Goal: Information Seeking & Learning: Compare options

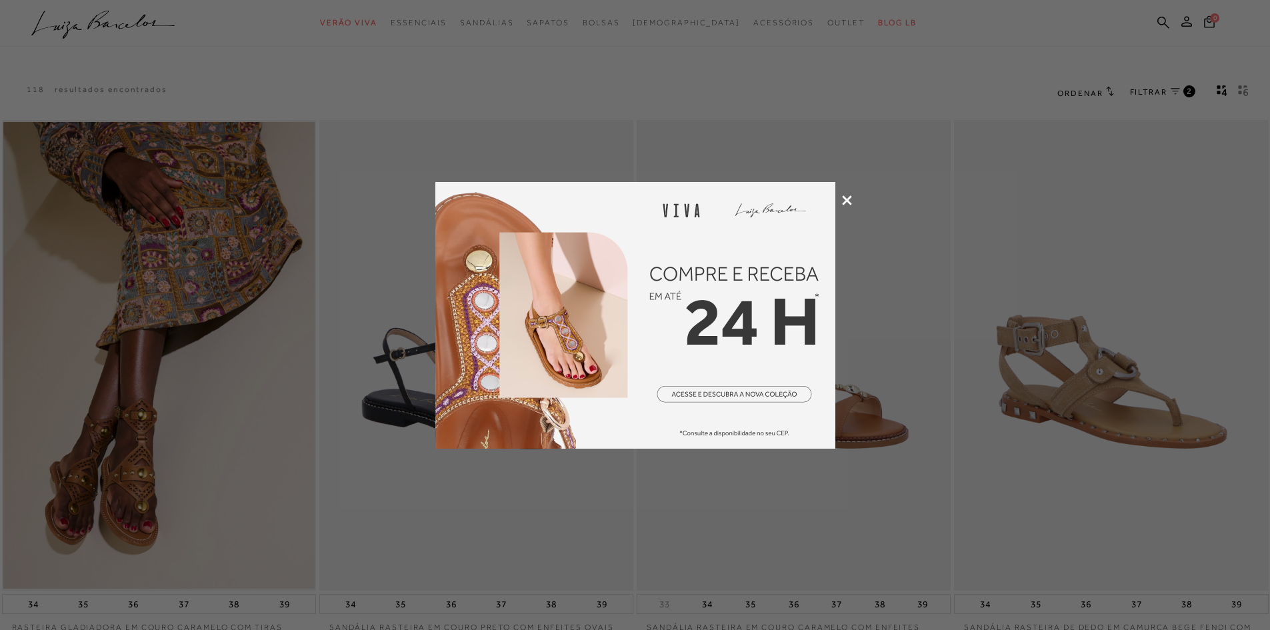
click at [844, 197] on icon at bounding box center [847, 200] width 10 height 10
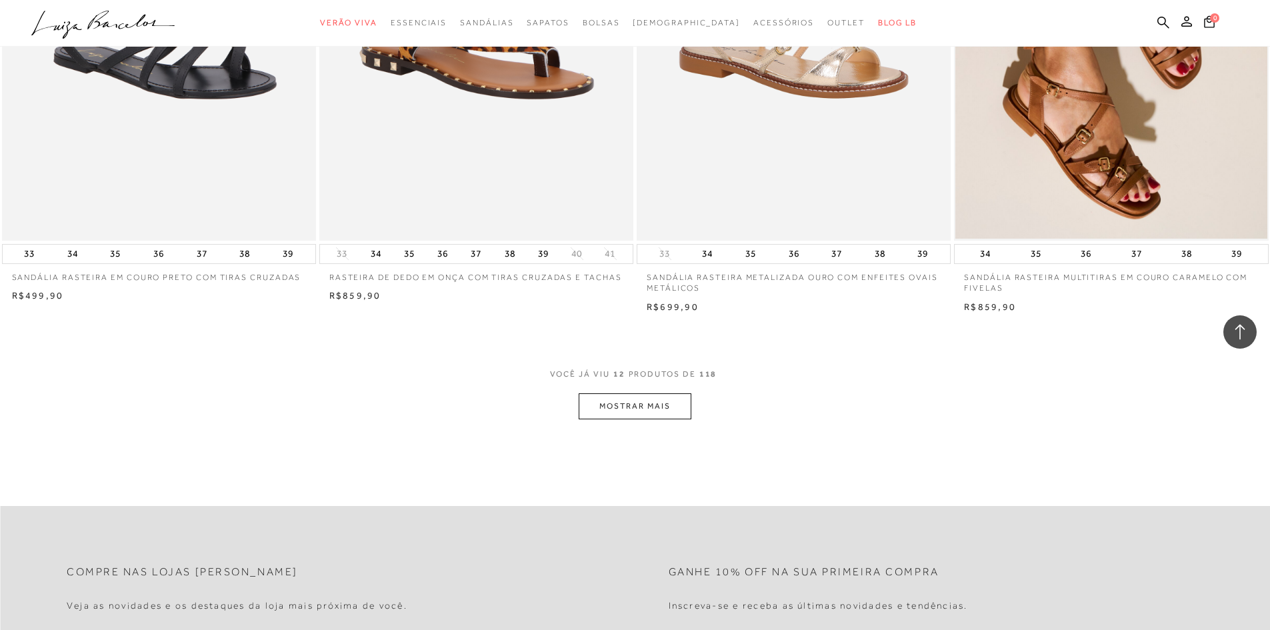
scroll to position [1533, 0]
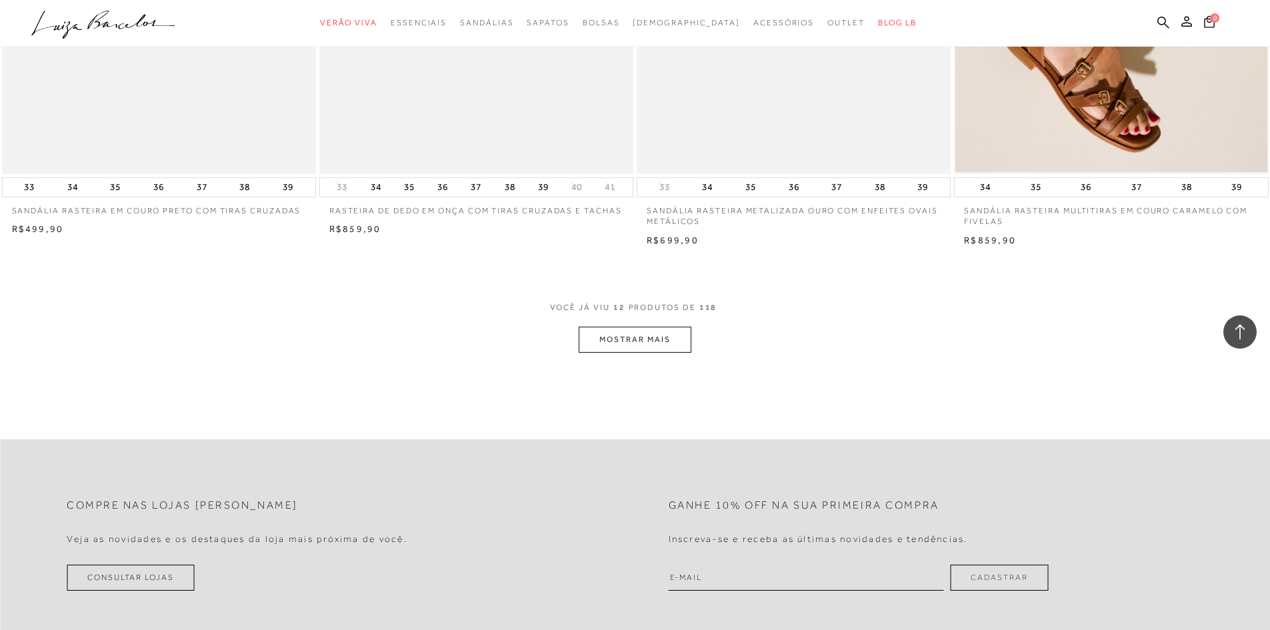
click at [664, 338] on button "MOSTRAR MAIS" at bounding box center [635, 340] width 112 height 26
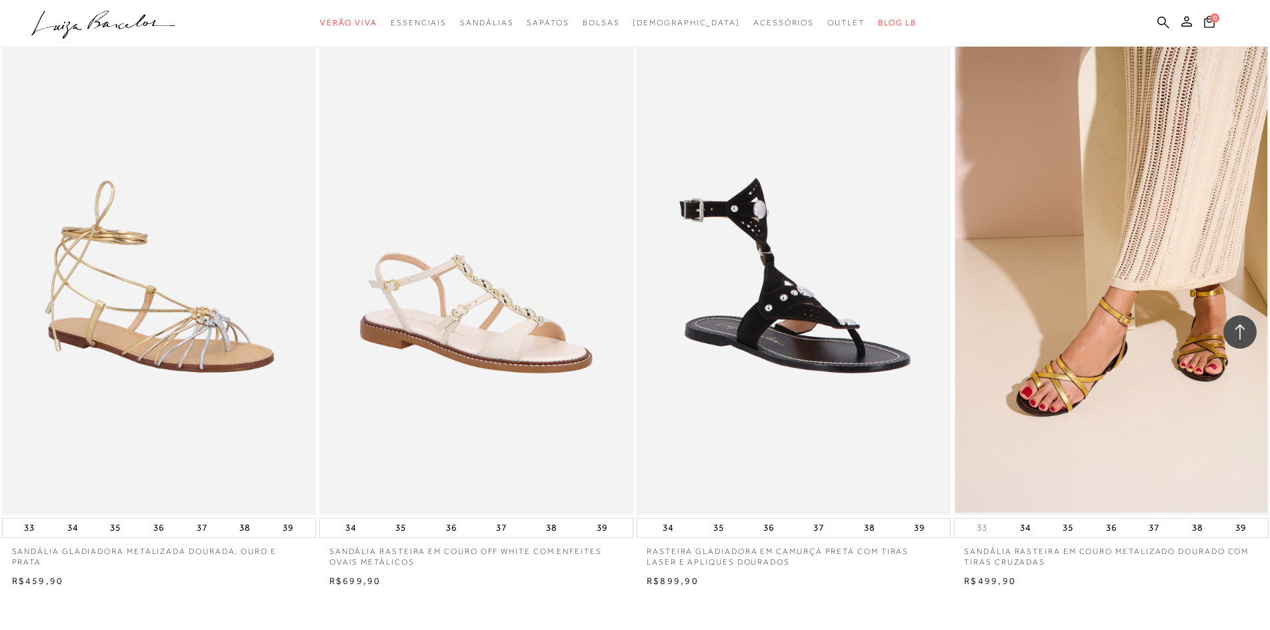
scroll to position [3133, 0]
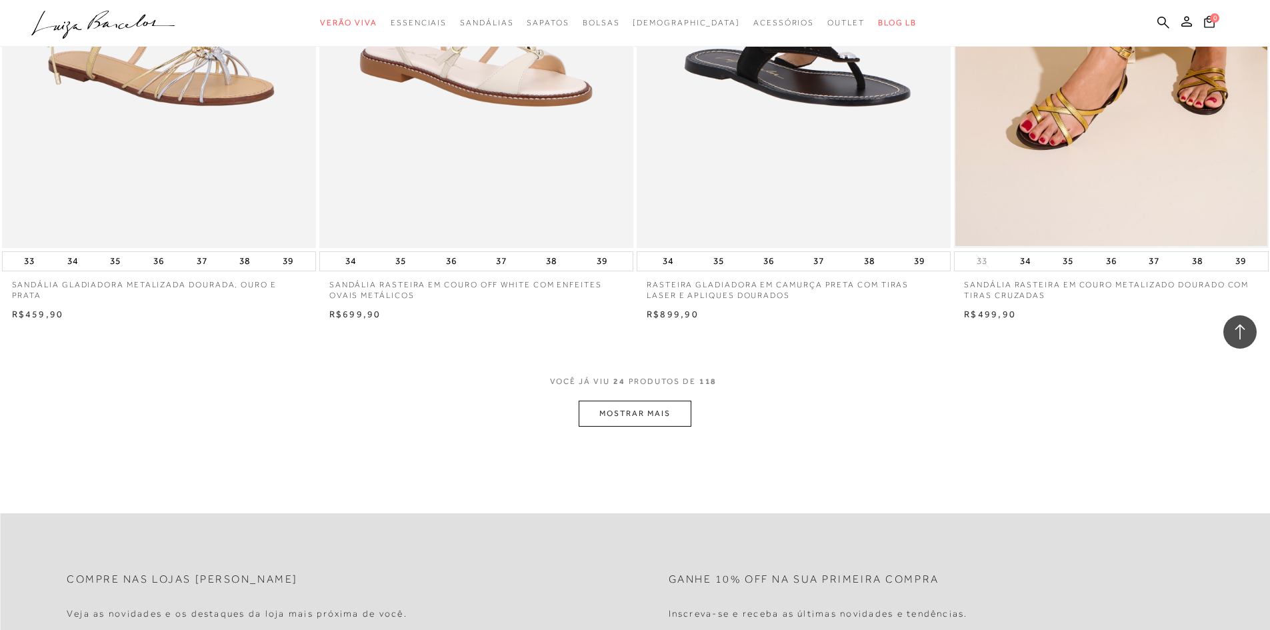
click at [631, 413] on button "MOSTRAR MAIS" at bounding box center [635, 414] width 112 height 26
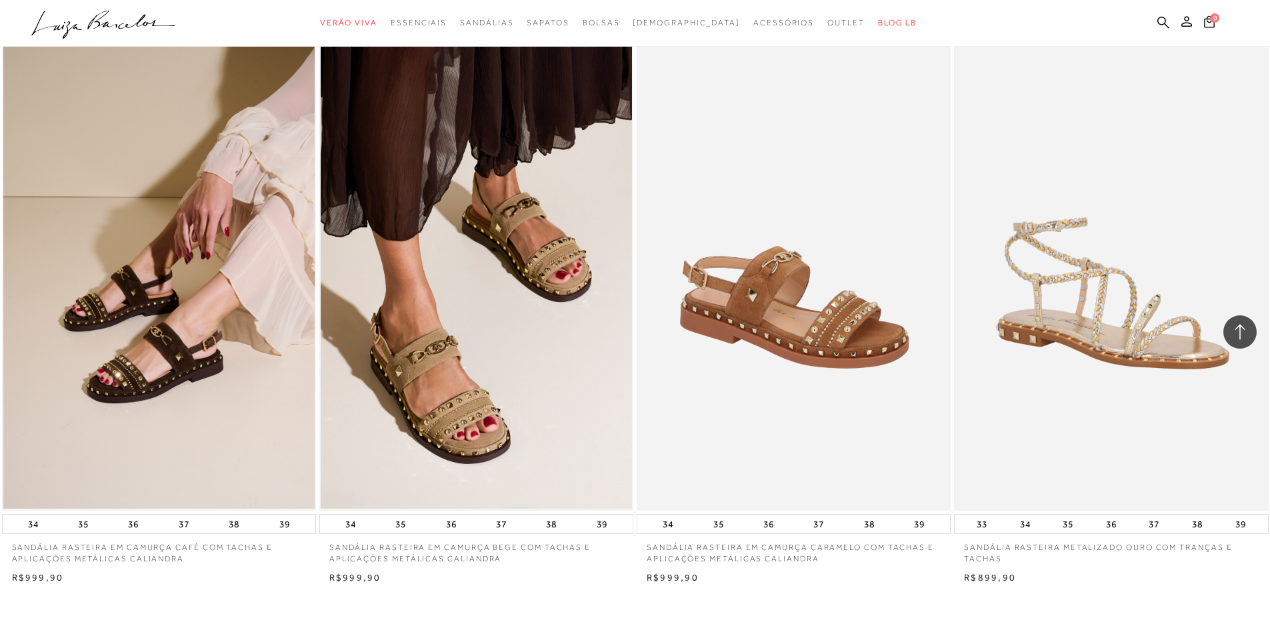
scroll to position [5000, 0]
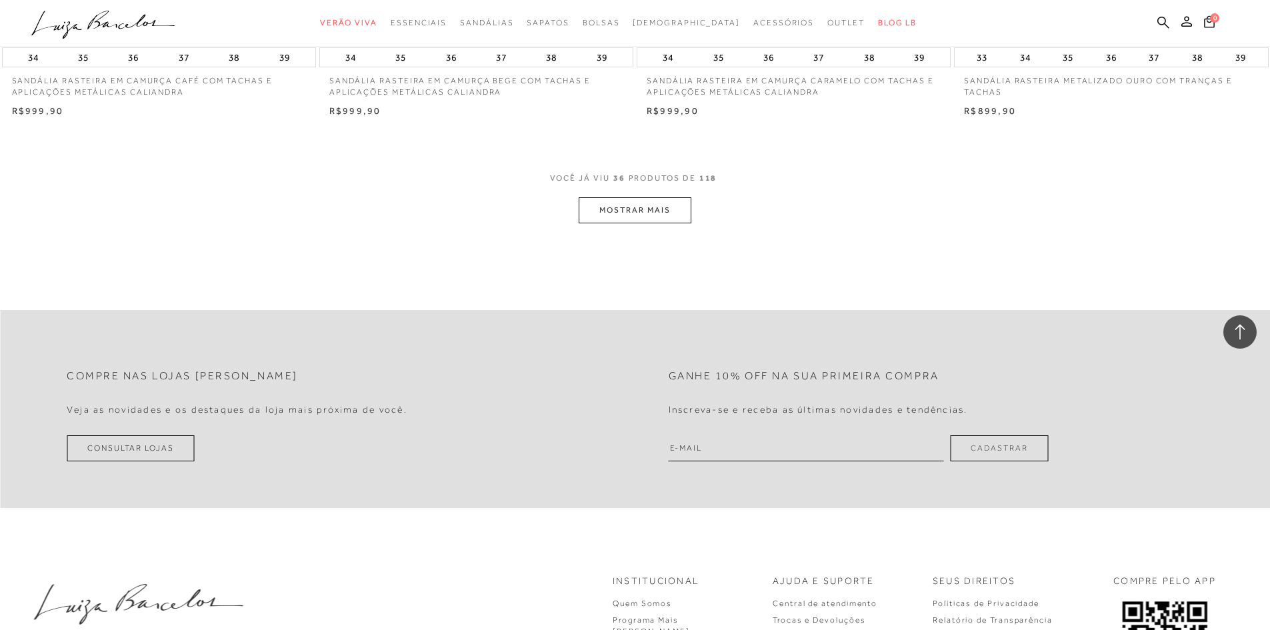
click at [656, 209] on button "MOSTRAR MAIS" at bounding box center [635, 210] width 112 height 26
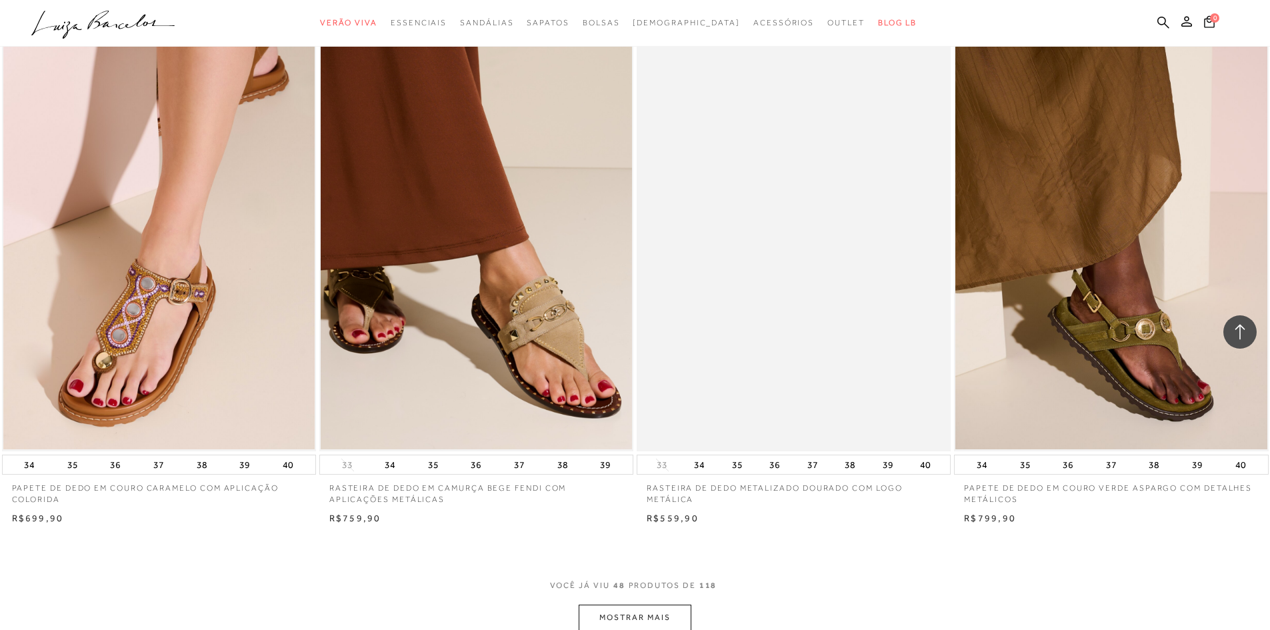
scroll to position [6400, 0]
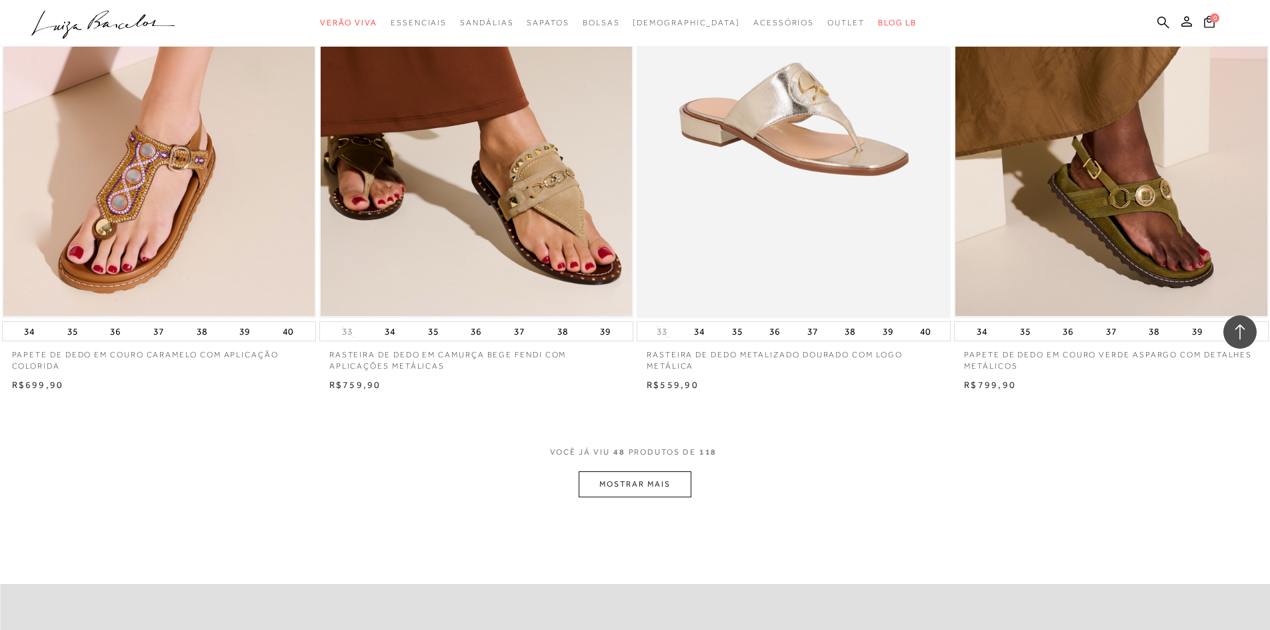
click at [647, 486] on button "MOSTRAR MAIS" at bounding box center [635, 484] width 112 height 26
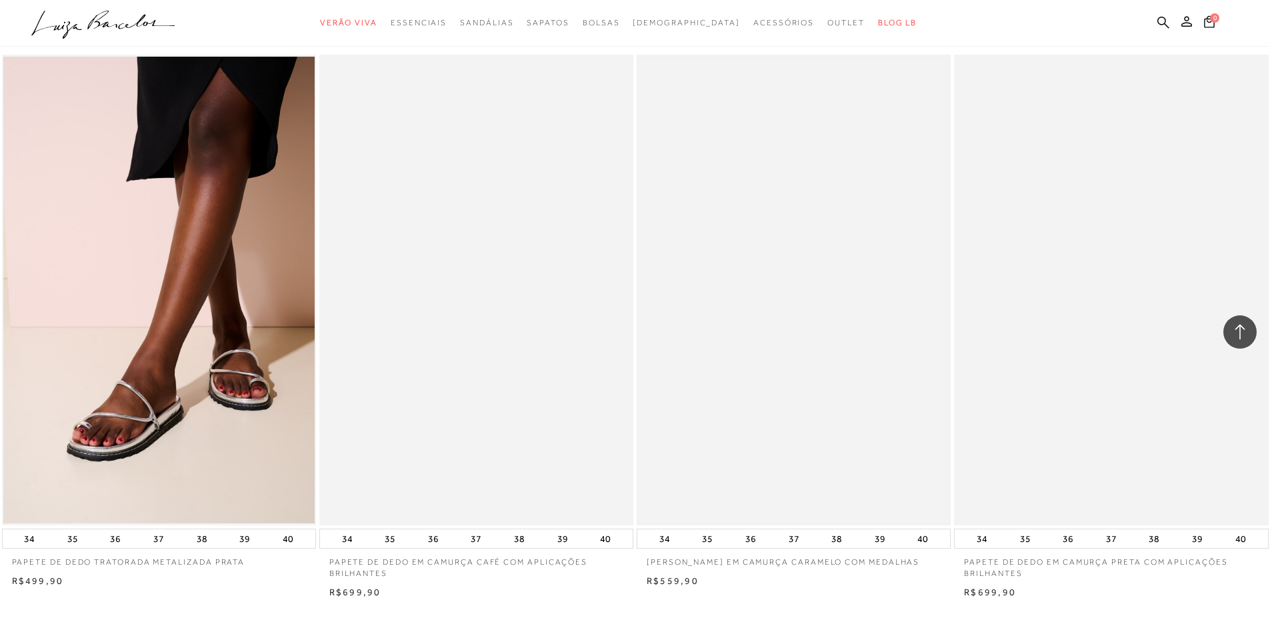
scroll to position [8200, 0]
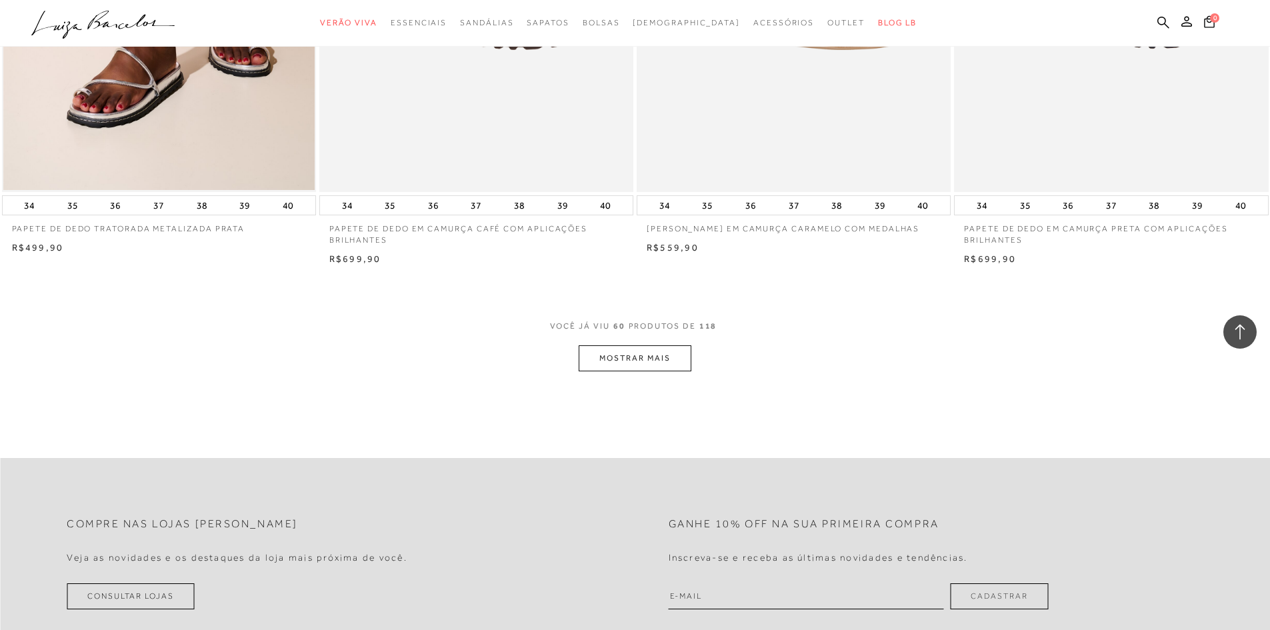
click at [671, 355] on button "MOSTRAR MAIS" at bounding box center [635, 358] width 112 height 26
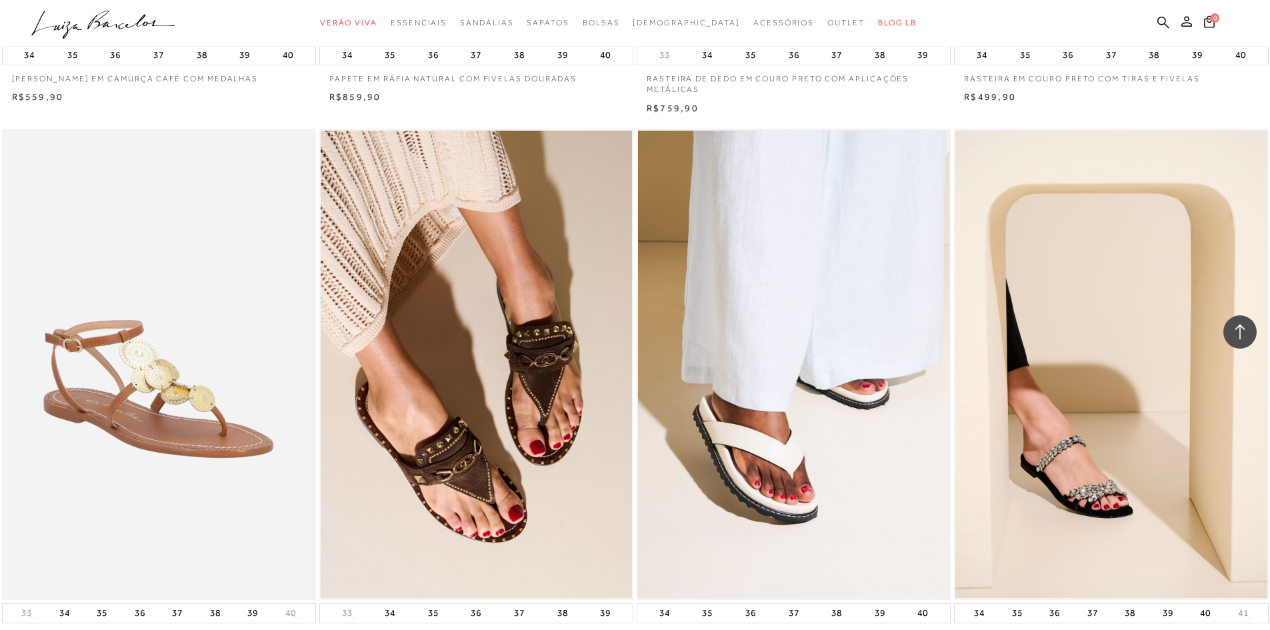
scroll to position [9600, 0]
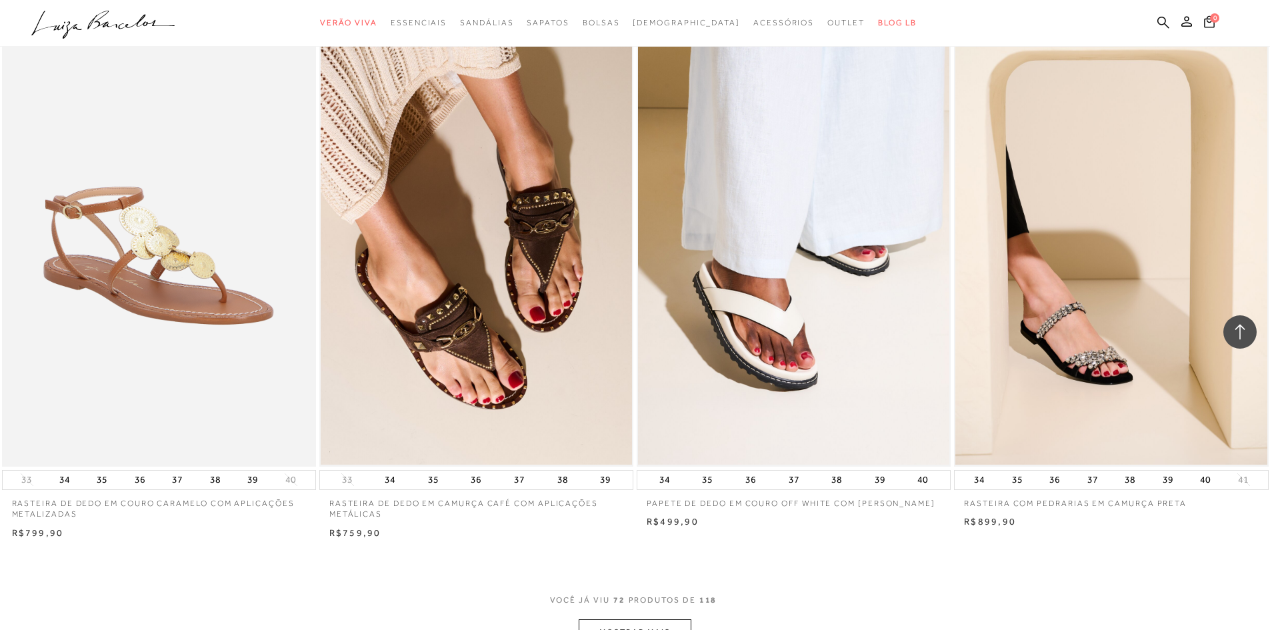
click at [772, 501] on p "PAPETE DE DEDO EM COURO OFF WHITE COM SOLADO TRATORADO" at bounding box center [794, 499] width 314 height 19
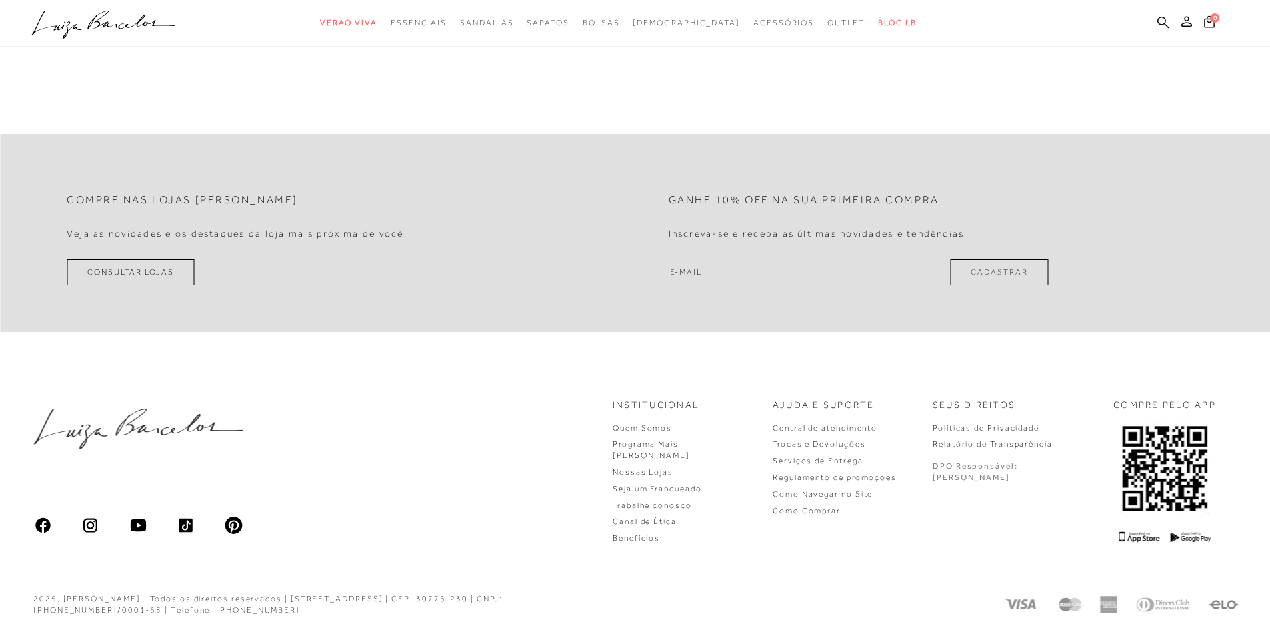
click at [757, 501] on ul "Quem Somos Programa Mais Luiza Nossas Lojas Seja um Franqueado Trabalhe conosco…" at bounding box center [685, 483] width 144 height 121
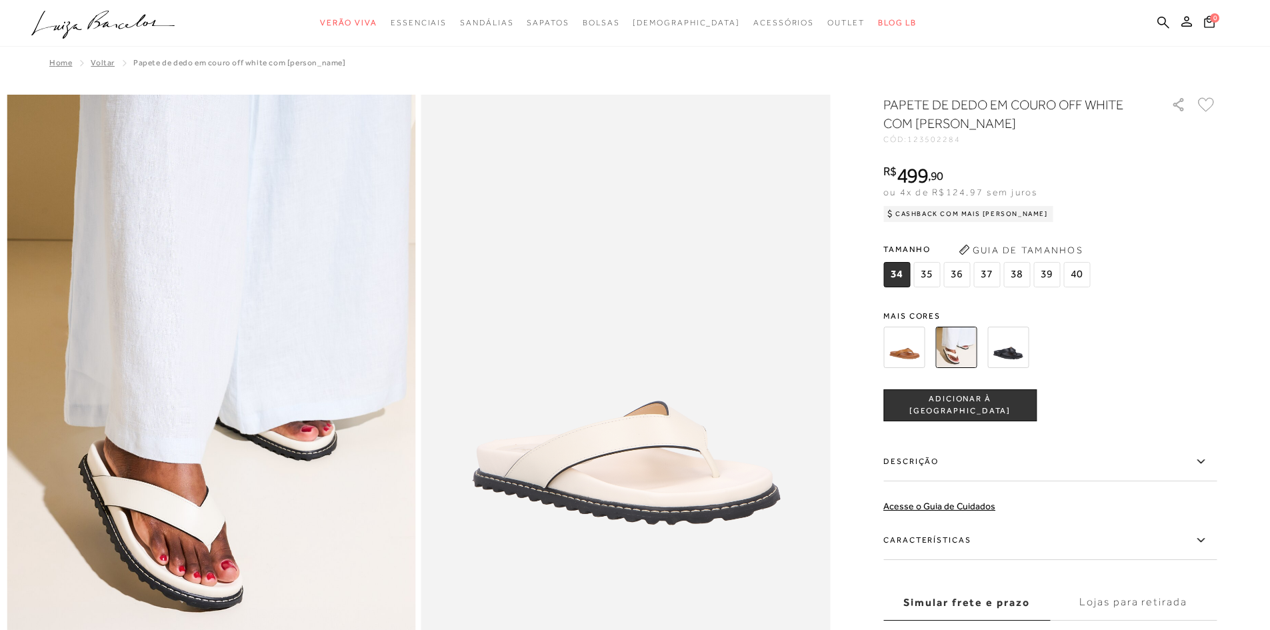
click at [901, 351] on img at bounding box center [903, 347] width 41 height 41
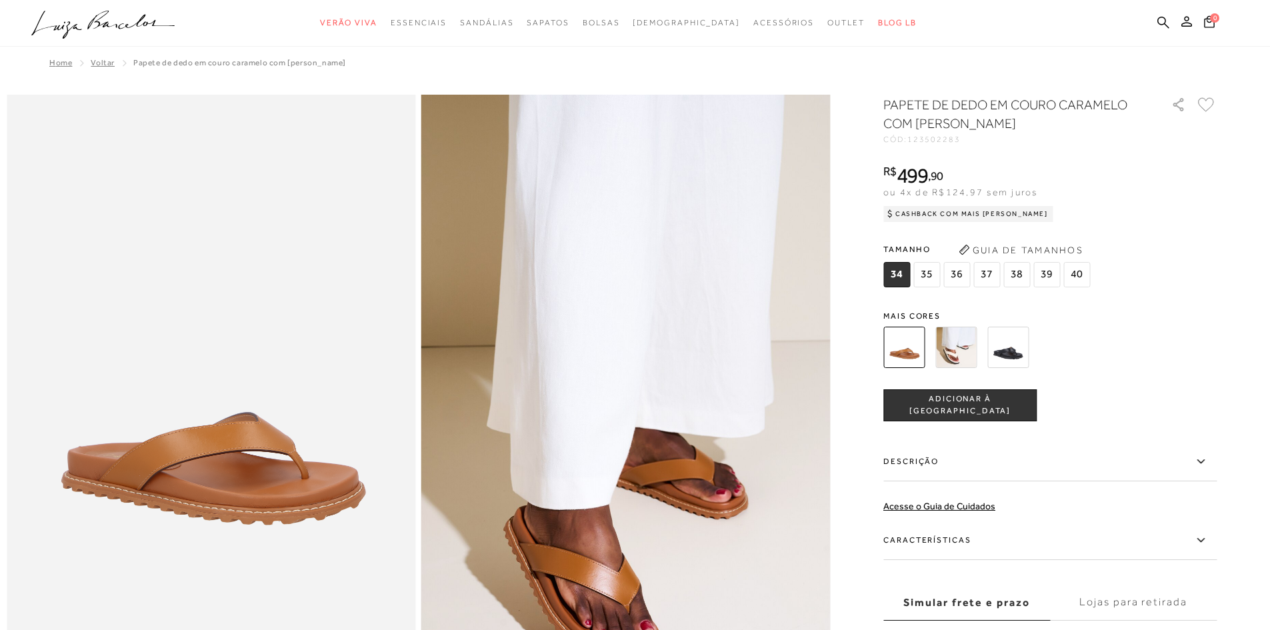
scroll to position [67, 0]
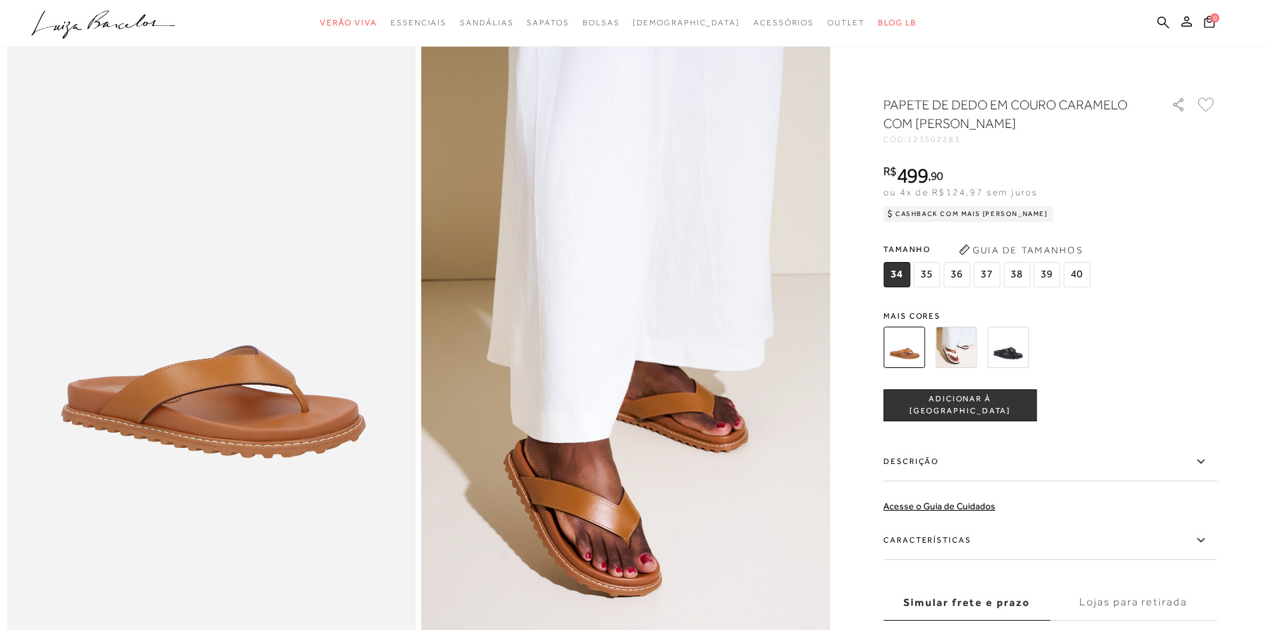
click at [1009, 347] on img at bounding box center [1007, 347] width 41 height 41
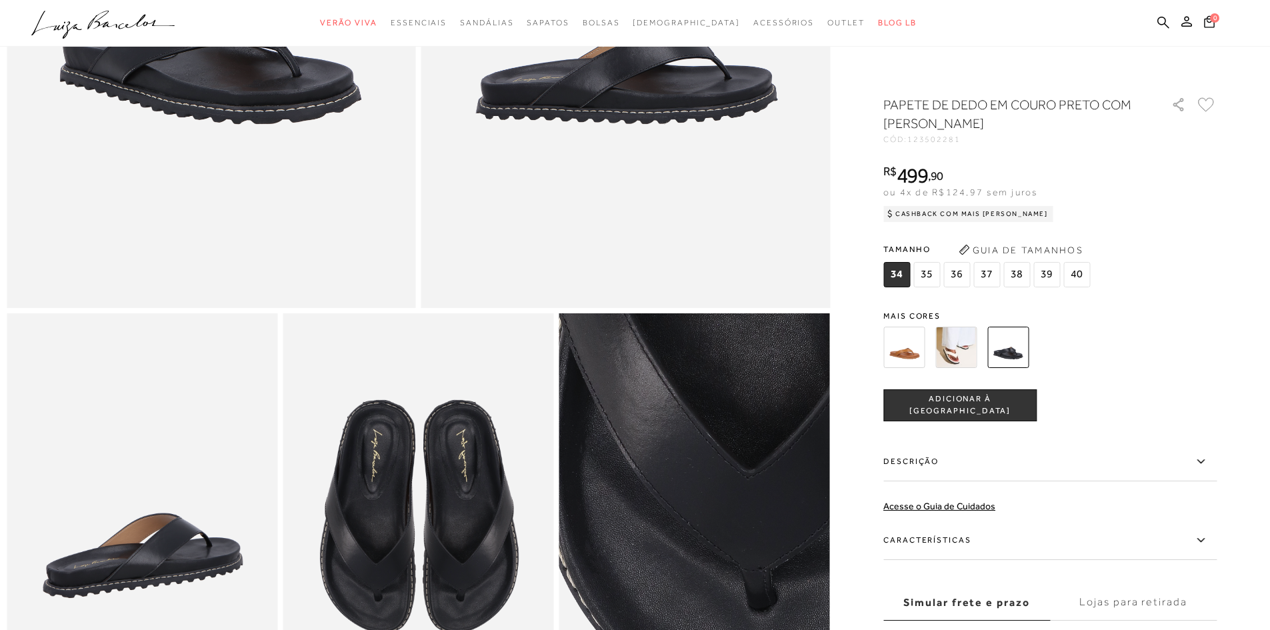
scroll to position [333, 0]
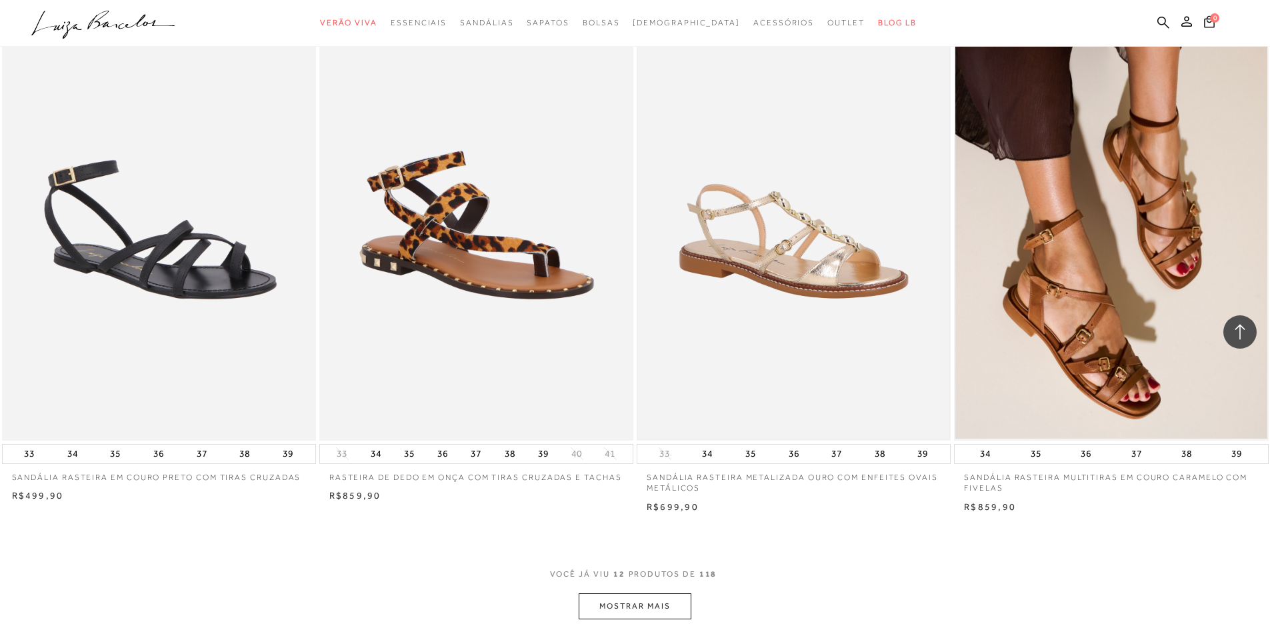
scroll to position [1467, 0]
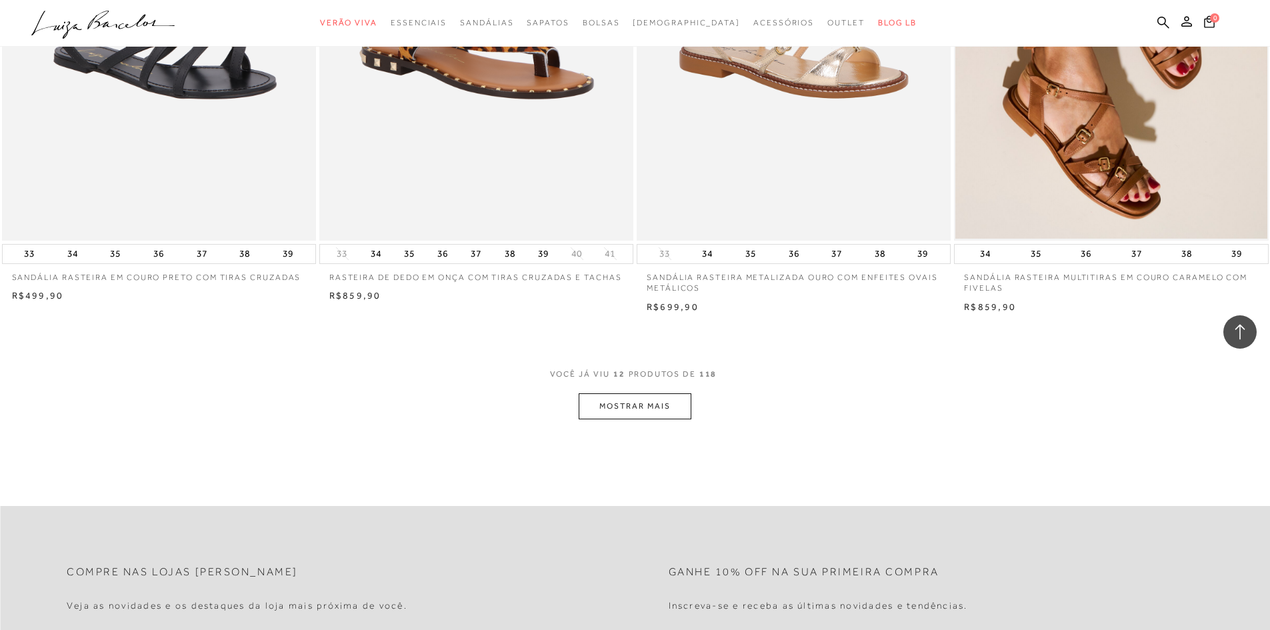
click at [665, 409] on button "MOSTRAR MAIS" at bounding box center [635, 406] width 112 height 26
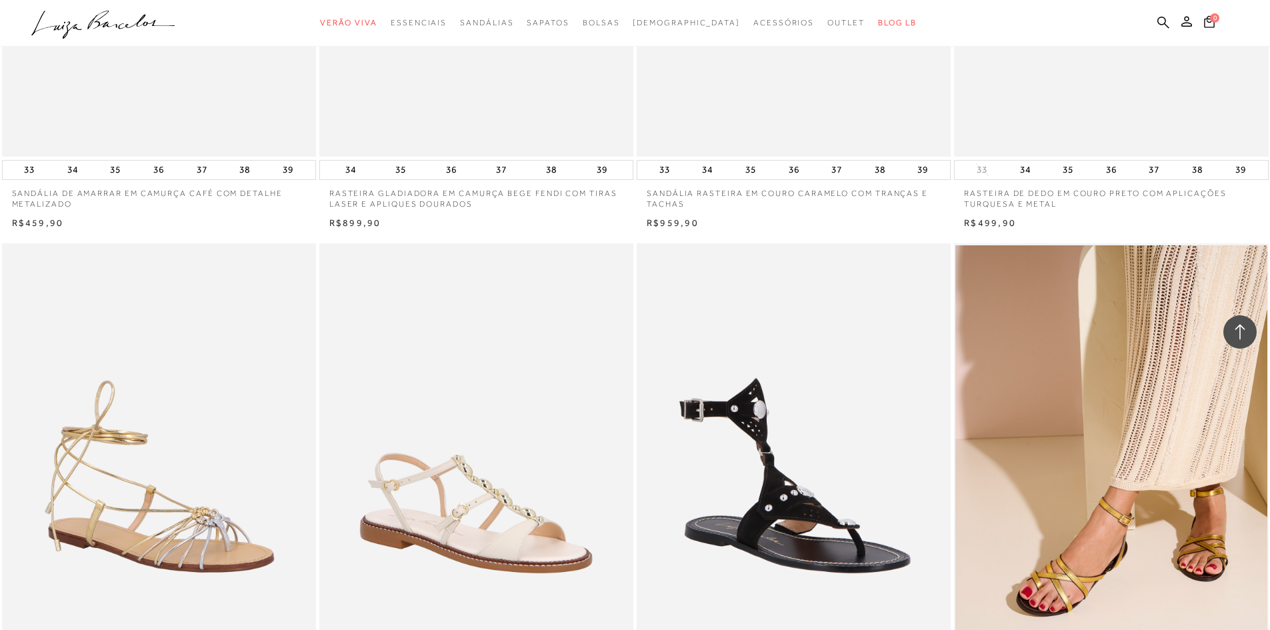
scroll to position [2933, 0]
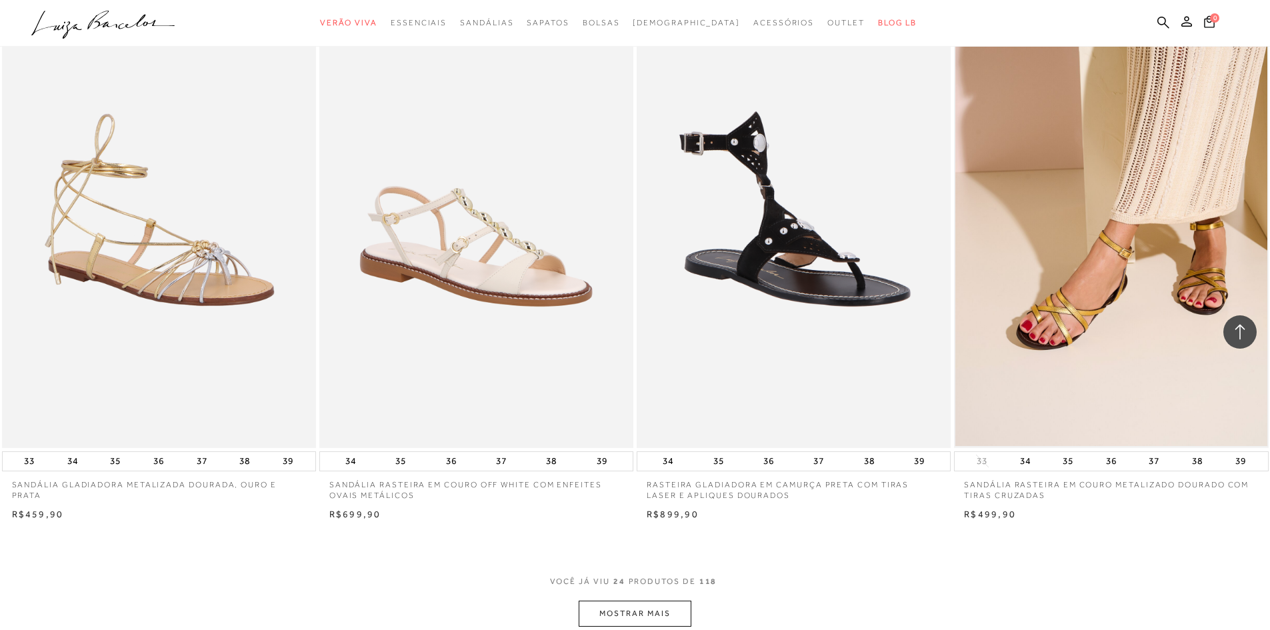
click at [1067, 321] on img at bounding box center [1110, 212] width 311 height 467
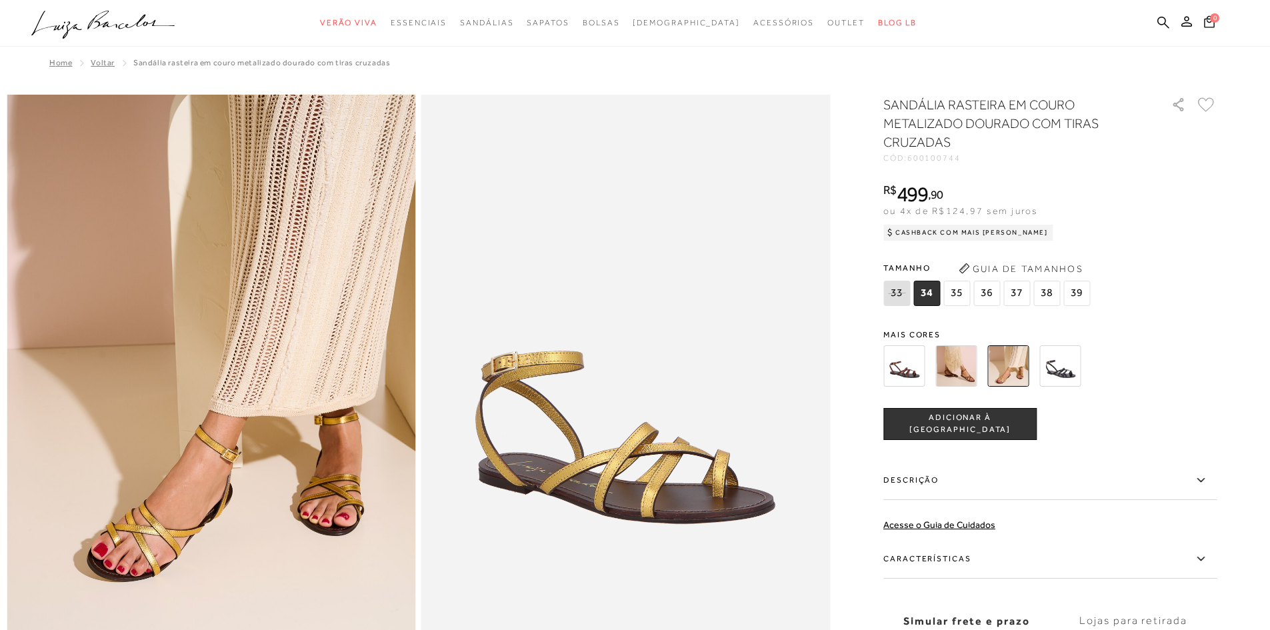
click at [919, 364] on img at bounding box center [903, 365] width 41 height 41
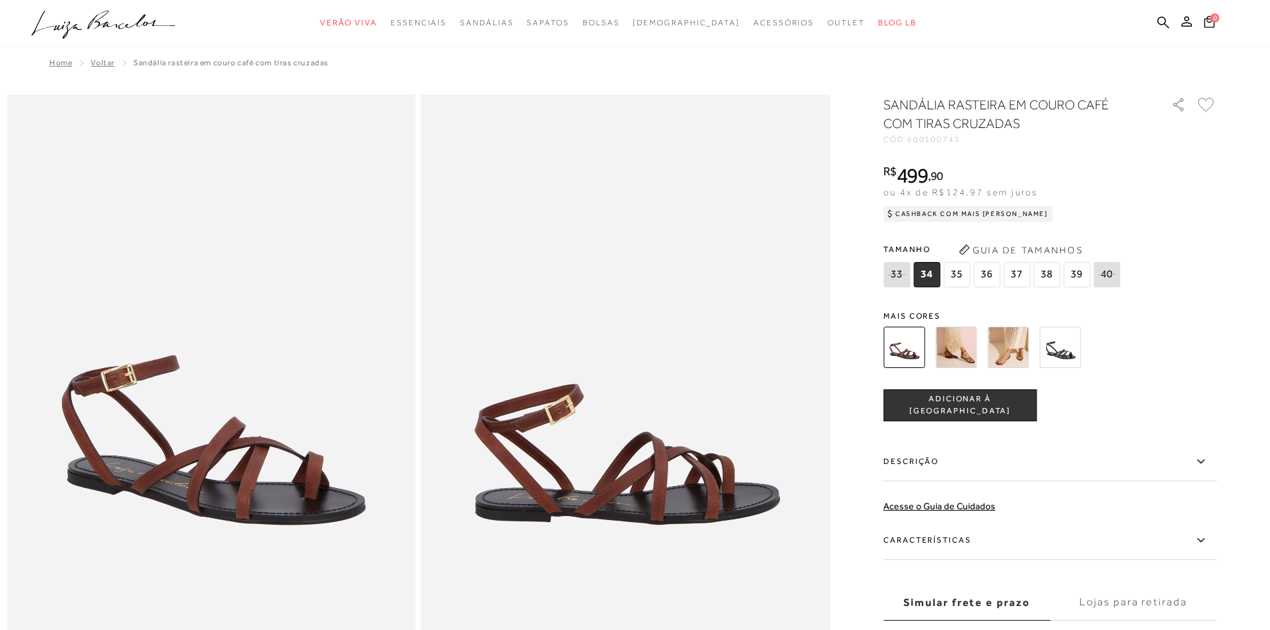
click at [969, 354] on img at bounding box center [955, 347] width 41 height 41
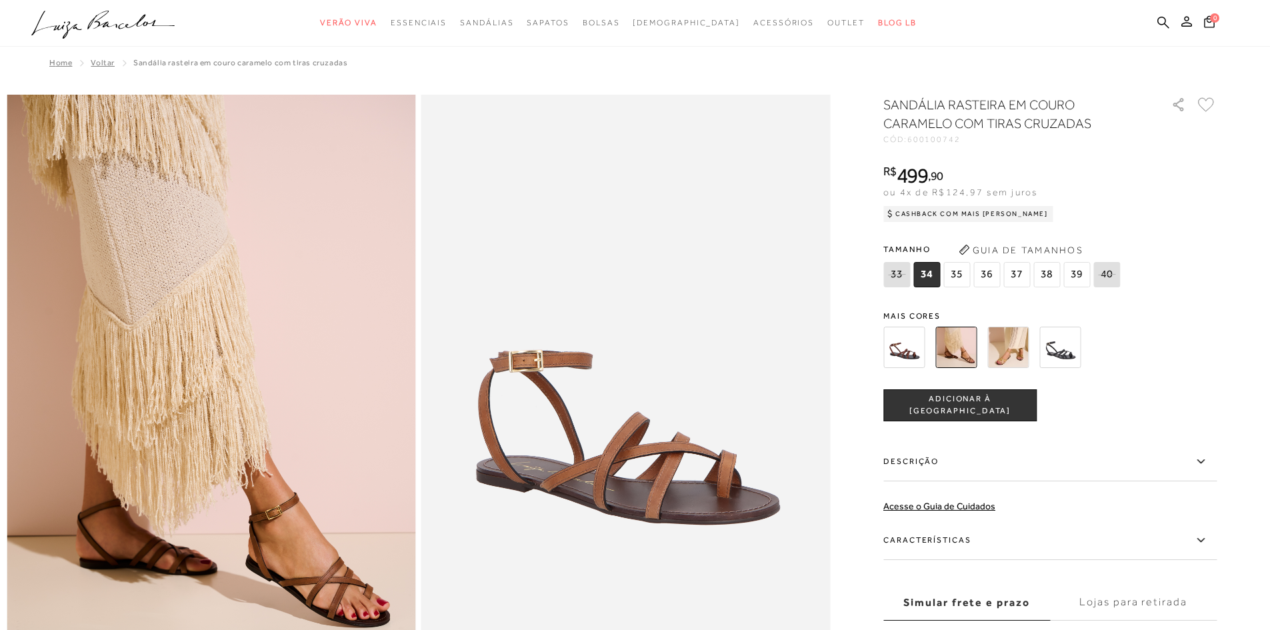
click at [1026, 348] on img at bounding box center [1007, 347] width 41 height 41
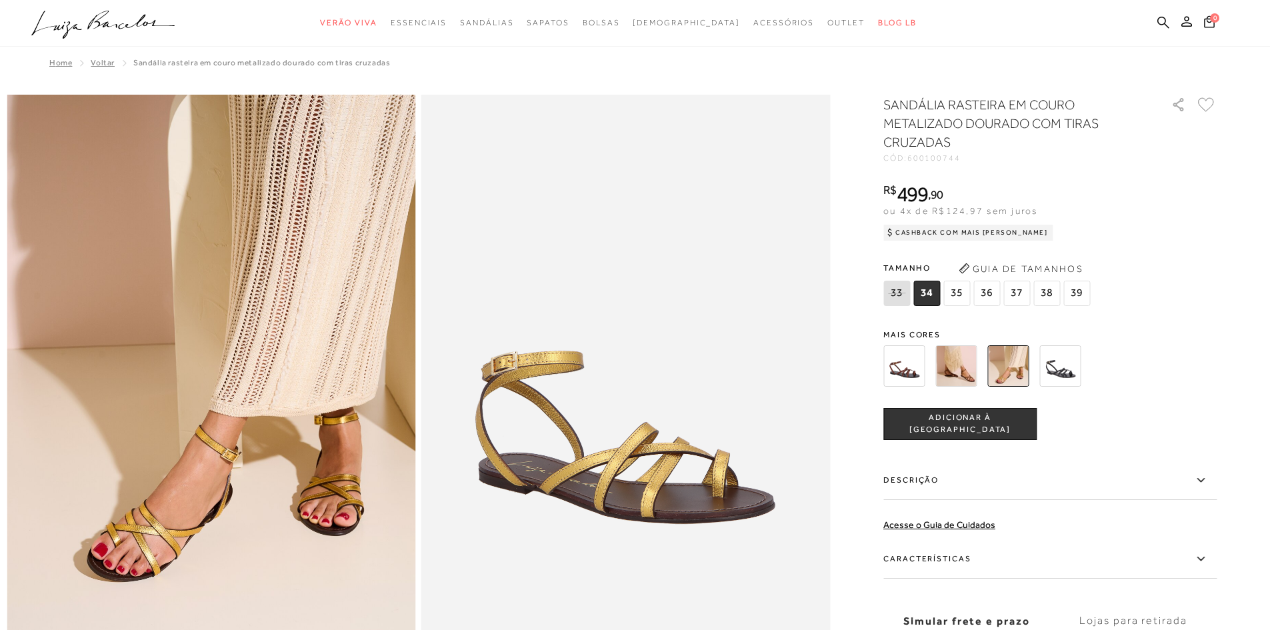
click at [1081, 359] on img at bounding box center [1059, 365] width 41 height 41
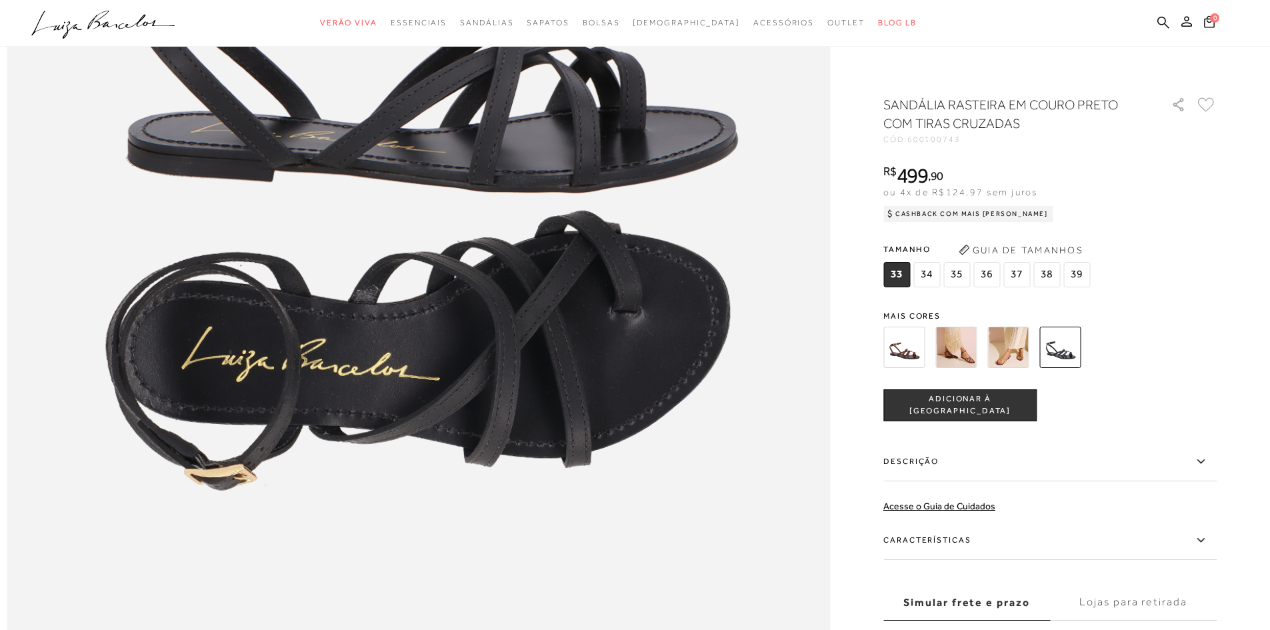
scroll to position [1533, 0]
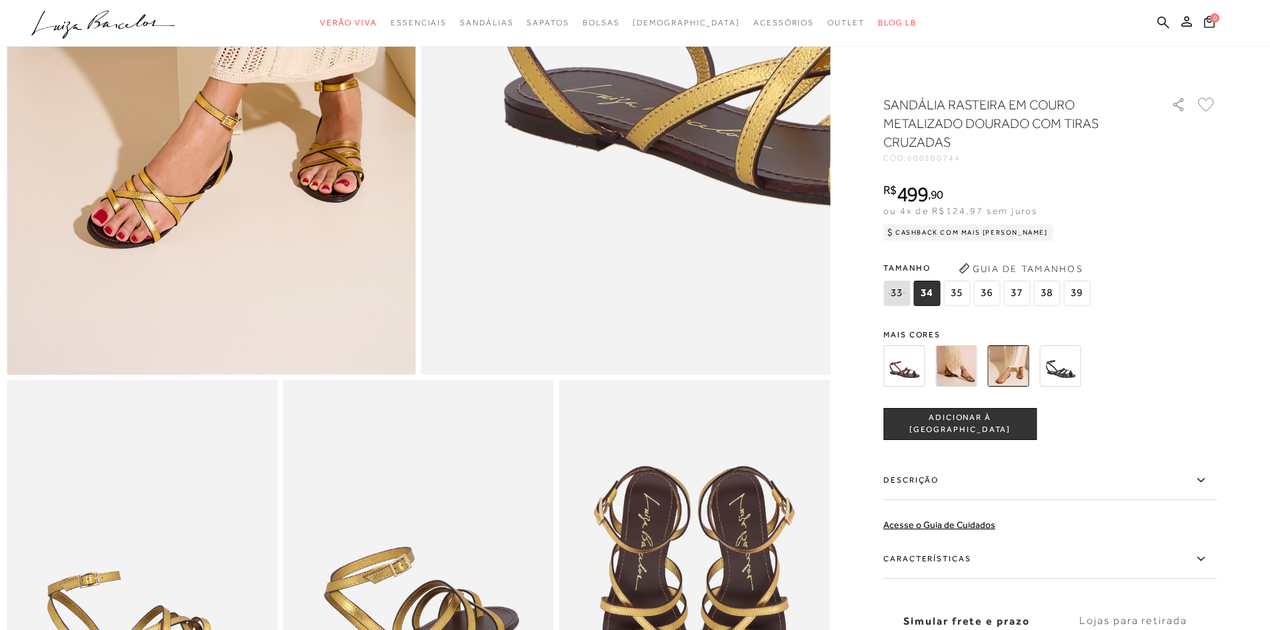
scroll to position [400, 0]
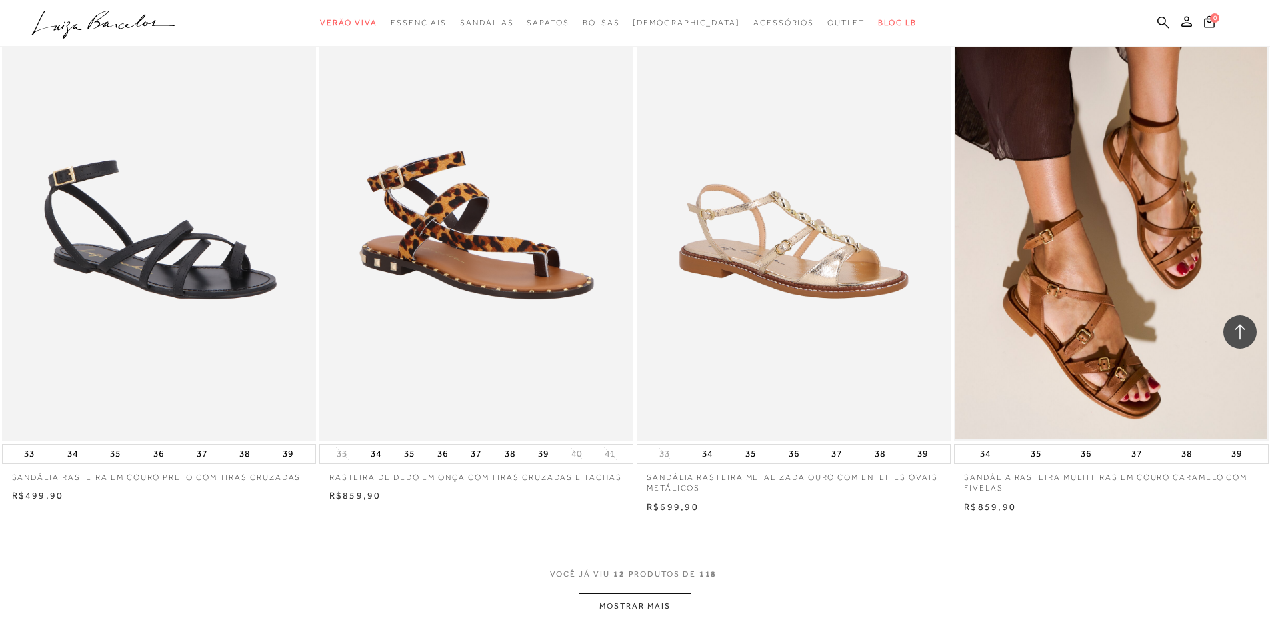
scroll to position [1333, 0]
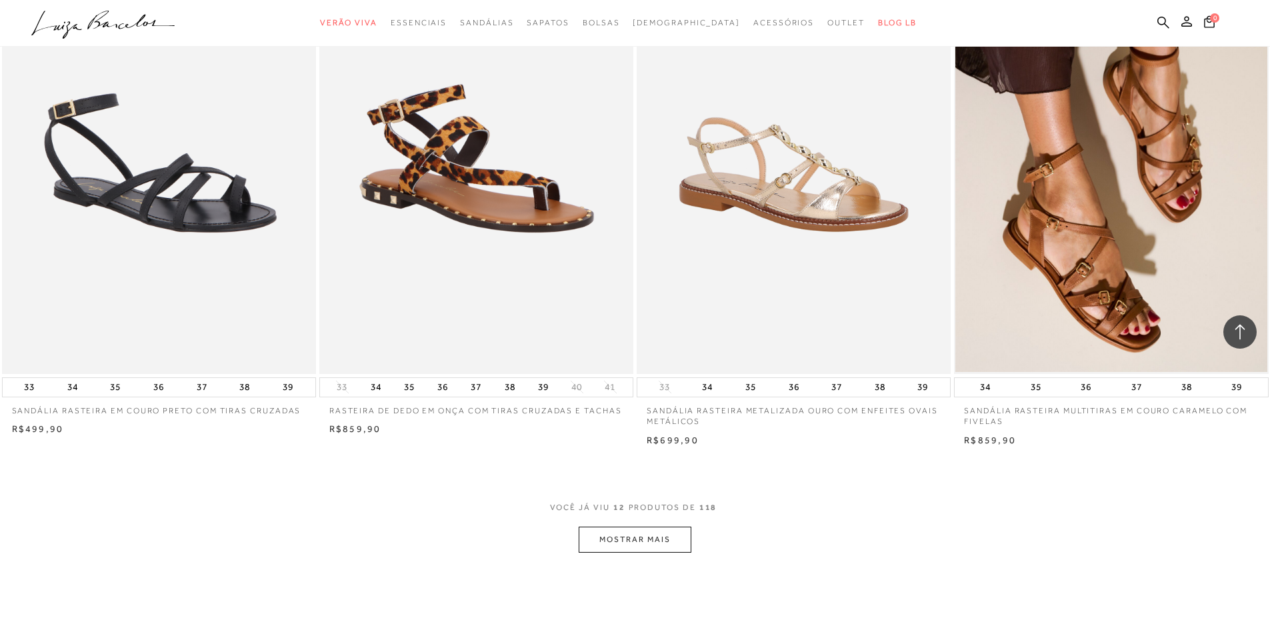
click at [841, 218] on img at bounding box center [793, 138] width 311 height 467
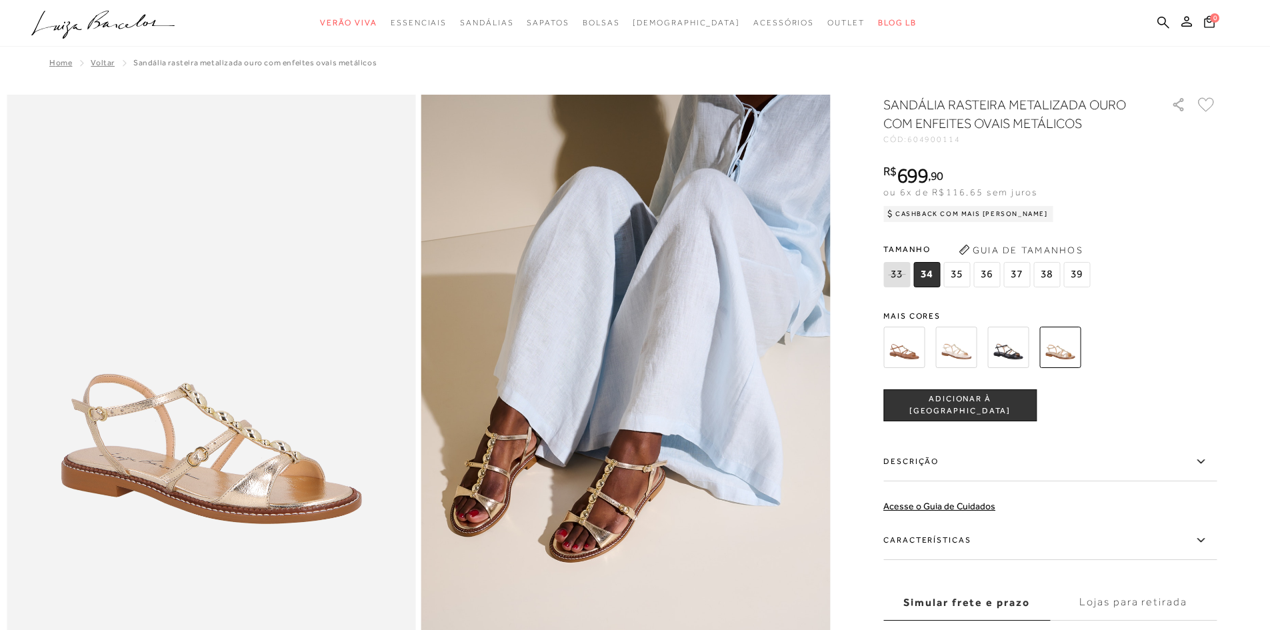
click at [908, 351] on img at bounding box center [903, 347] width 41 height 41
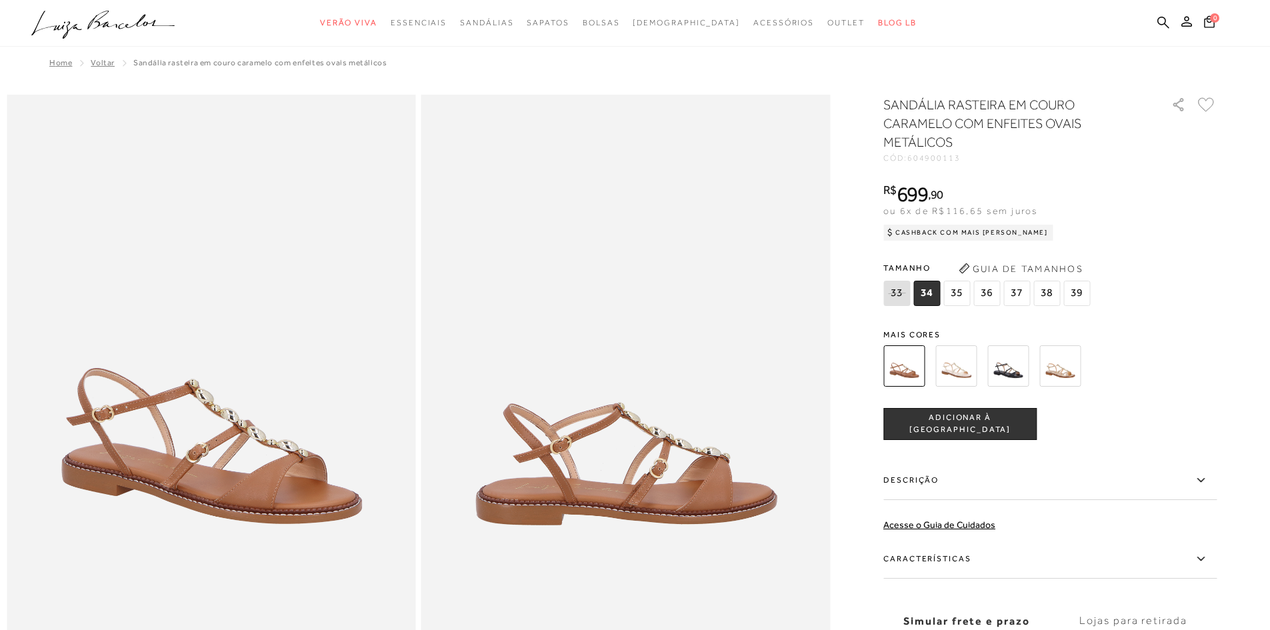
click at [1013, 366] on img at bounding box center [1007, 365] width 41 height 41
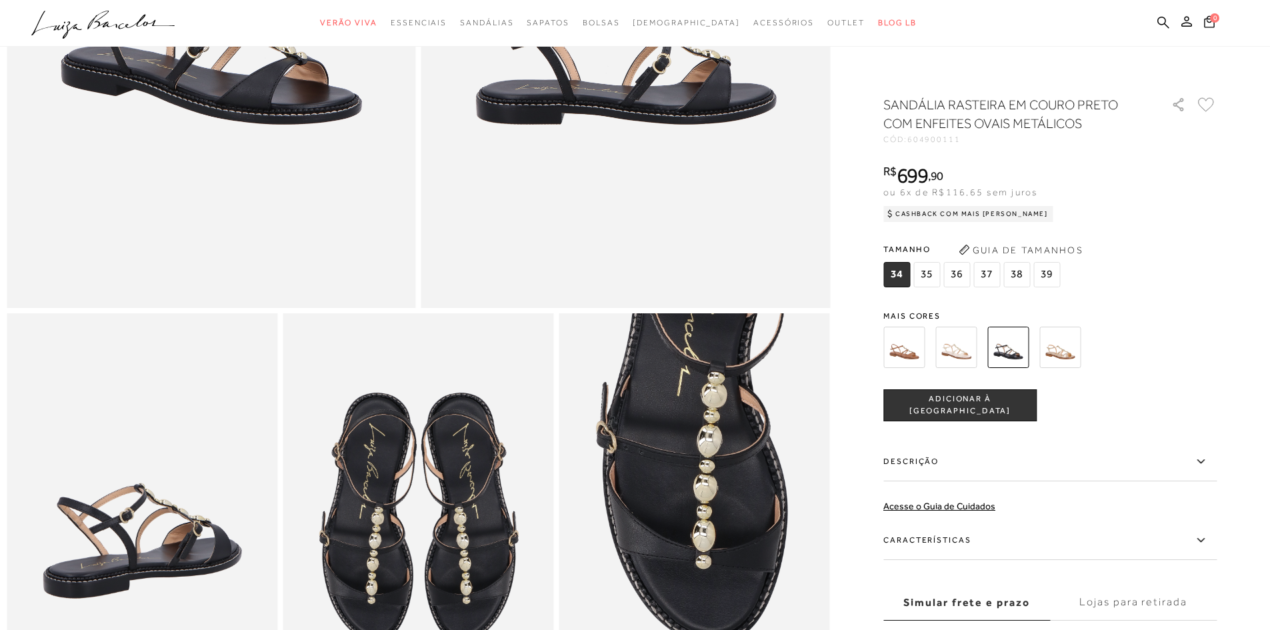
scroll to position [533, 0]
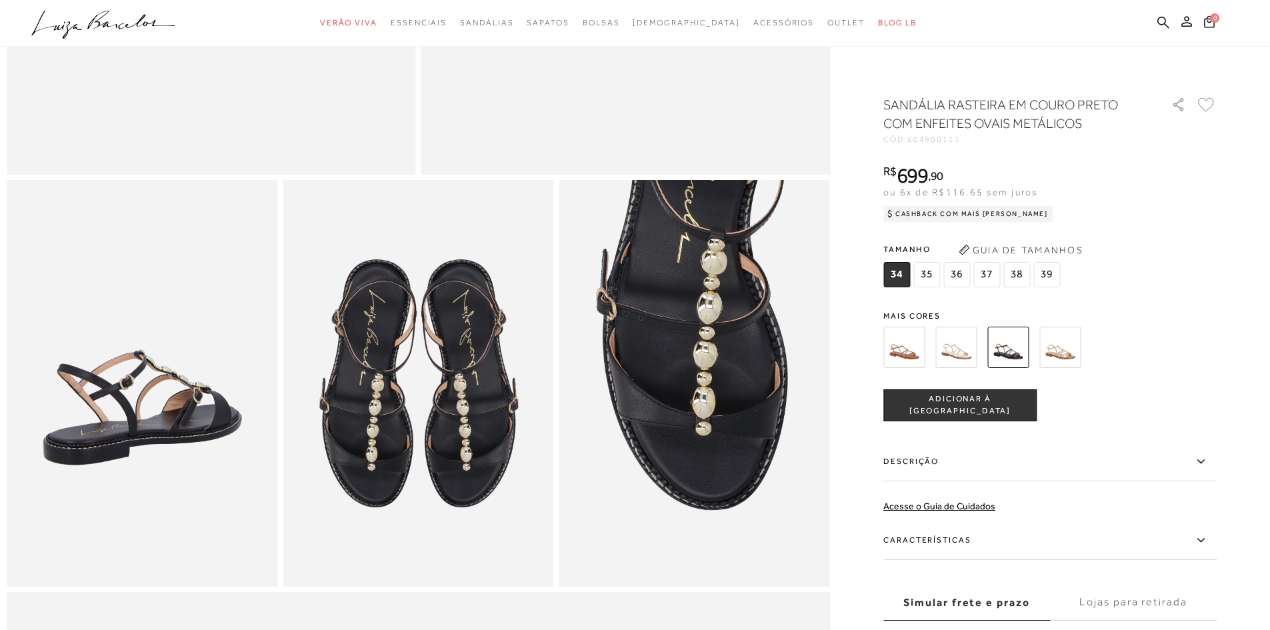
click at [1067, 353] on img at bounding box center [1059, 347] width 41 height 41
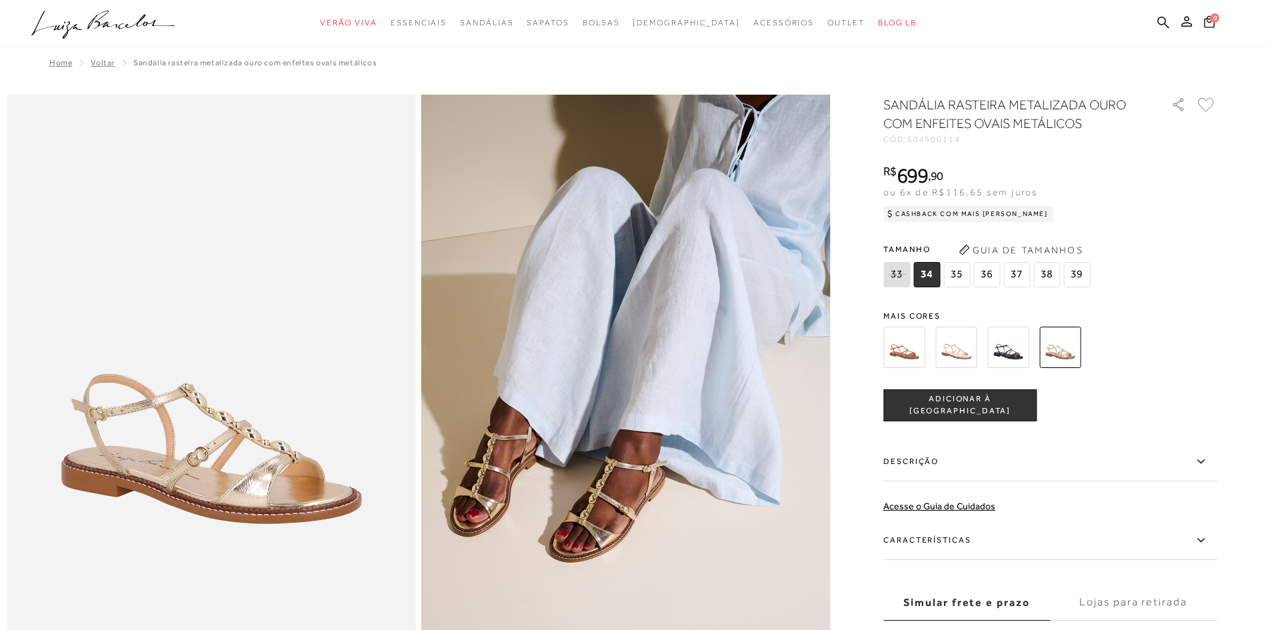
click at [958, 346] on img at bounding box center [955, 347] width 41 height 41
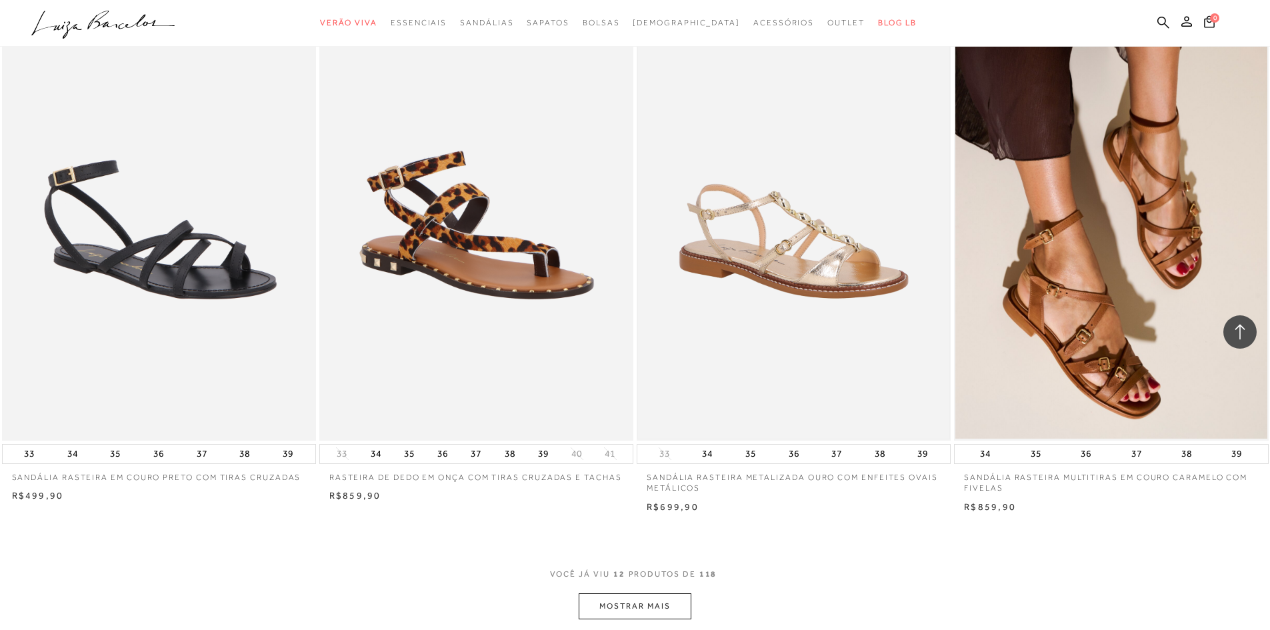
scroll to position [1533, 0]
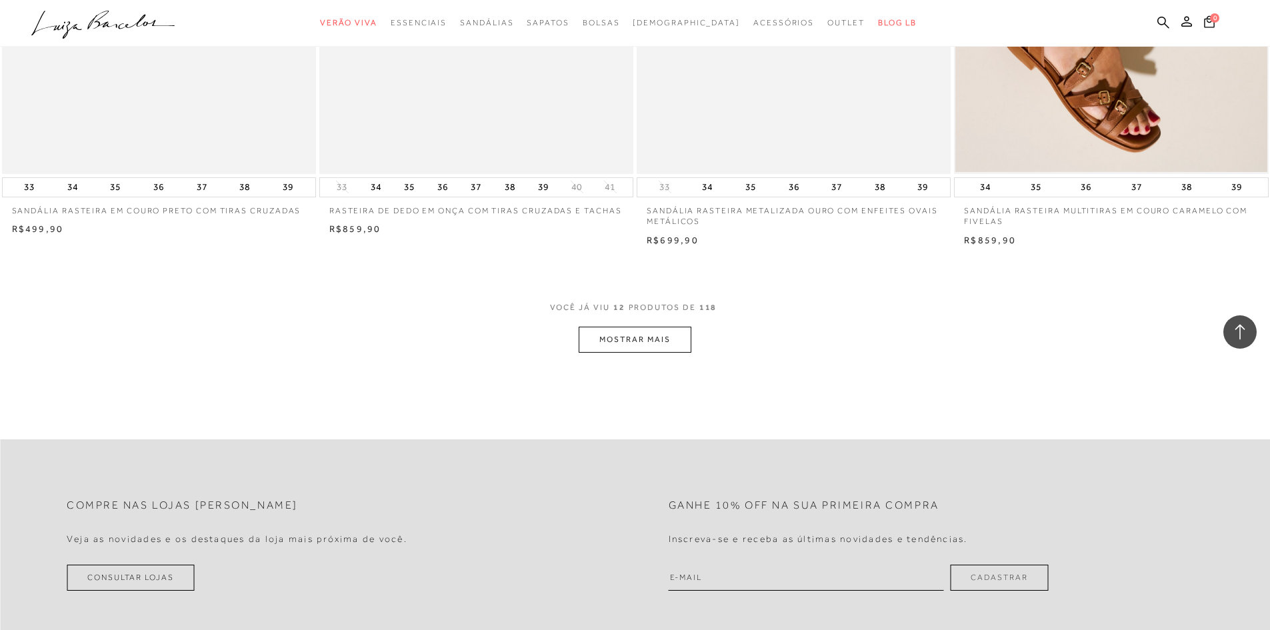
click at [633, 338] on button "MOSTRAR MAIS" at bounding box center [635, 340] width 112 height 26
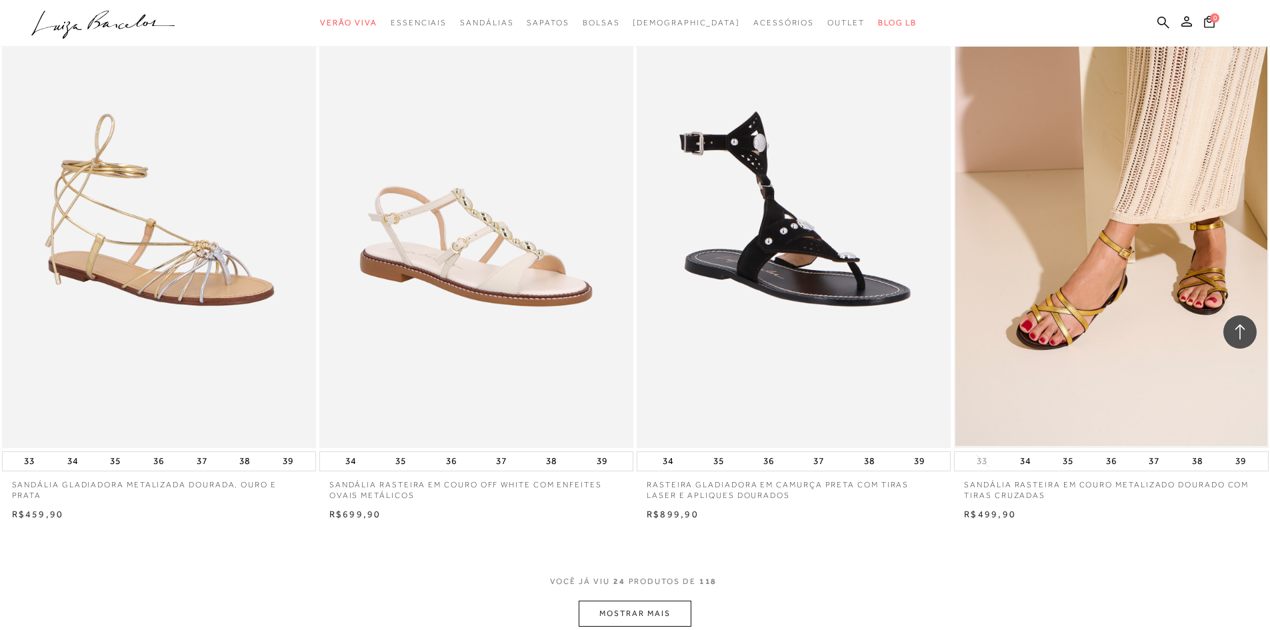
scroll to position [3133, 0]
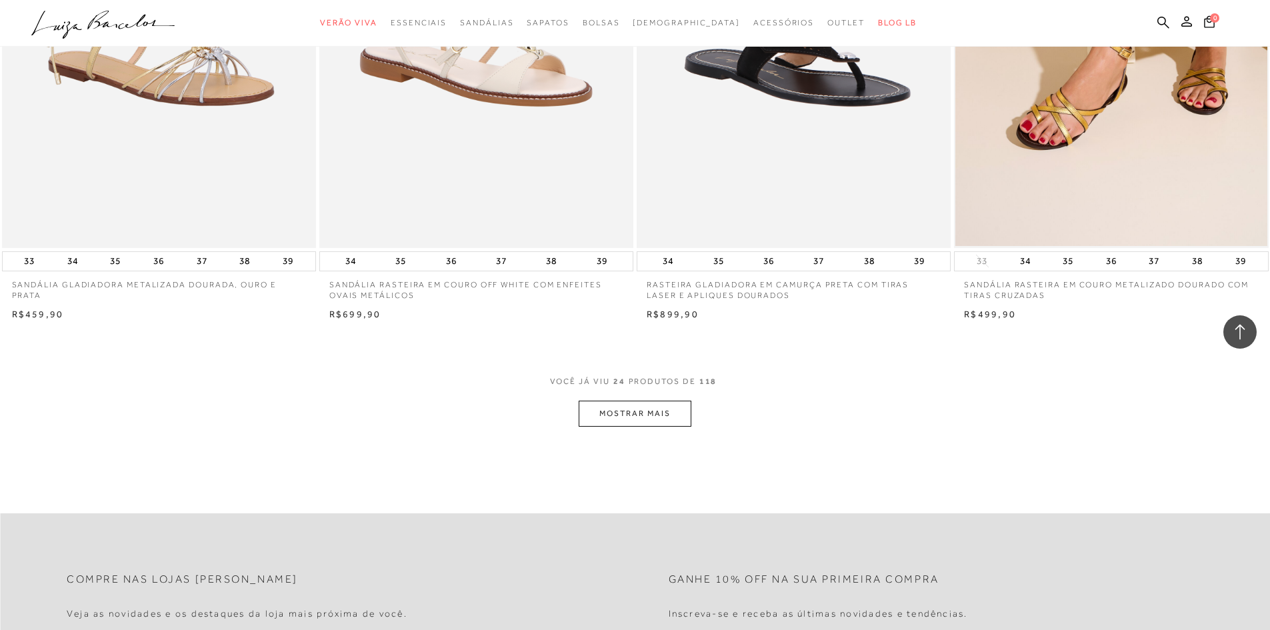
click at [614, 415] on button "MOSTRAR MAIS" at bounding box center [635, 414] width 112 height 26
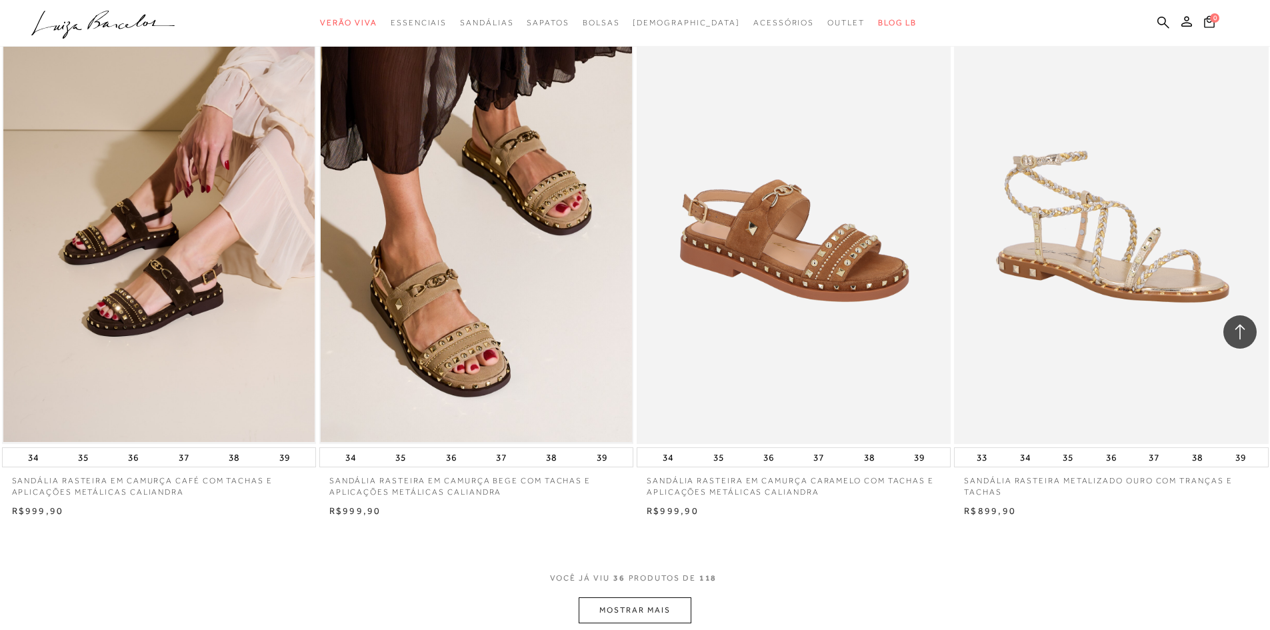
scroll to position [5000, 0]
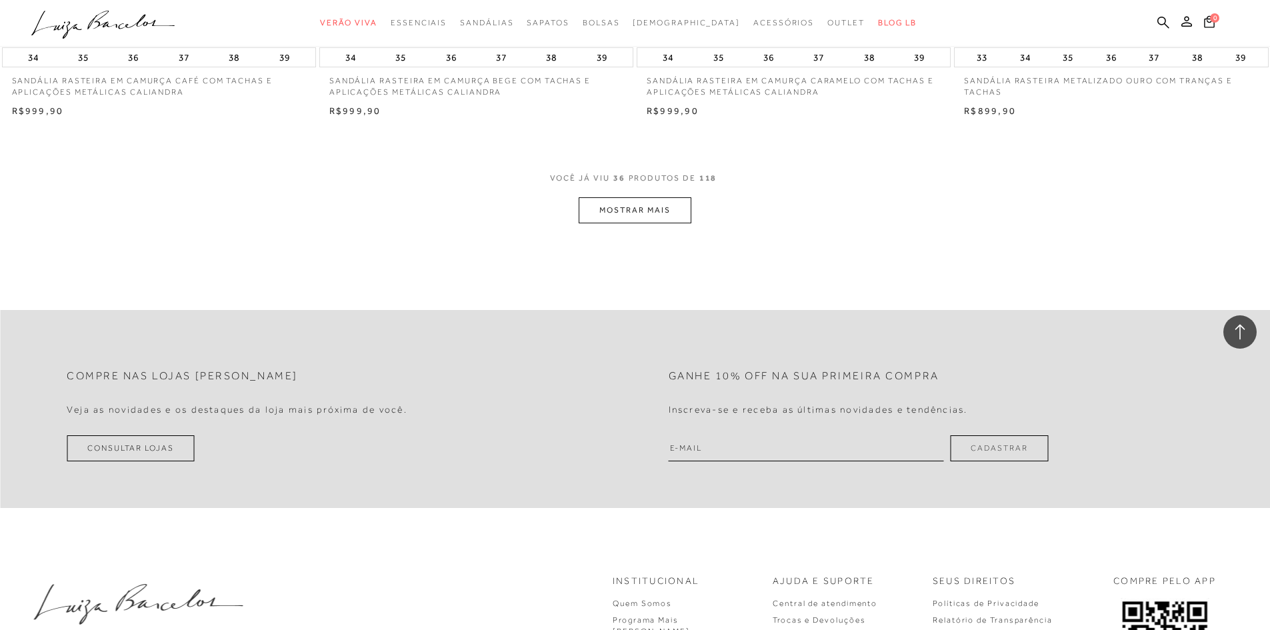
click at [677, 209] on button "MOSTRAR MAIS" at bounding box center [635, 210] width 112 height 26
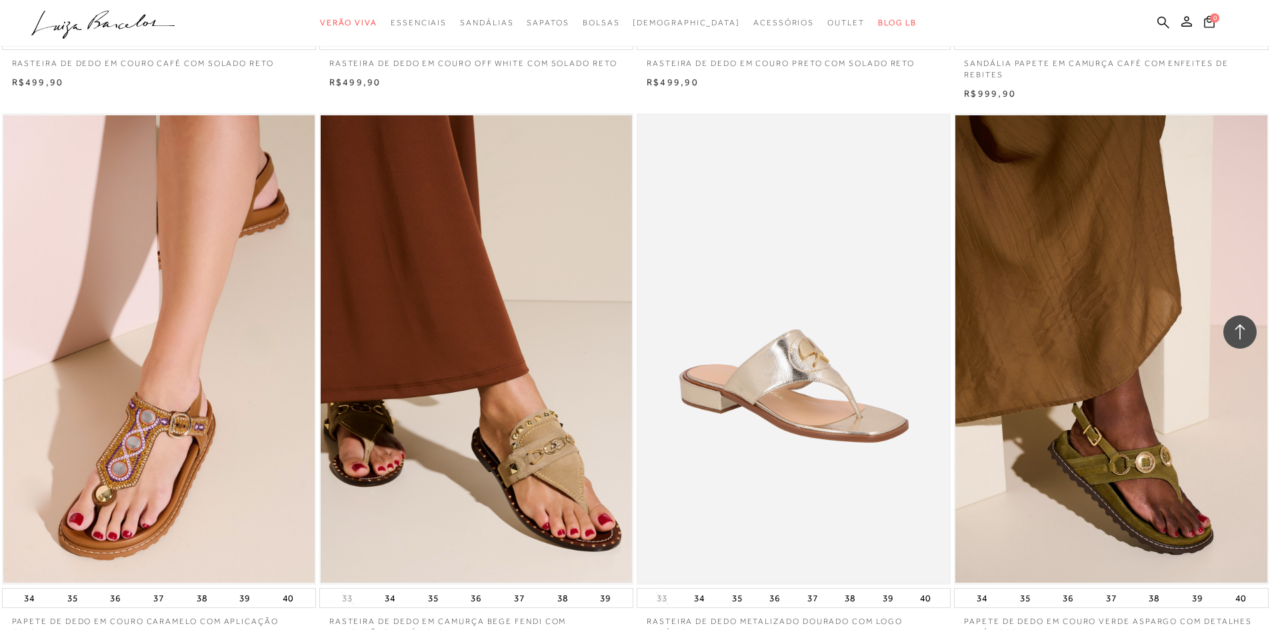
scroll to position [6533, 0]
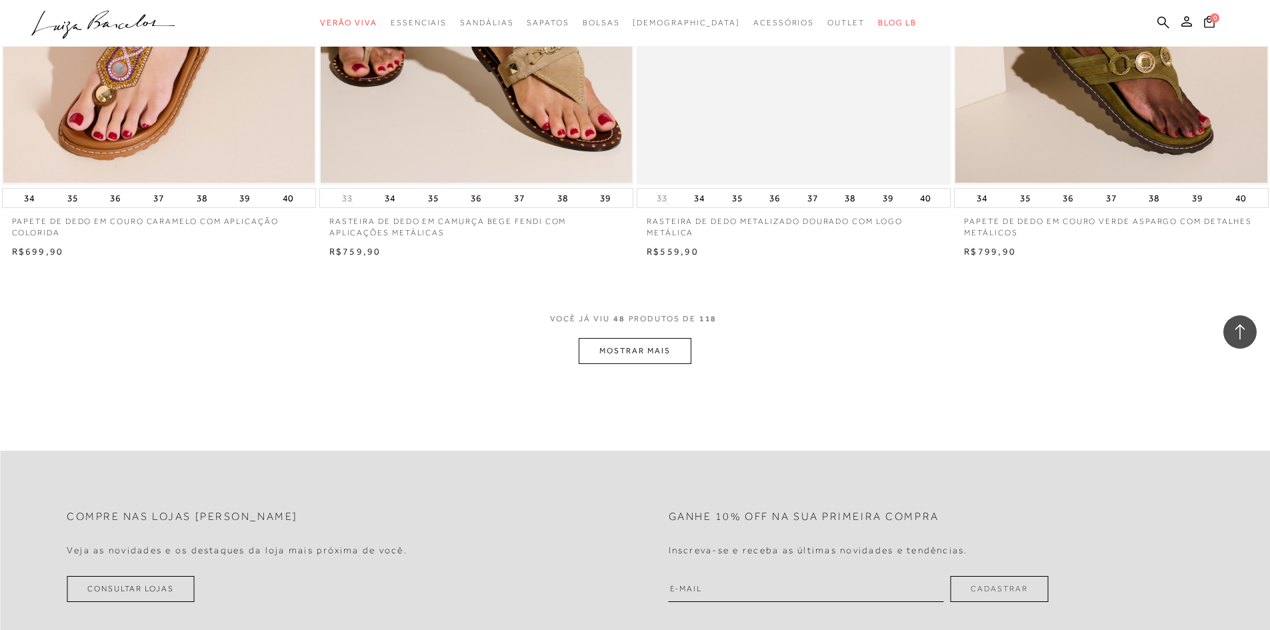
click at [681, 353] on button "MOSTRAR MAIS" at bounding box center [635, 351] width 112 height 26
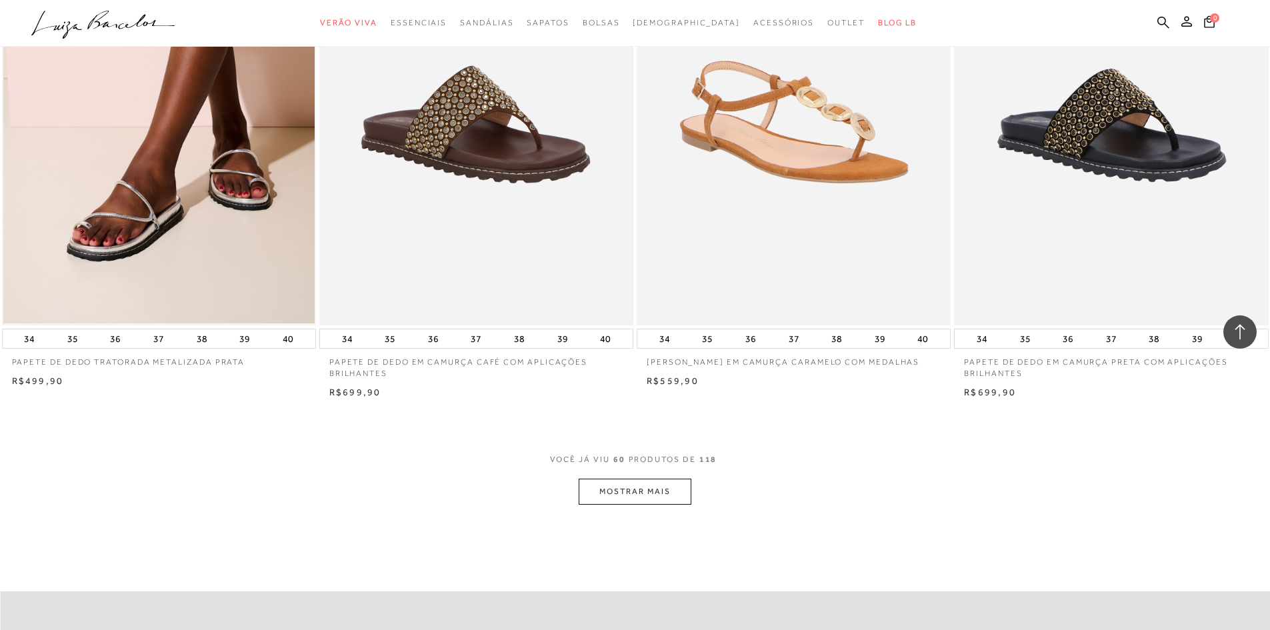
scroll to position [8200, 0]
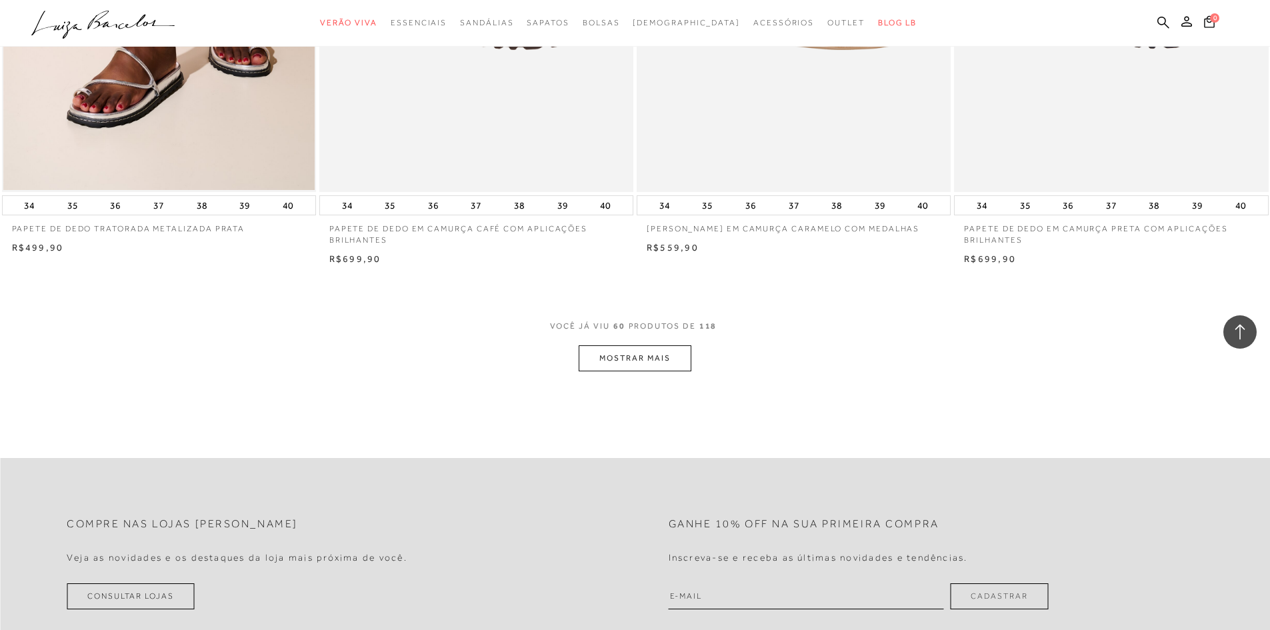
click at [623, 359] on button "MOSTRAR MAIS" at bounding box center [635, 358] width 112 height 26
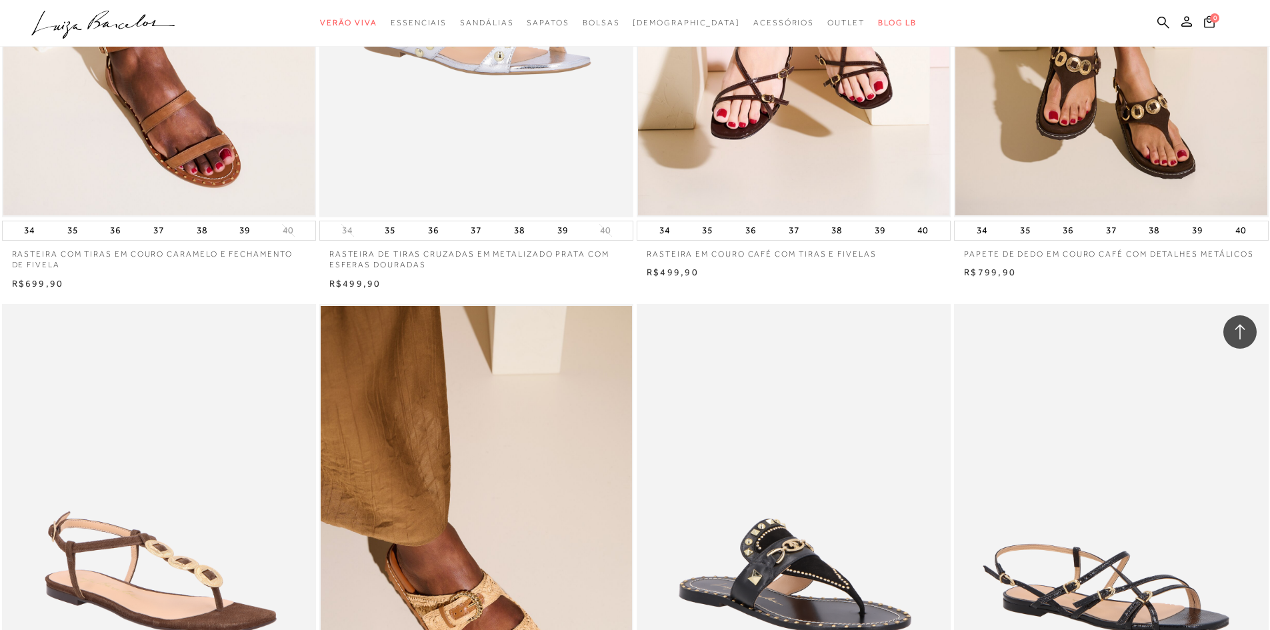
scroll to position [8933, 0]
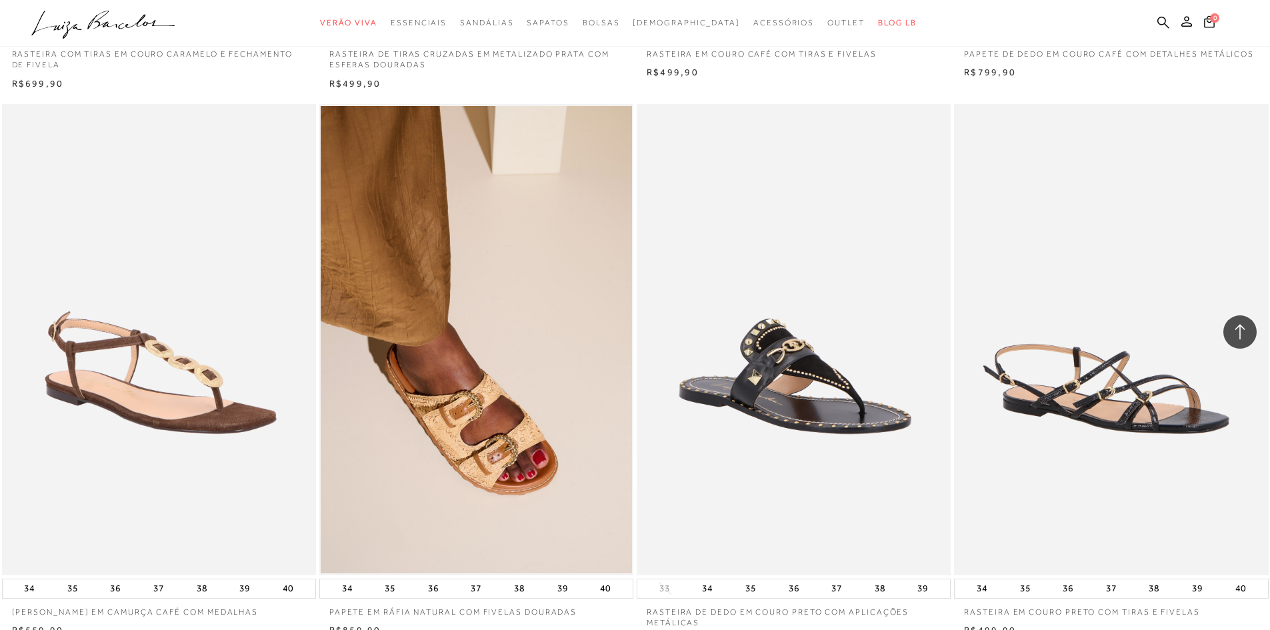
click at [141, 408] on img at bounding box center [158, 339] width 311 height 467
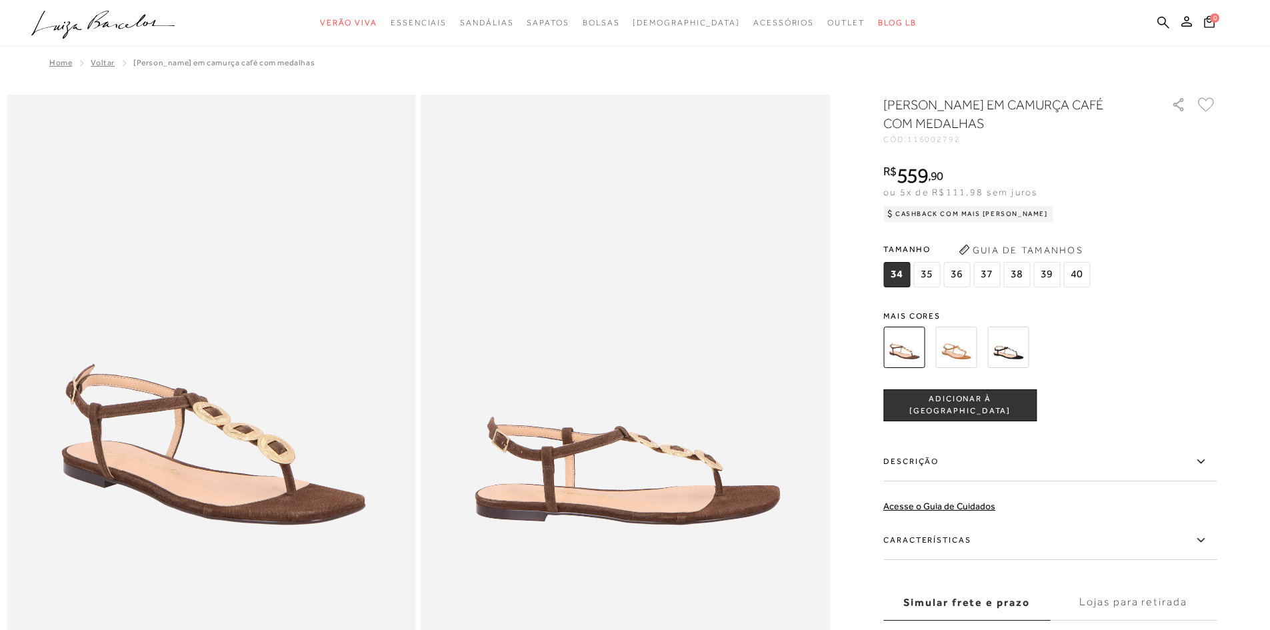
click at [969, 347] on img at bounding box center [955, 347] width 41 height 41
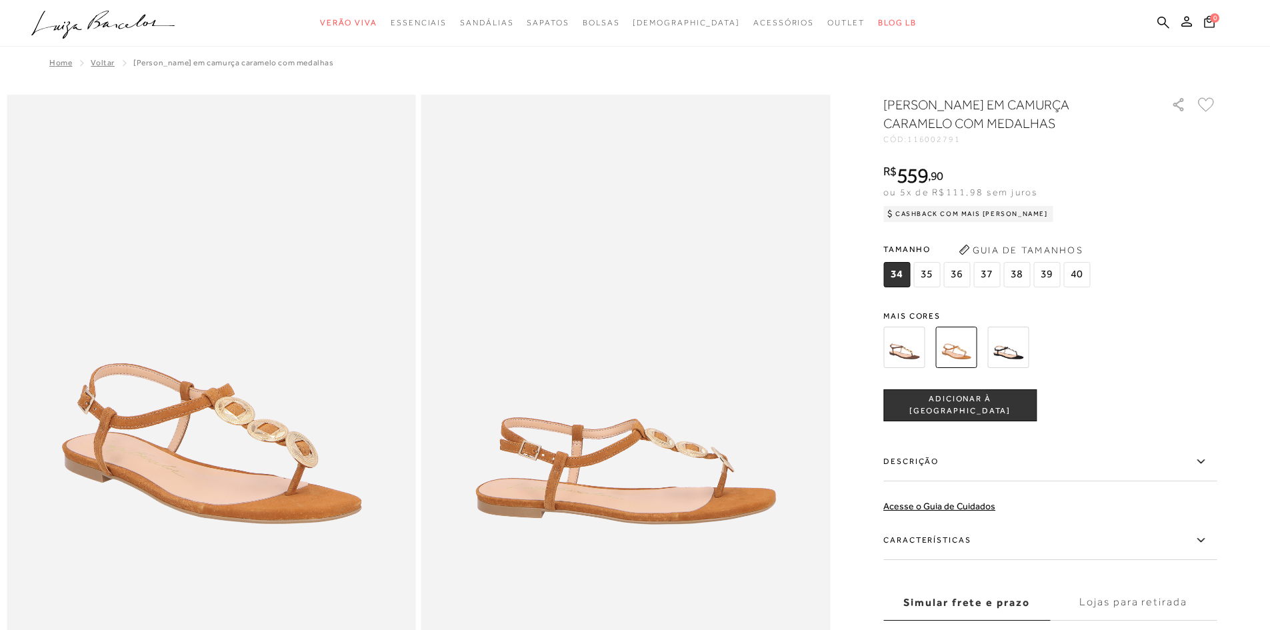
click at [1011, 347] on img at bounding box center [1007, 347] width 41 height 41
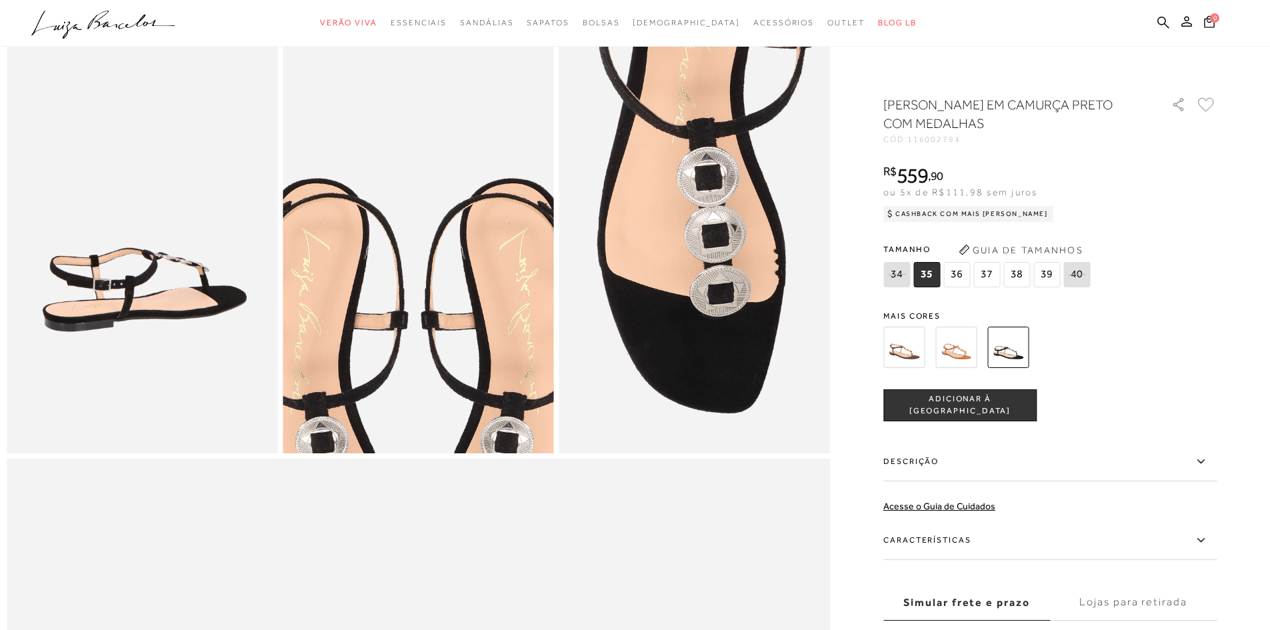
scroll to position [733, 0]
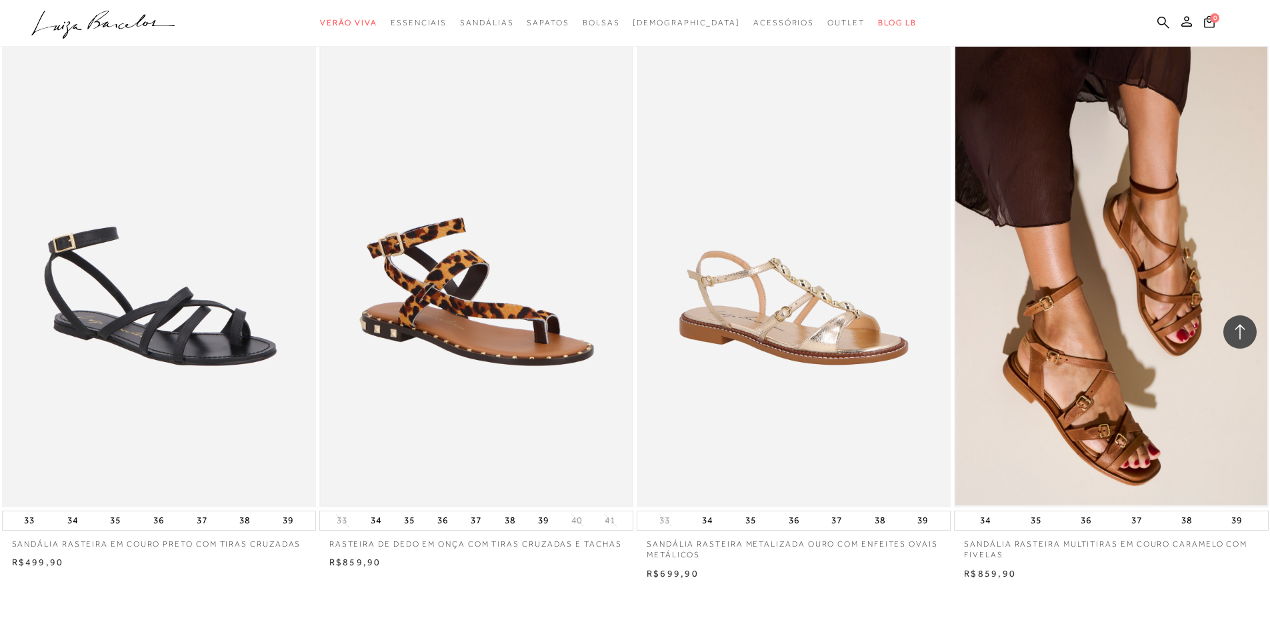
scroll to position [1600, 0]
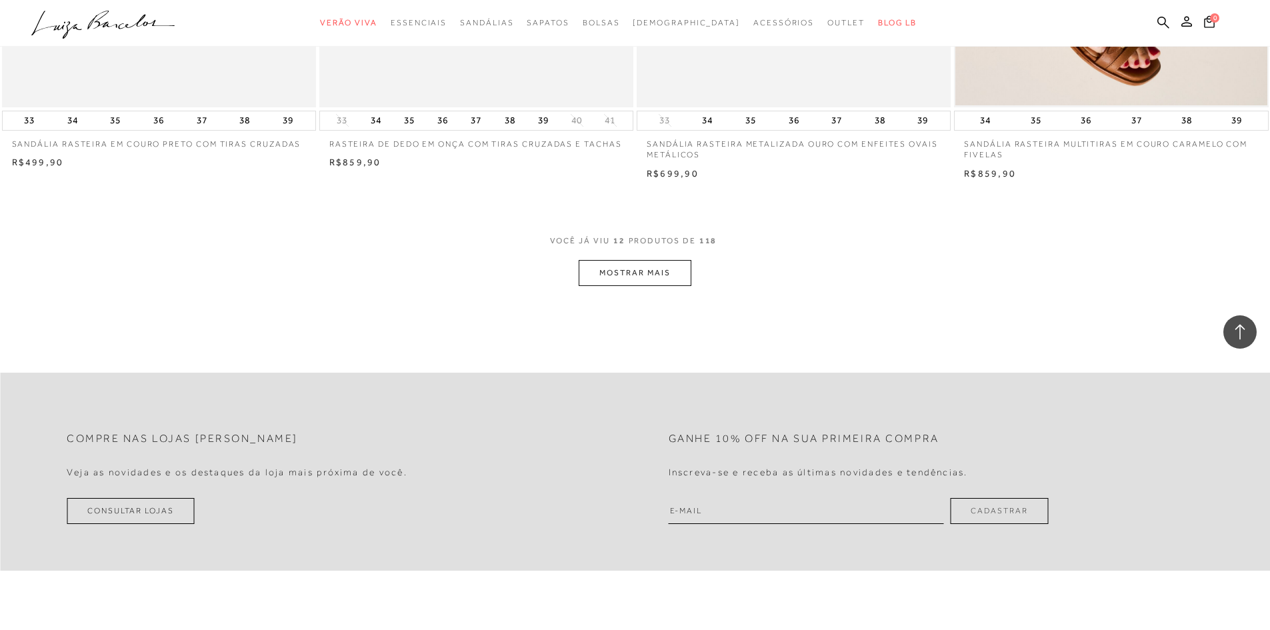
click at [630, 267] on button "MOSTRAR MAIS" at bounding box center [635, 273] width 112 height 26
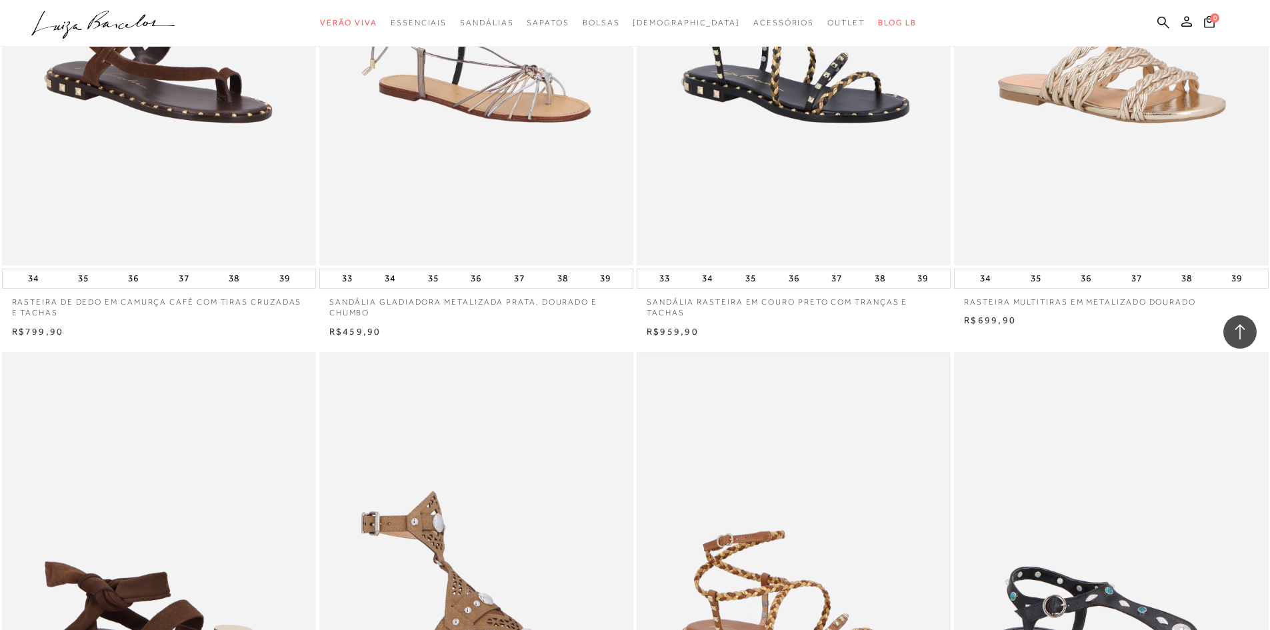
drag, startPoint x: 840, startPoint y: 288, endPoint x: 834, endPoint y: 282, distance: 8.5
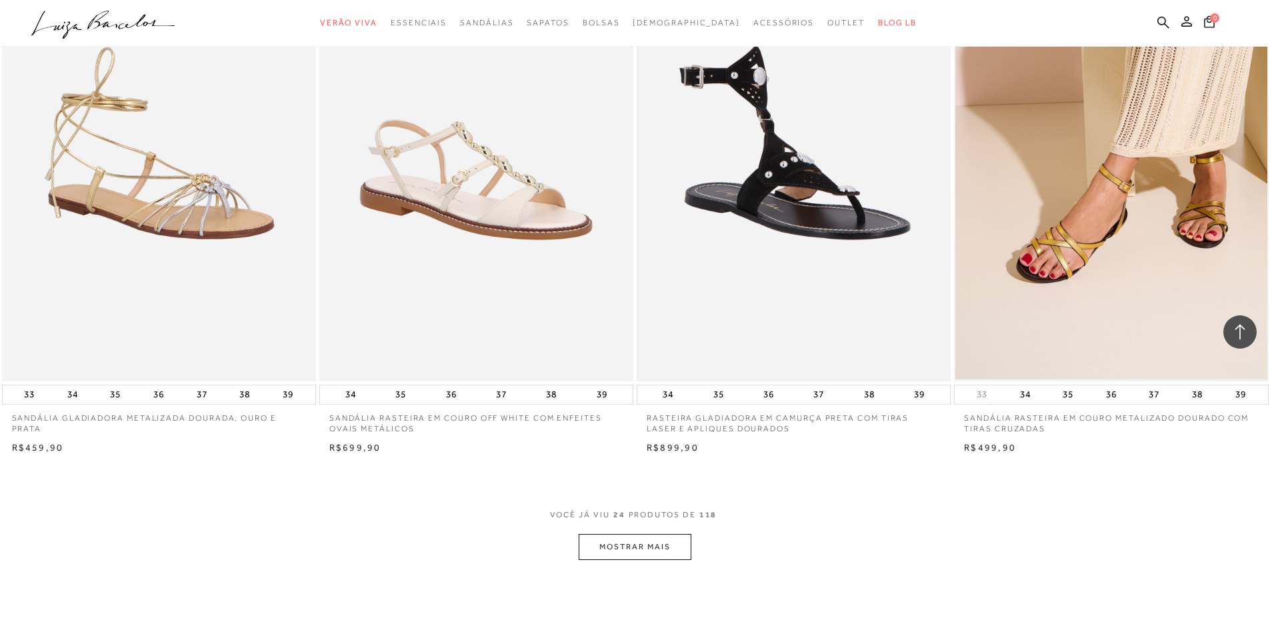
scroll to position [3400, 0]
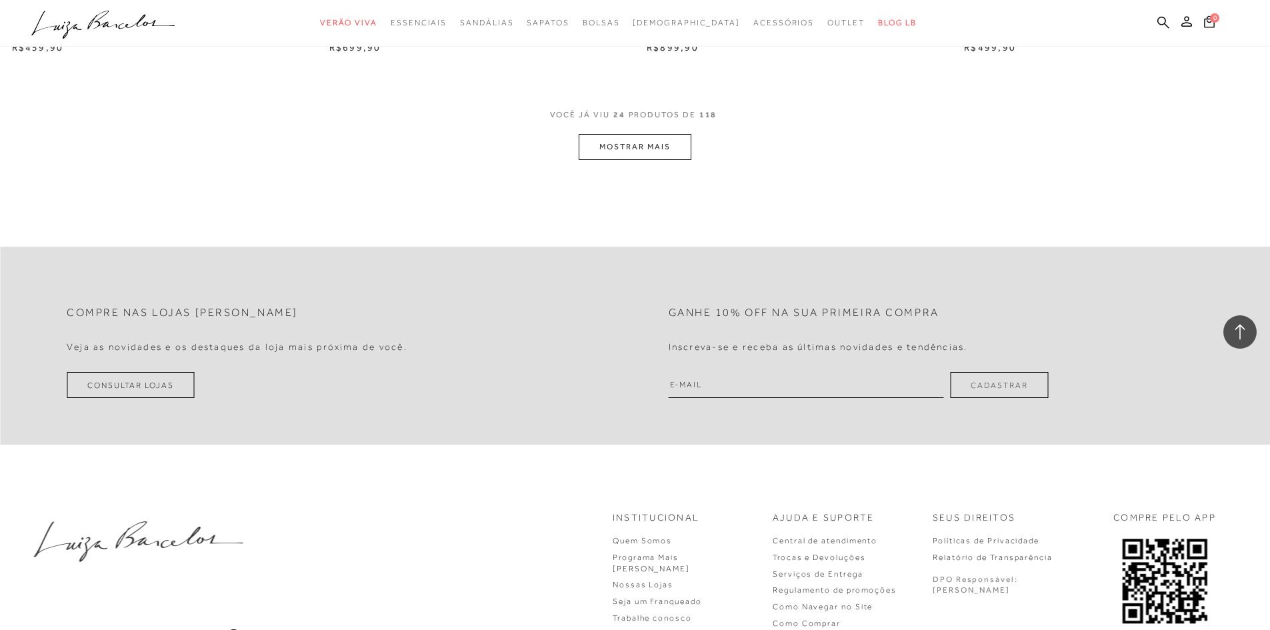
click at [618, 141] on button "MOSTRAR MAIS" at bounding box center [635, 147] width 112 height 26
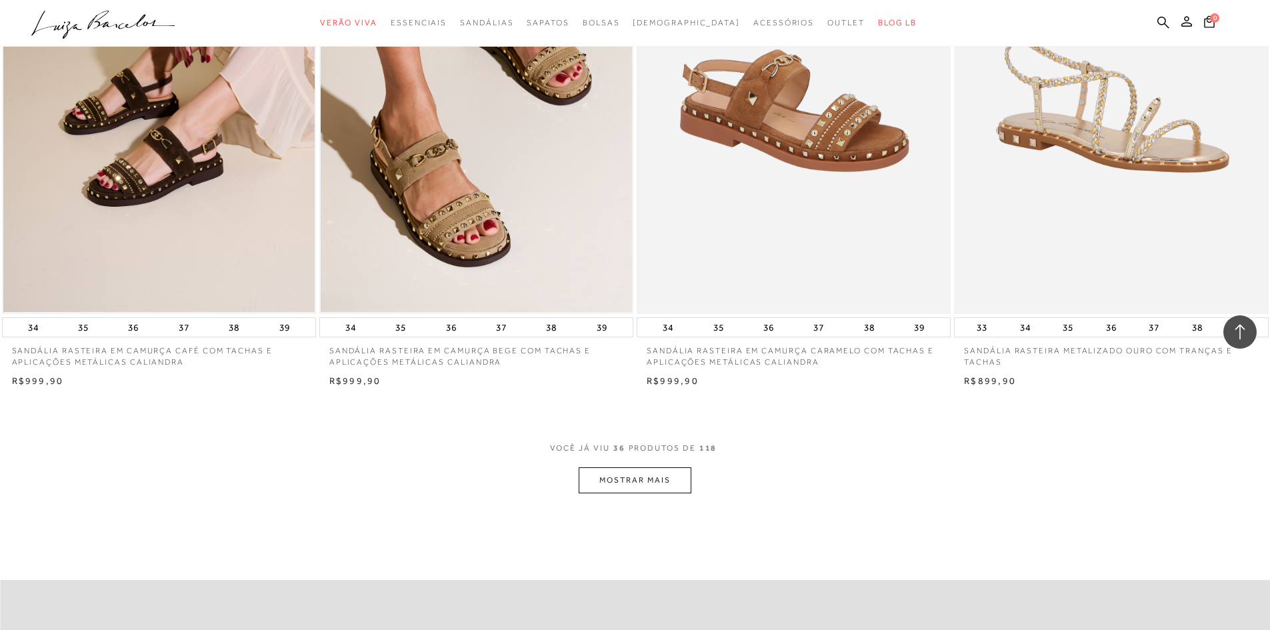
scroll to position [4745, 0]
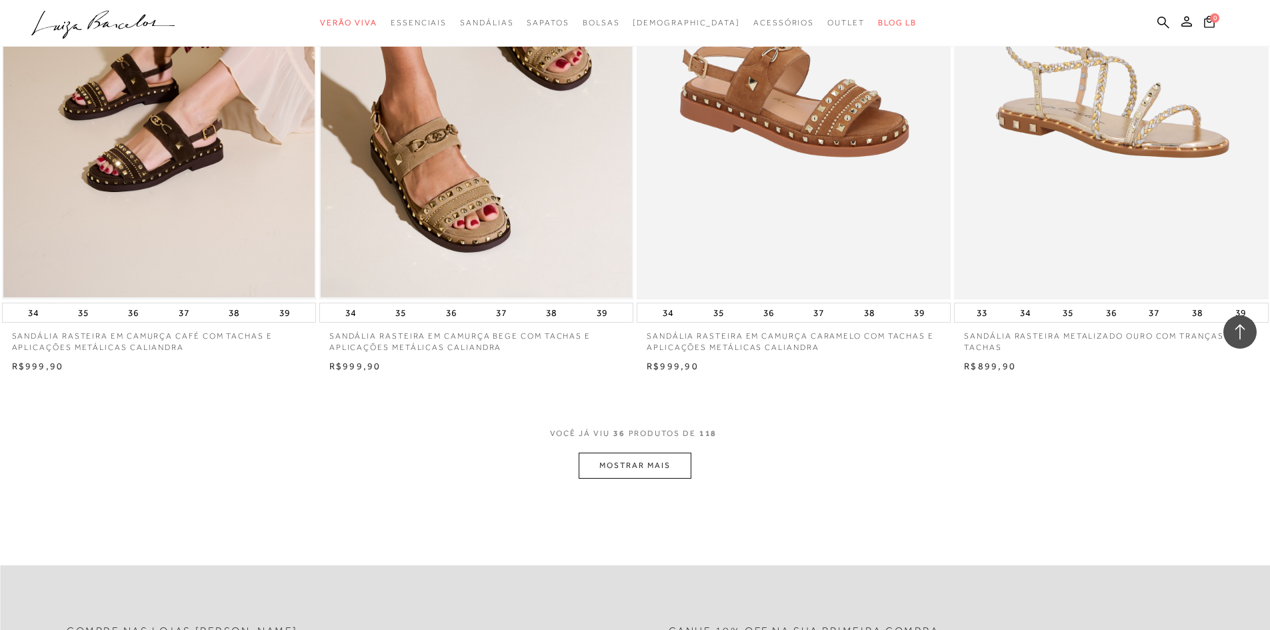
click at [615, 462] on button "MOSTRAR MAIS" at bounding box center [635, 466] width 112 height 26
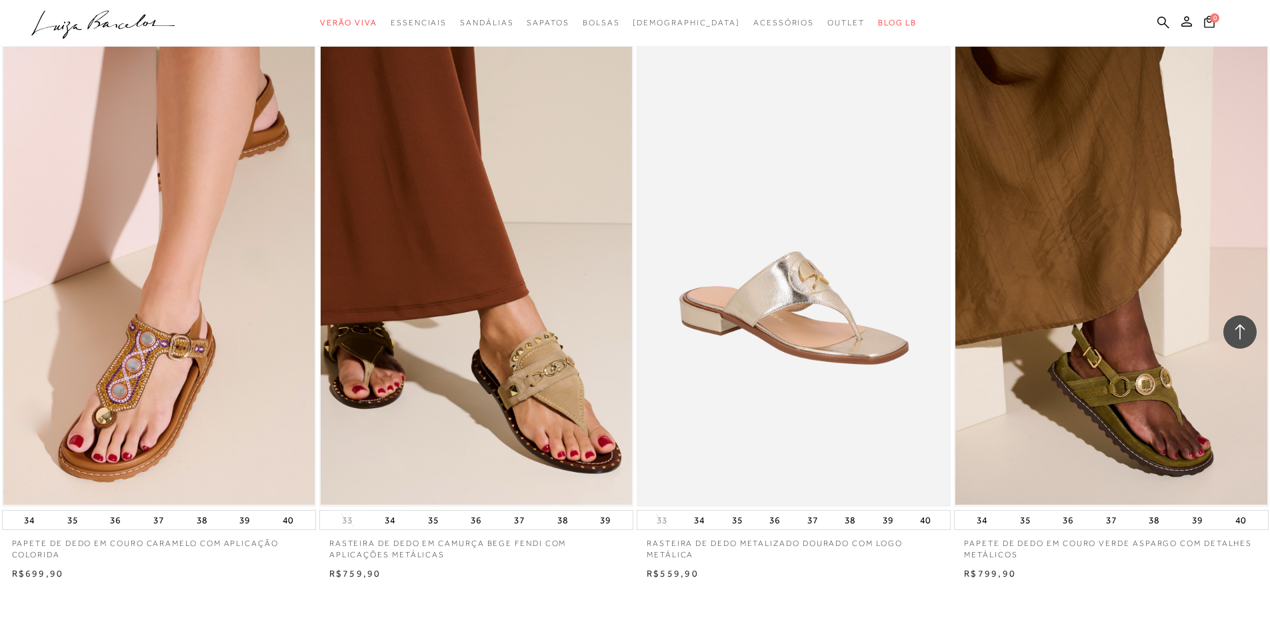
scroll to position [6278, 0]
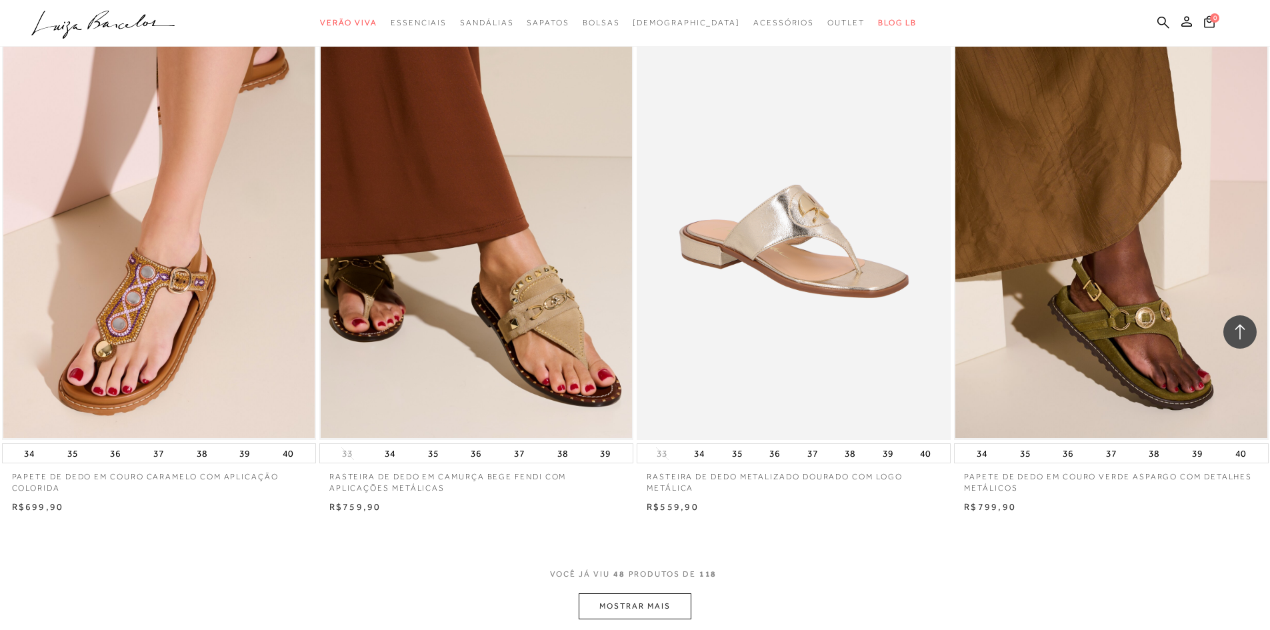
click at [643, 607] on button "MOSTRAR MAIS" at bounding box center [635, 606] width 112 height 26
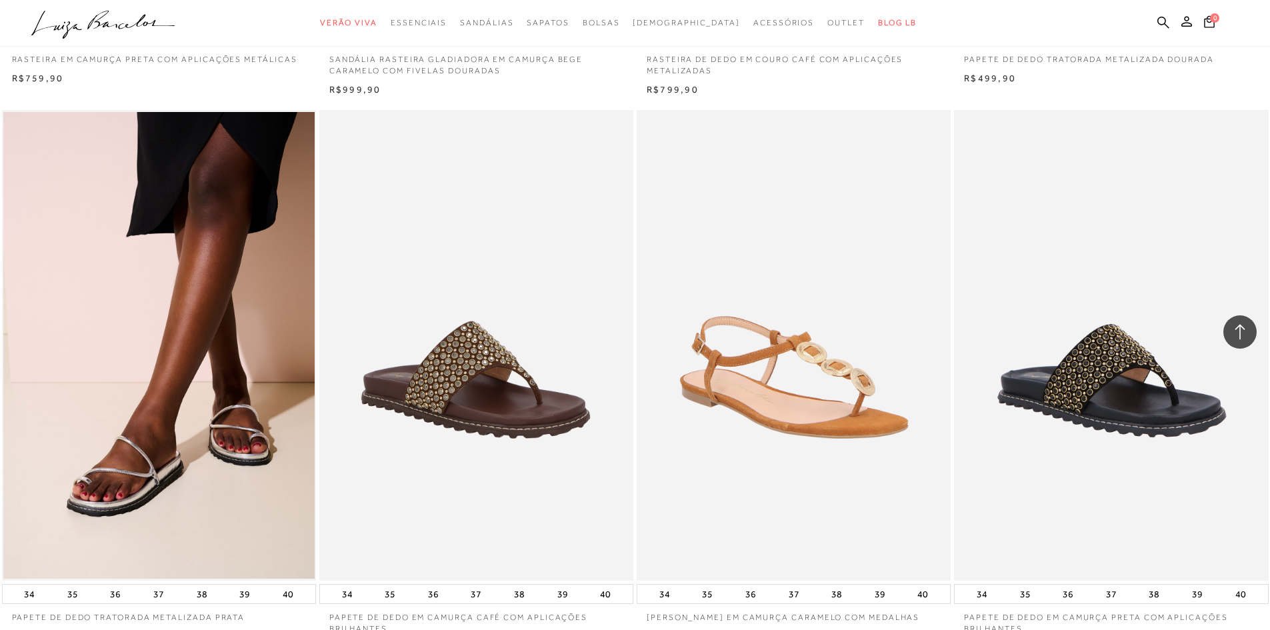
scroll to position [8011, 0]
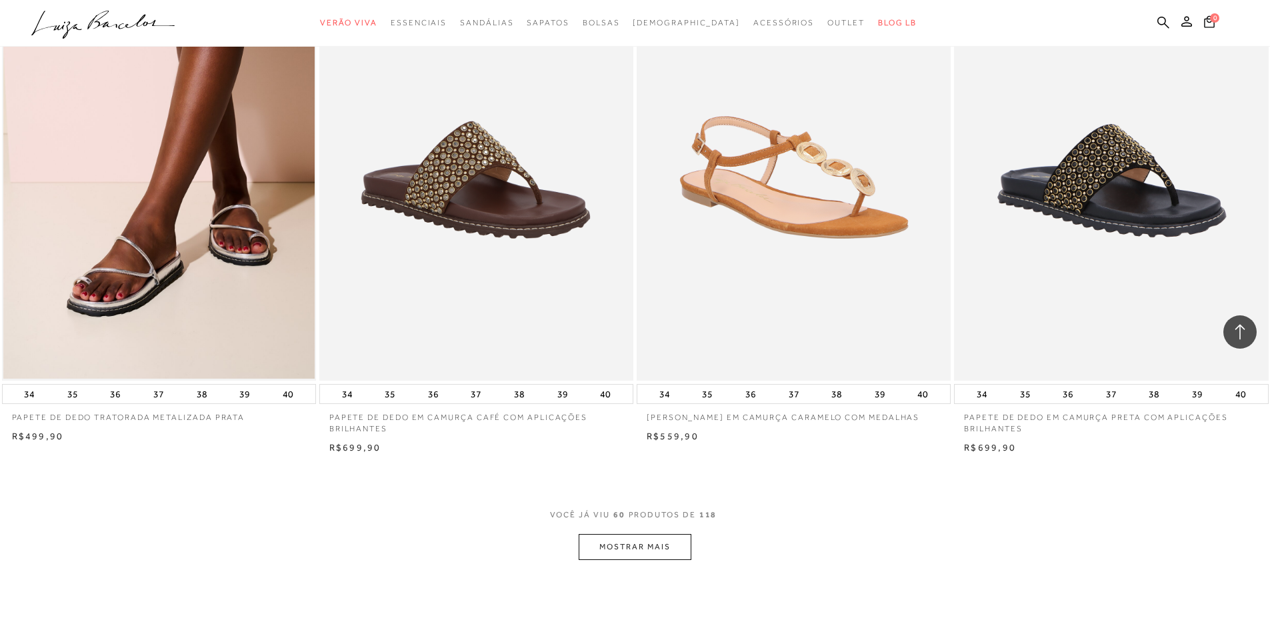
click at [650, 543] on button "MOSTRAR MAIS" at bounding box center [635, 547] width 112 height 26
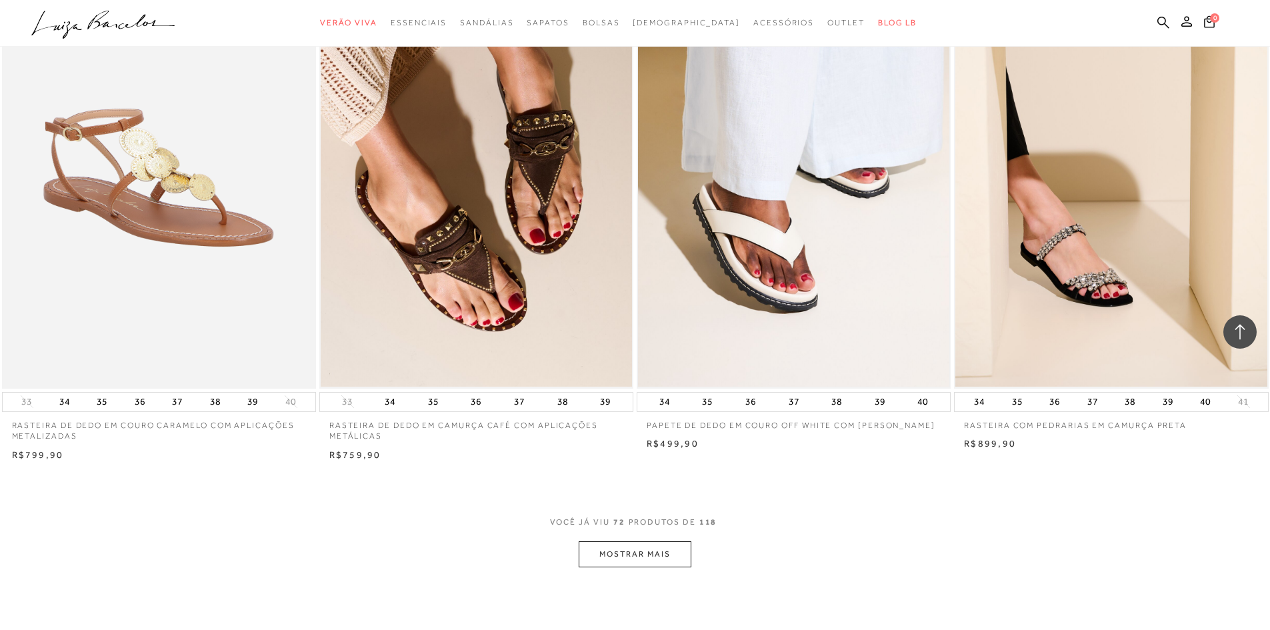
scroll to position [9811, 0]
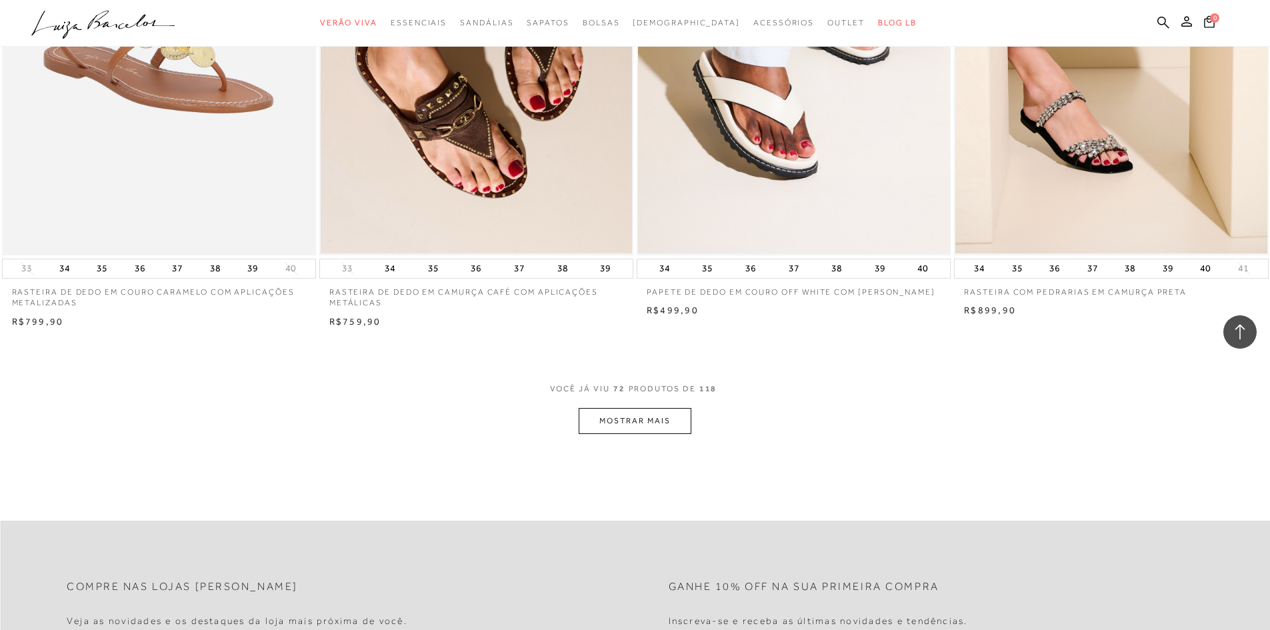
click at [646, 421] on button "MOSTRAR MAIS" at bounding box center [635, 421] width 112 height 26
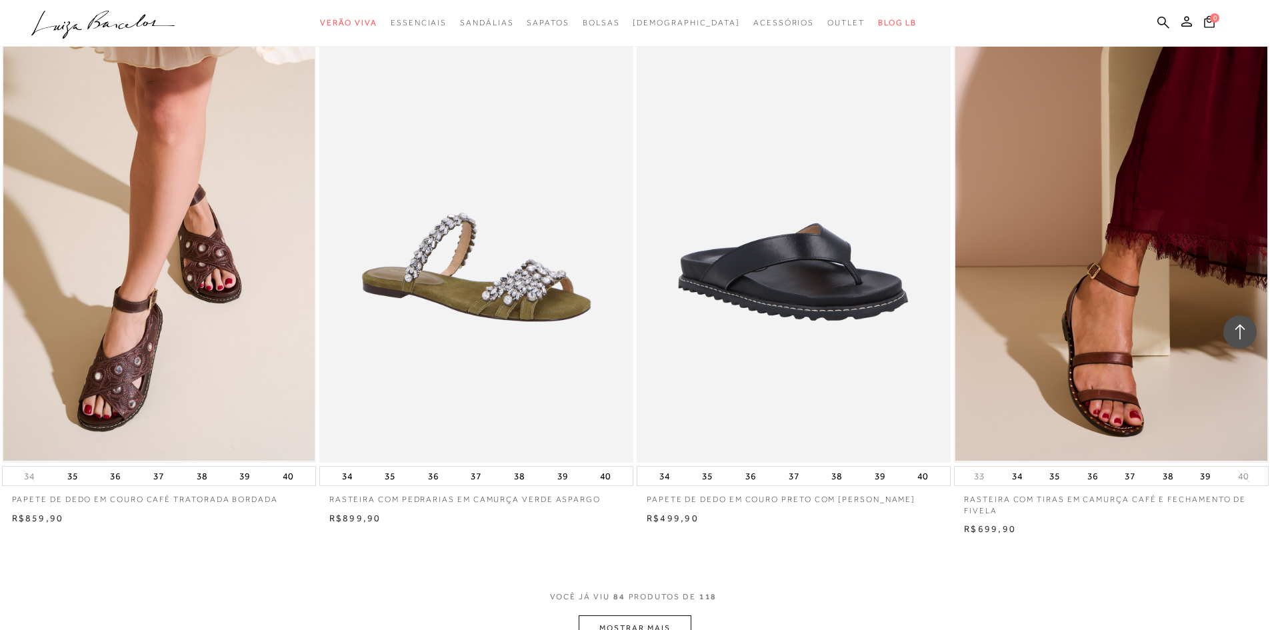
scroll to position [11611, 0]
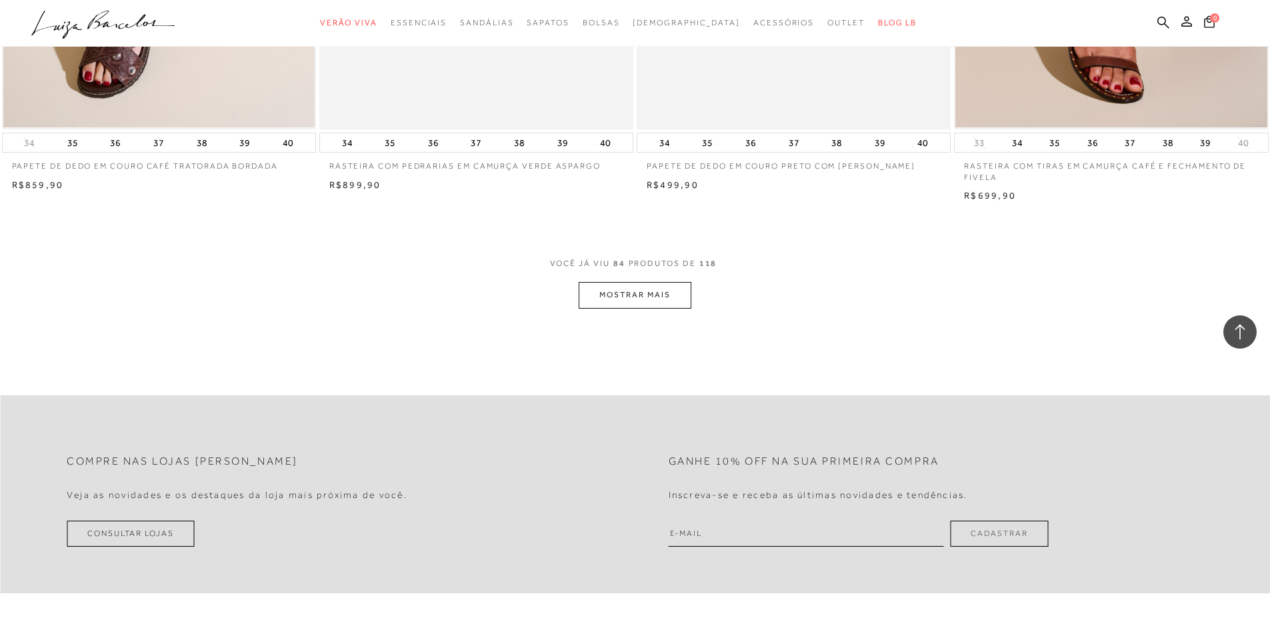
click at [629, 291] on button "MOSTRAR MAIS" at bounding box center [635, 295] width 112 height 26
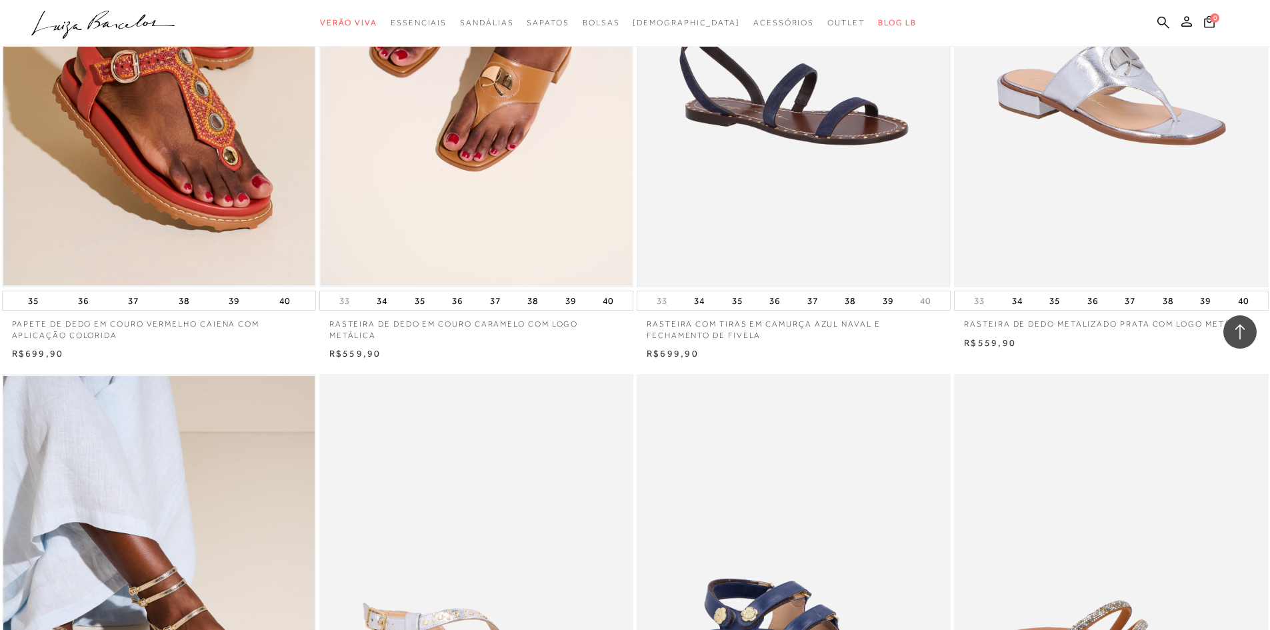
scroll to position [12278, 0]
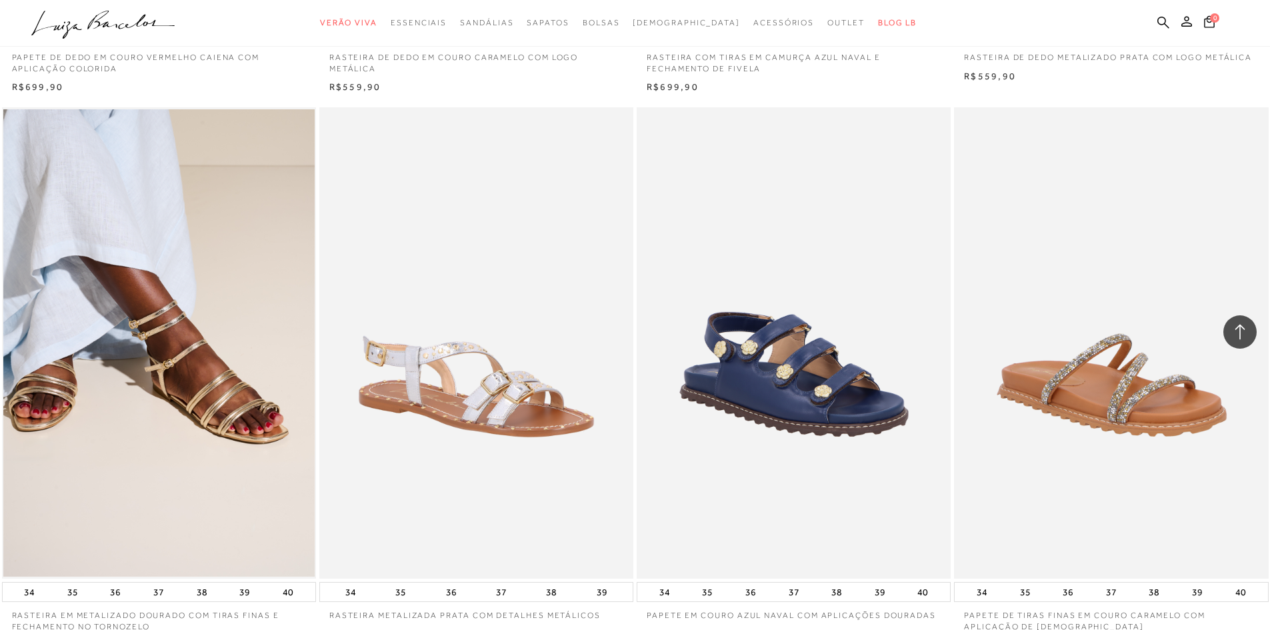
click at [769, 347] on img at bounding box center [793, 342] width 311 height 467
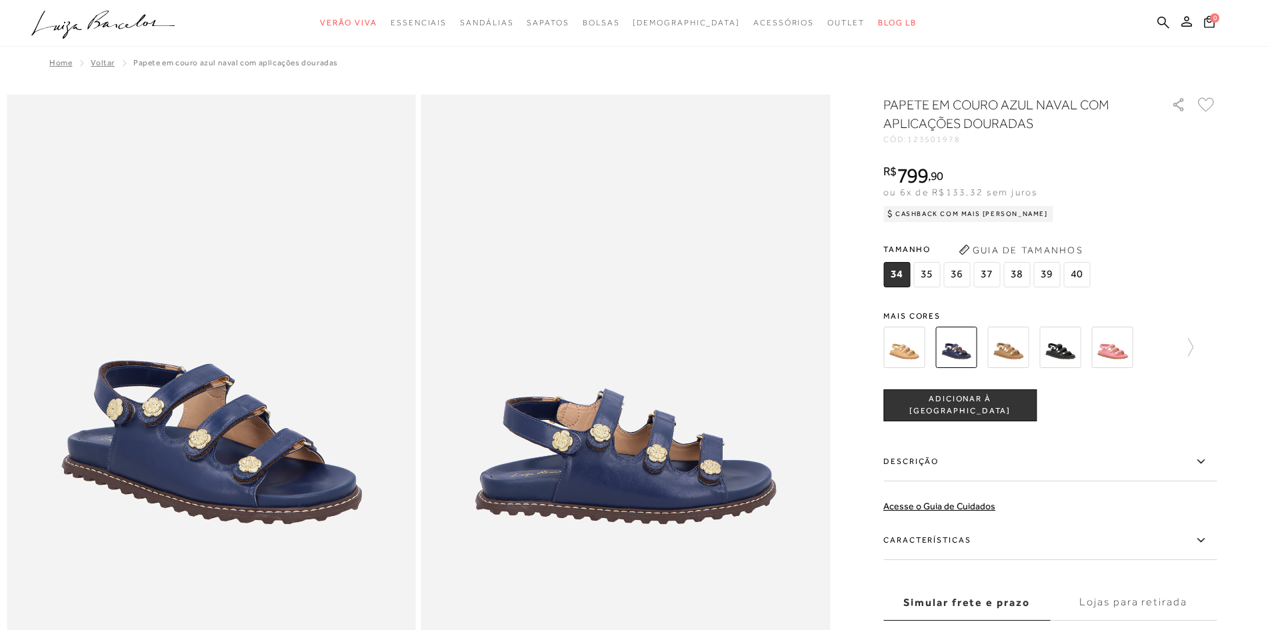
click at [919, 353] on img at bounding box center [903, 347] width 41 height 41
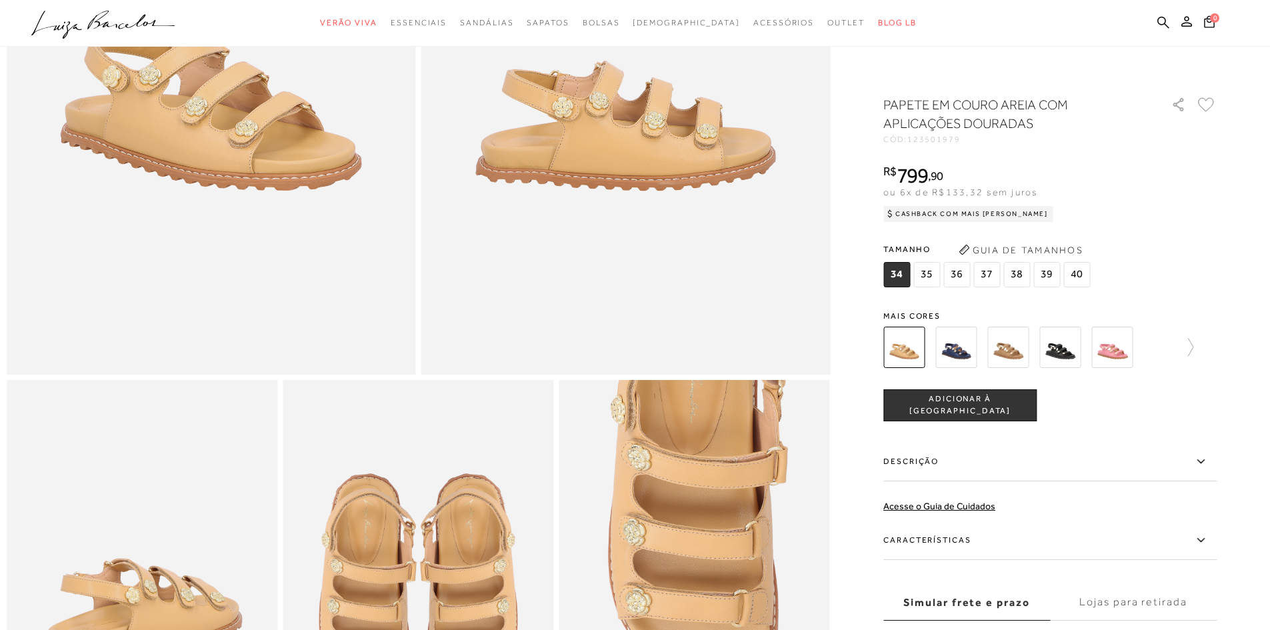
scroll to position [533, 0]
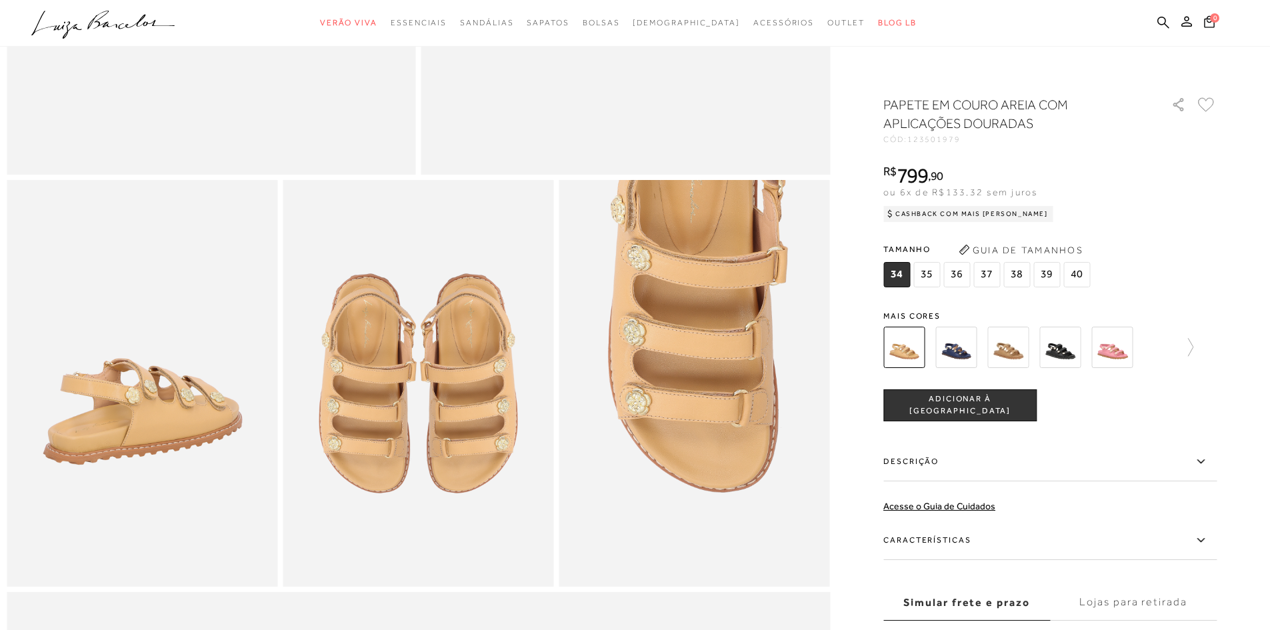
click at [1016, 349] on img at bounding box center [1007, 347] width 41 height 41
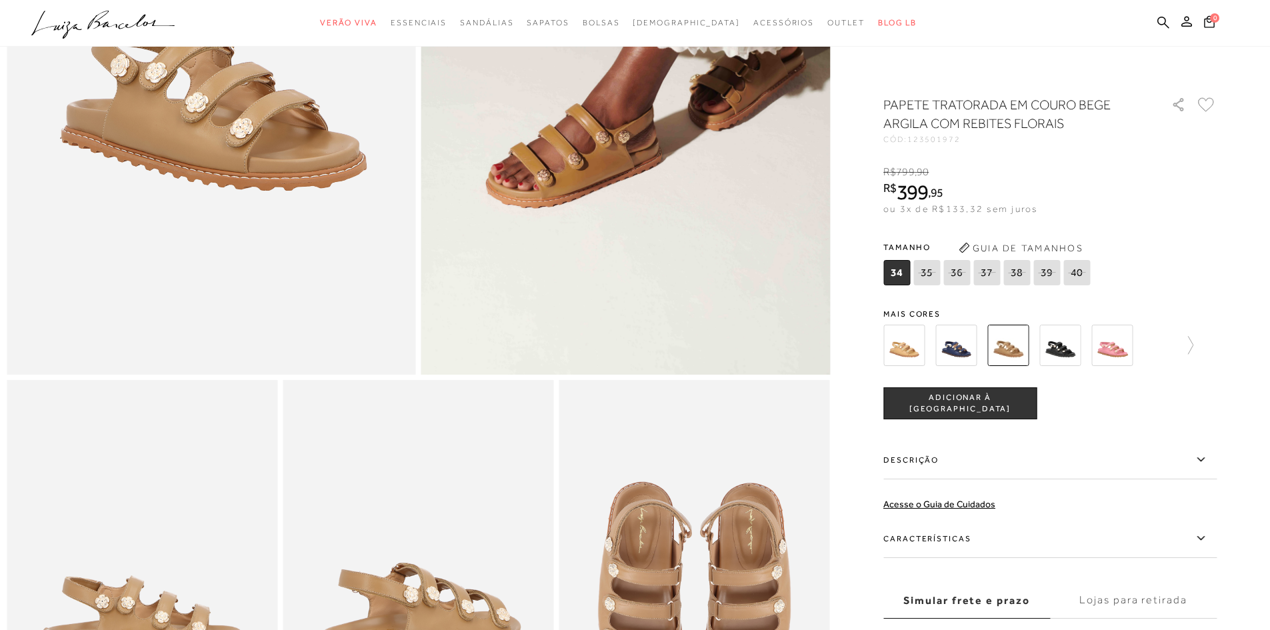
scroll to position [667, 0]
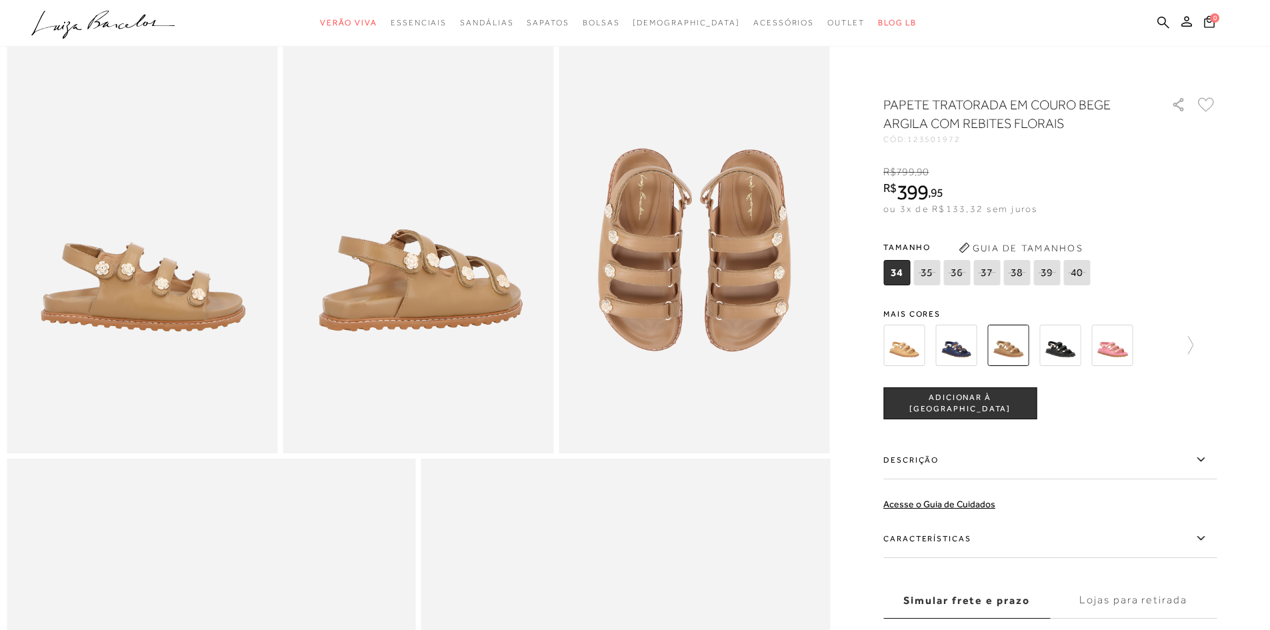
click at [1071, 345] on img at bounding box center [1059, 345] width 41 height 41
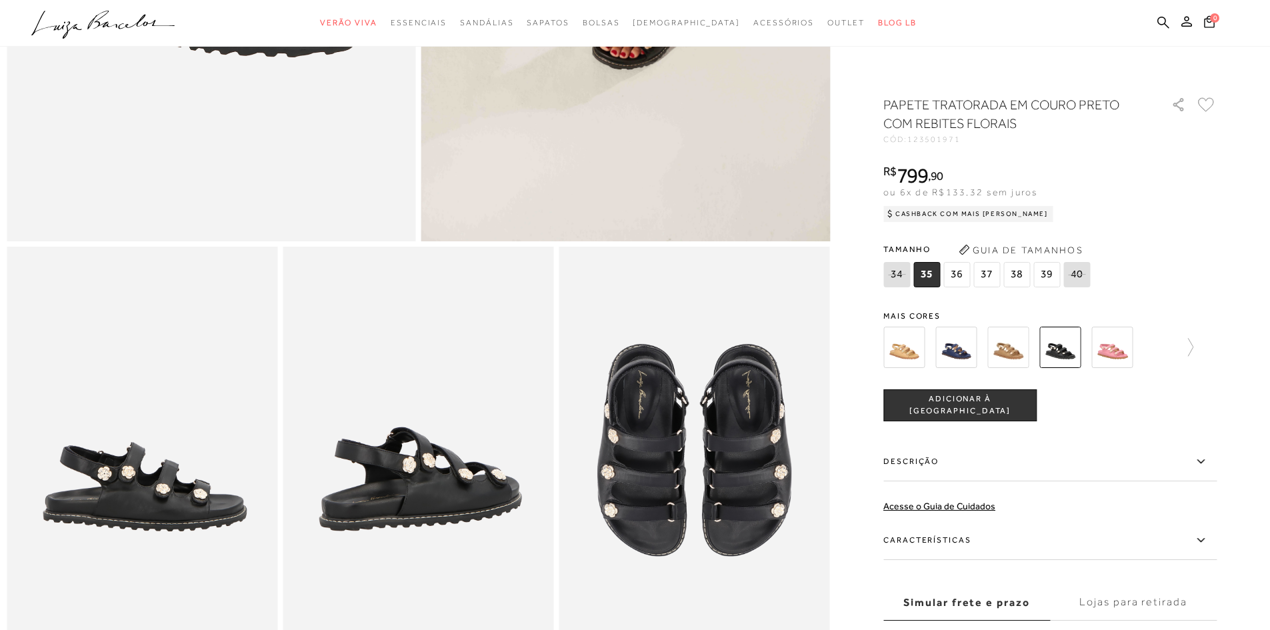
scroll to position [733, 0]
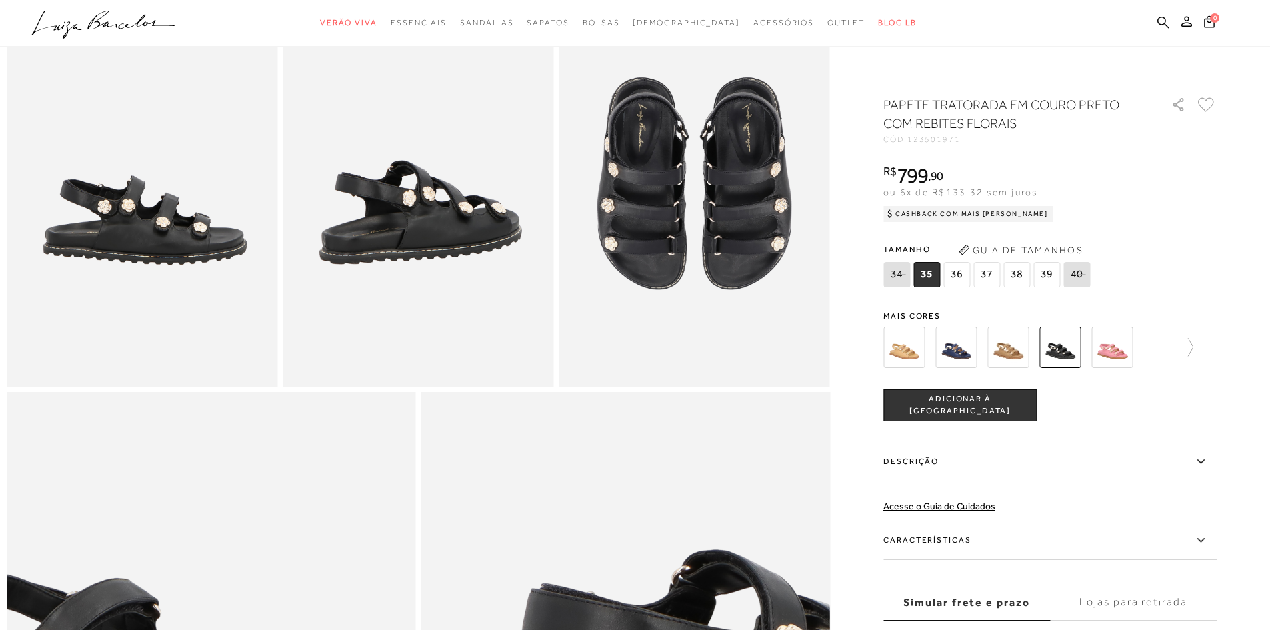
click at [1122, 345] on img at bounding box center [1111, 347] width 41 height 41
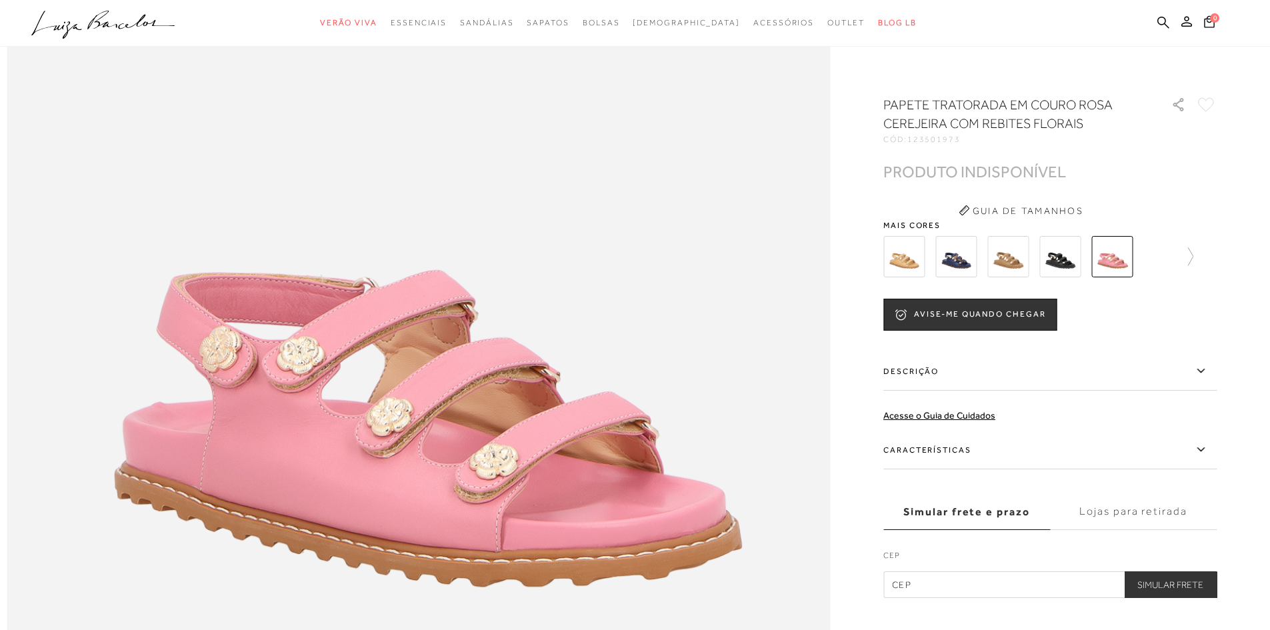
scroll to position [1467, 0]
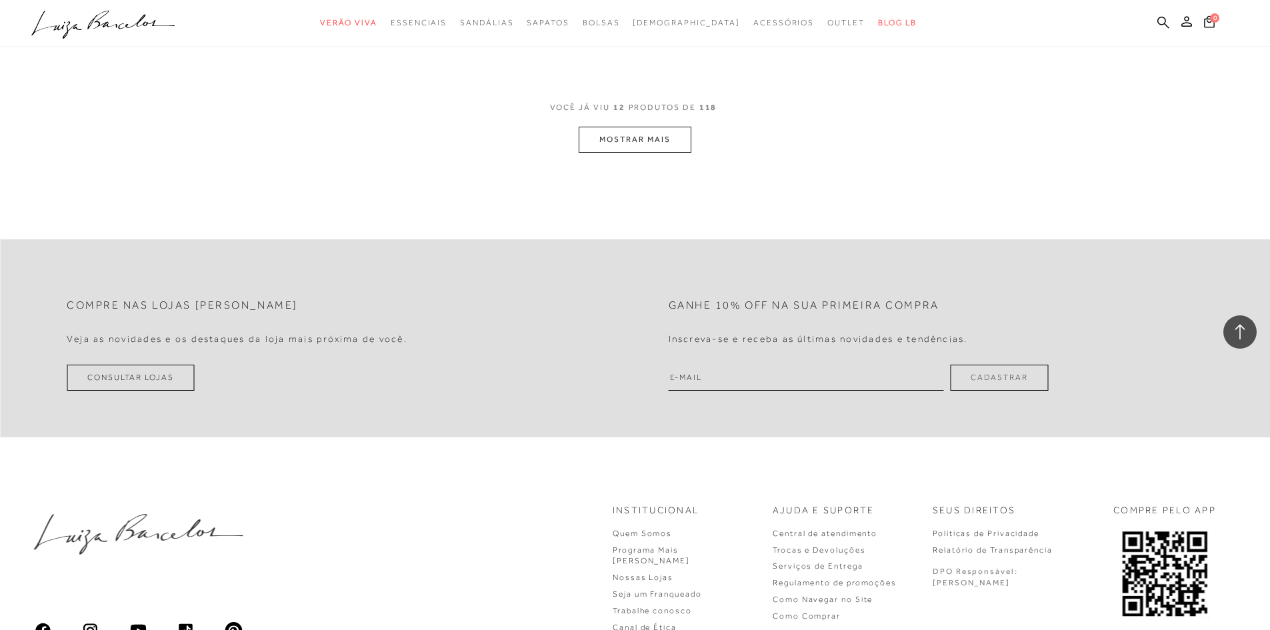
scroll to position [1667, 0]
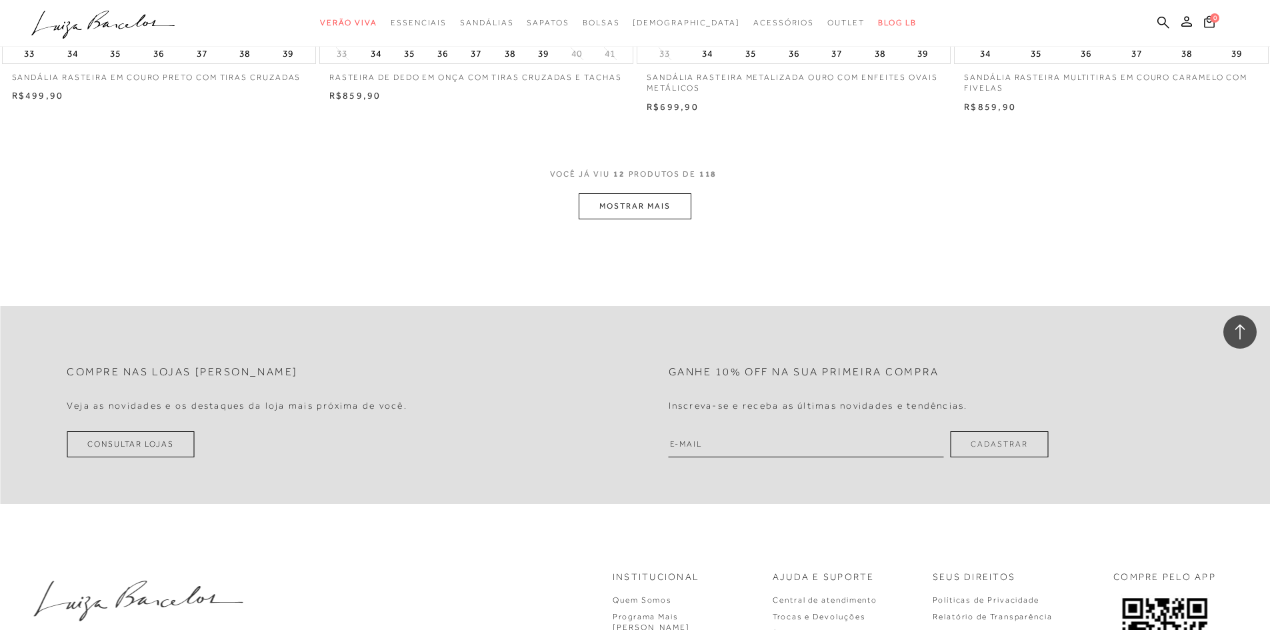
click at [645, 204] on button "MOSTRAR MAIS" at bounding box center [635, 206] width 112 height 26
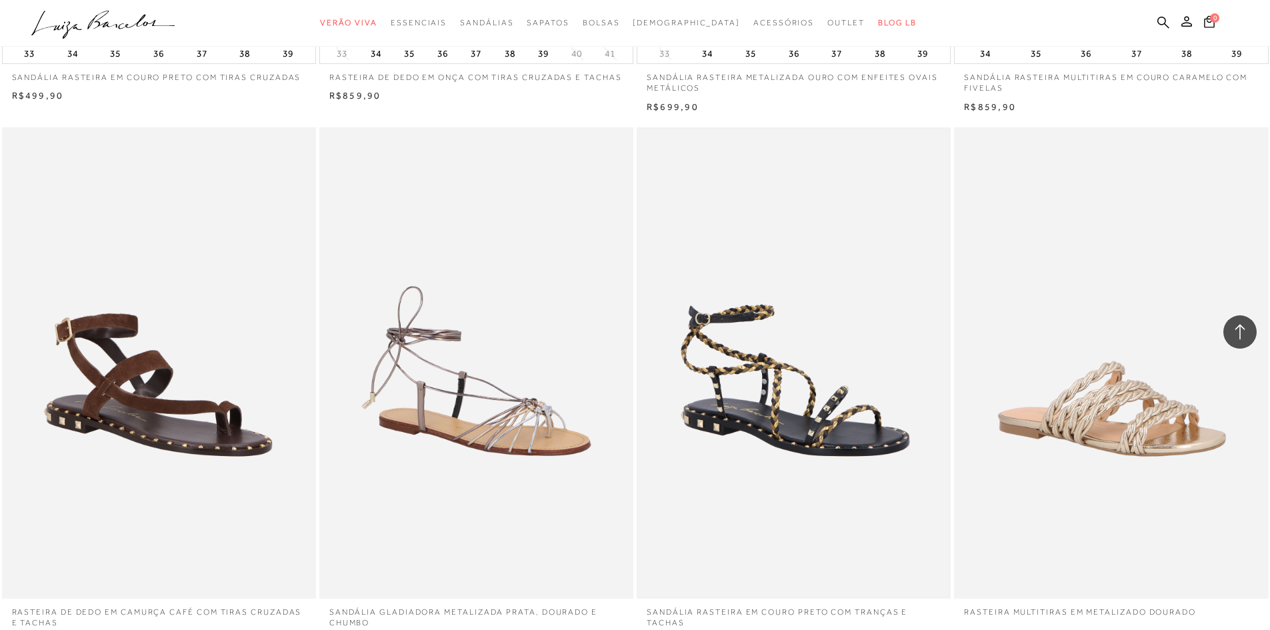
click at [645, 202] on img at bounding box center [793, 362] width 311 height 467
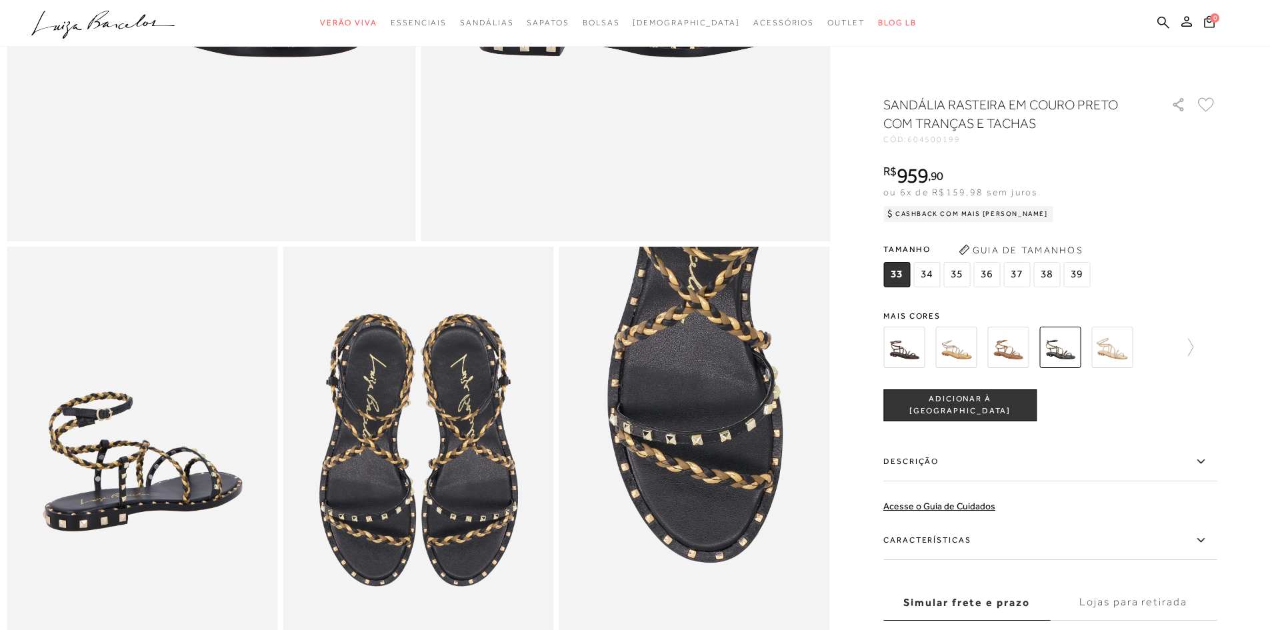
click at [959, 350] on img at bounding box center [955, 347] width 41 height 41
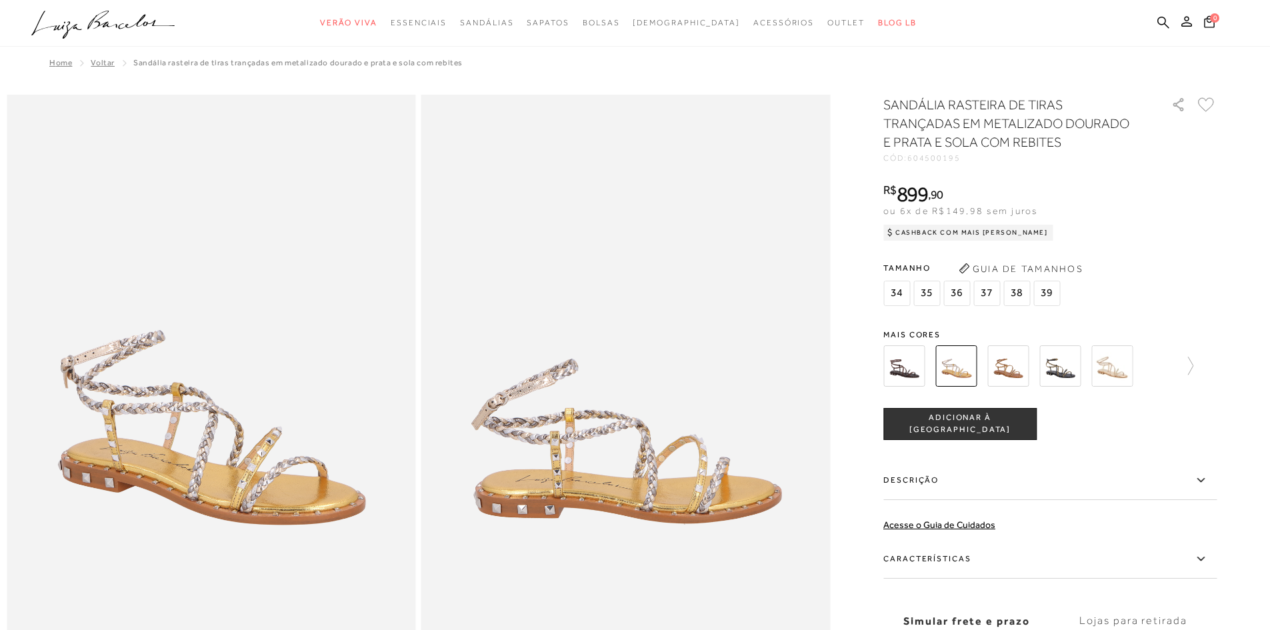
scroll to position [467, 0]
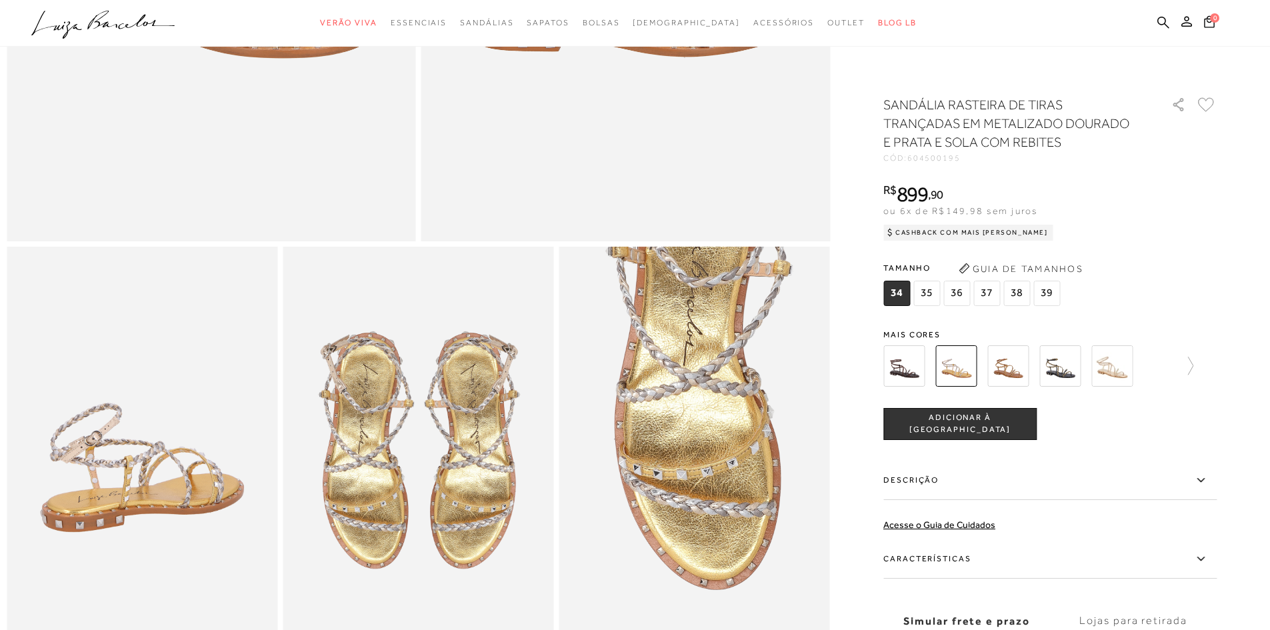
click at [1023, 369] on img at bounding box center [1007, 365] width 41 height 41
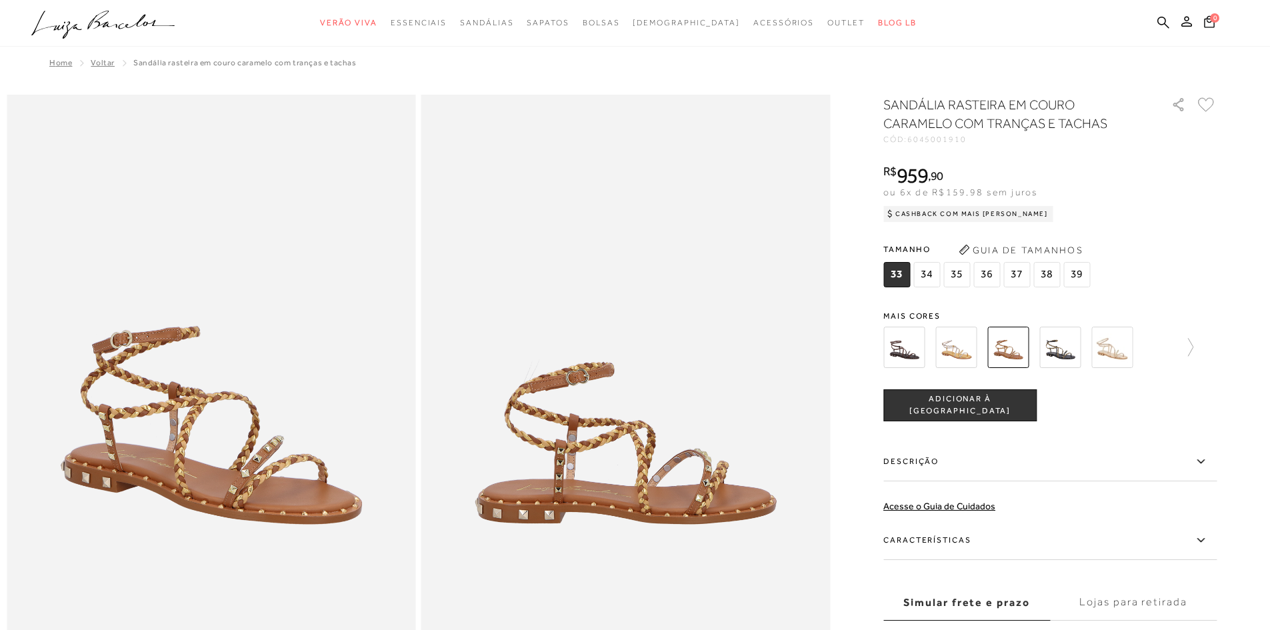
click at [1061, 346] on img at bounding box center [1059, 347] width 41 height 41
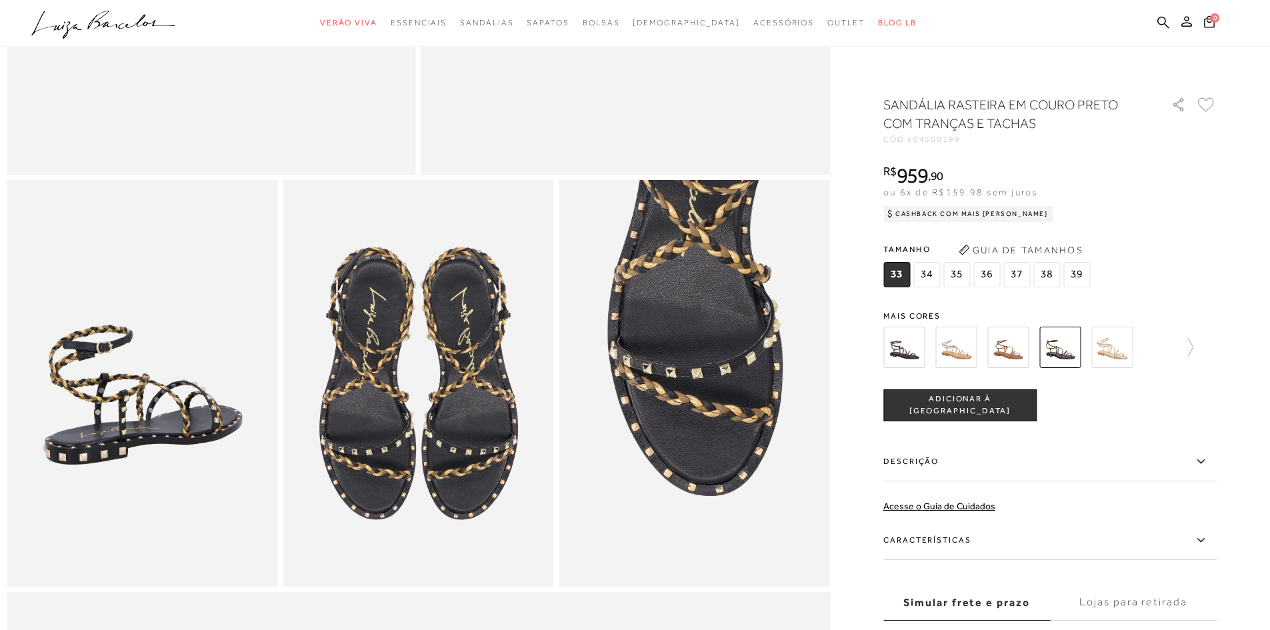
click at [1117, 343] on img at bounding box center [1111, 347] width 41 height 41
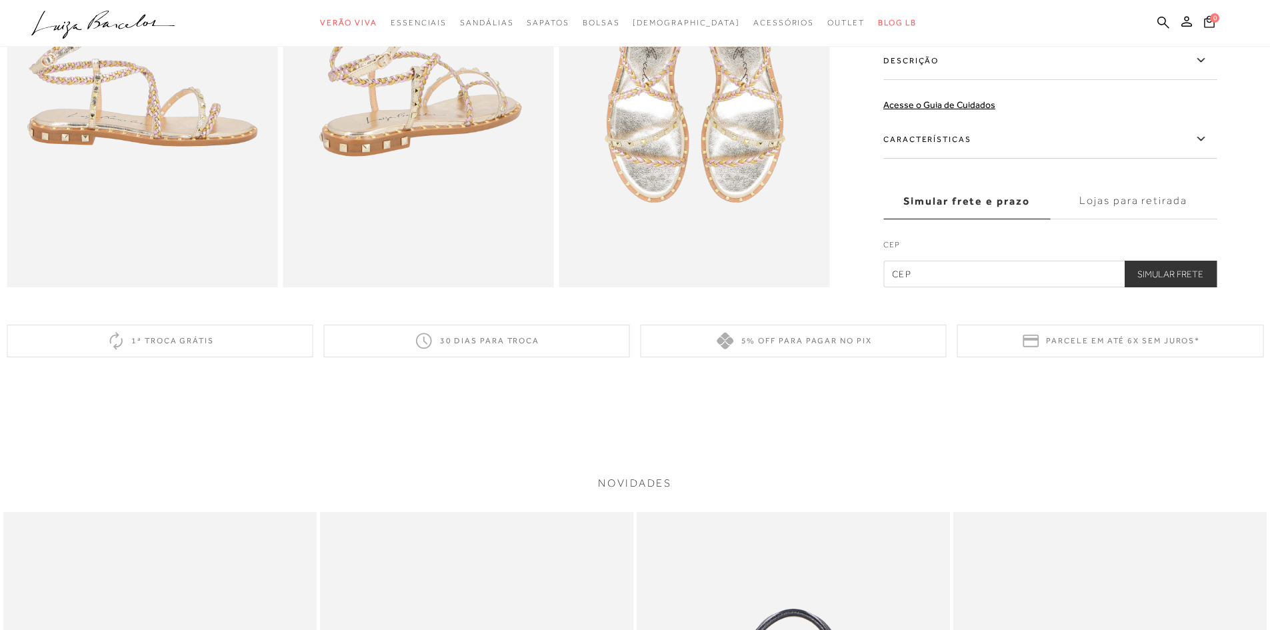
scroll to position [1896, 0]
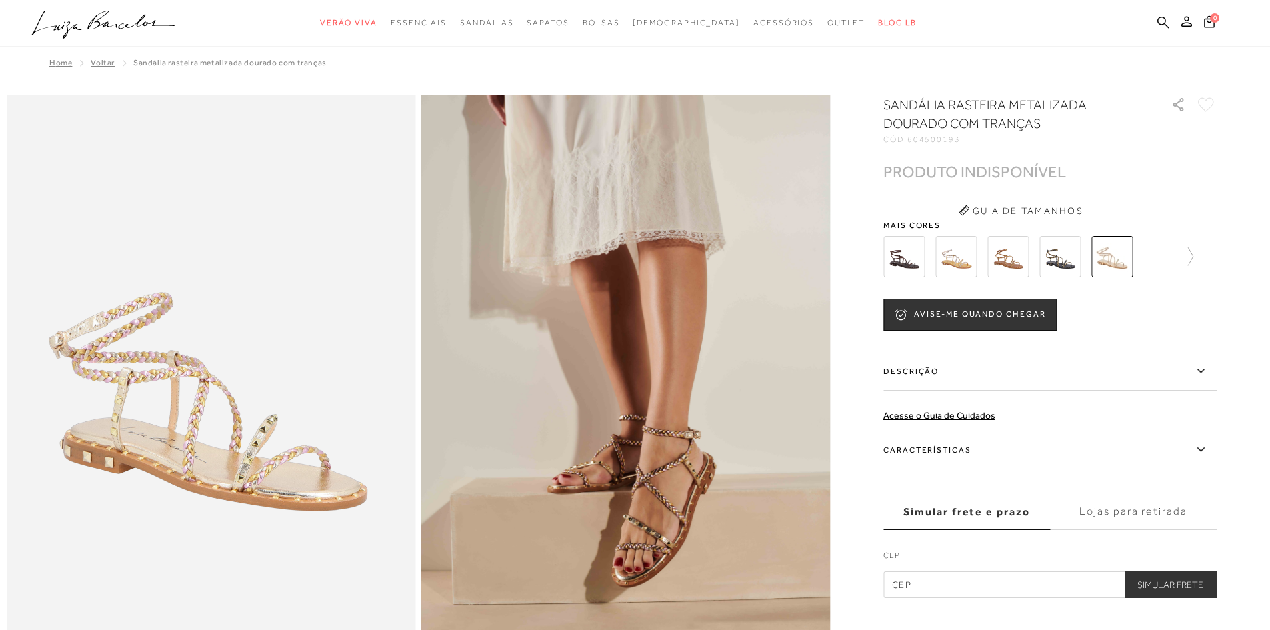
click at [1063, 245] on img at bounding box center [1059, 256] width 41 height 41
click at [1062, 240] on img at bounding box center [1059, 256] width 41 height 41
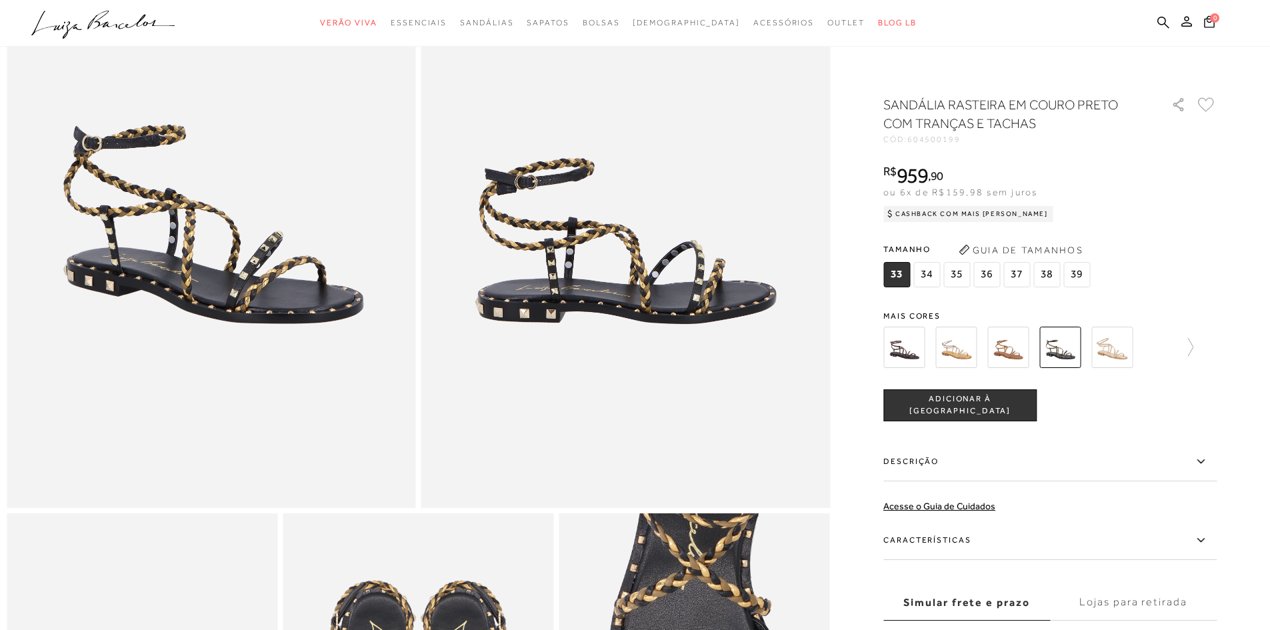
scroll to position [400, 0]
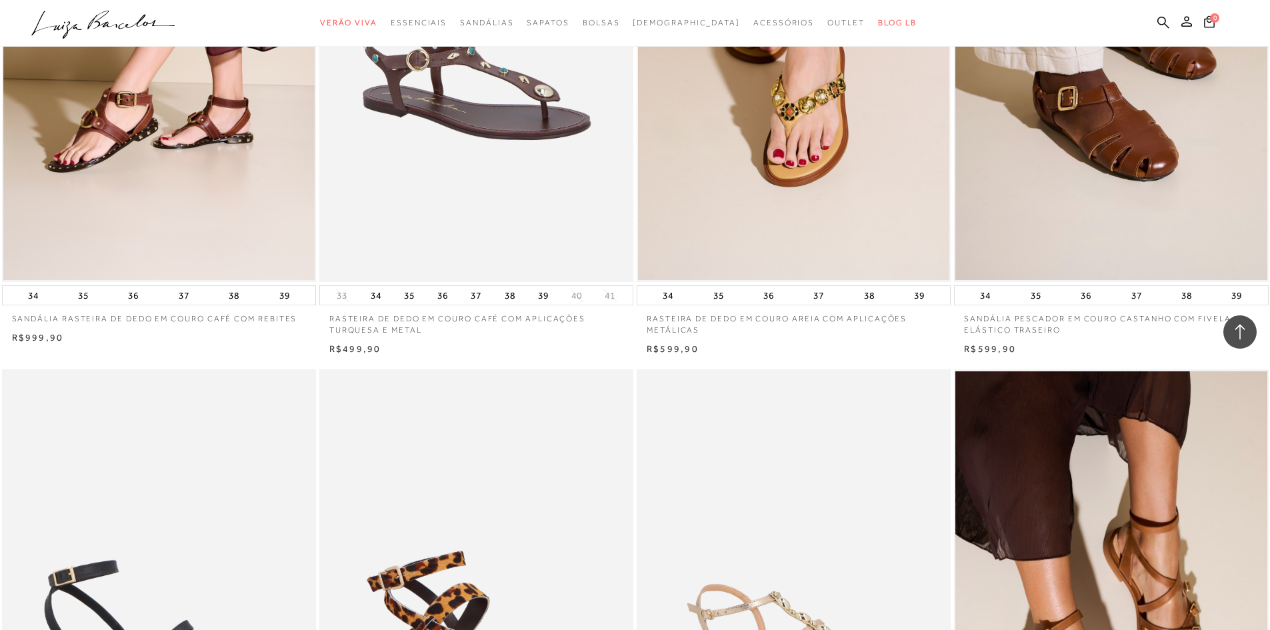
scroll to position [1400, 0]
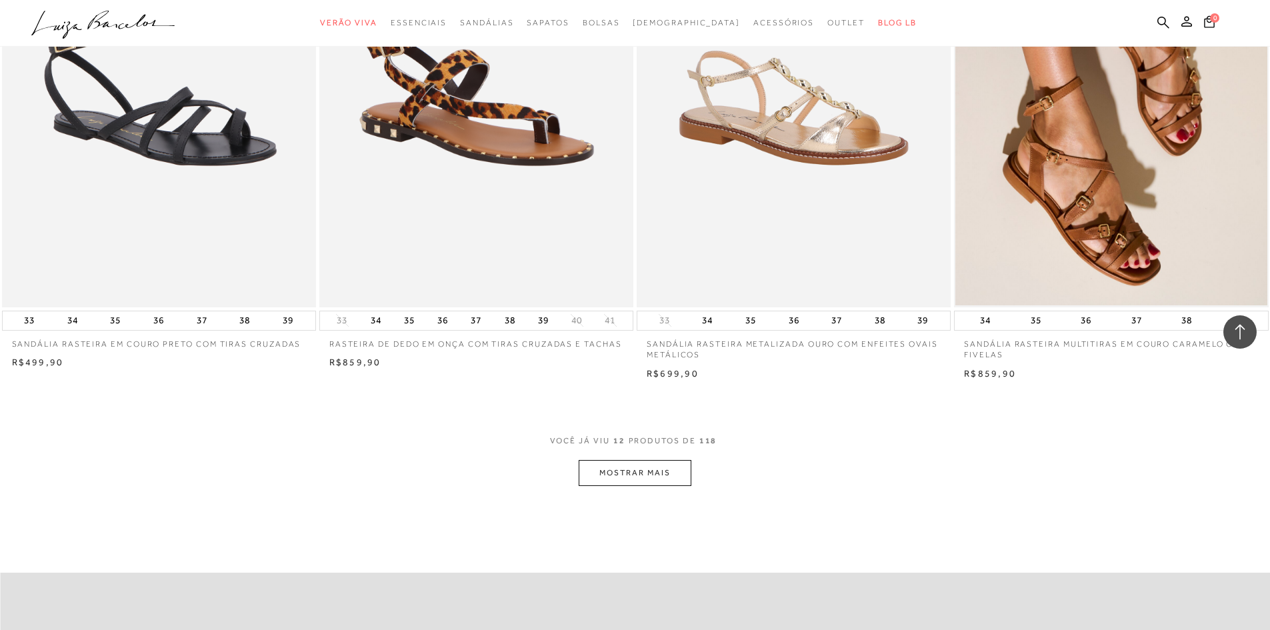
click at [653, 474] on button "MOSTRAR MAIS" at bounding box center [635, 473] width 112 height 26
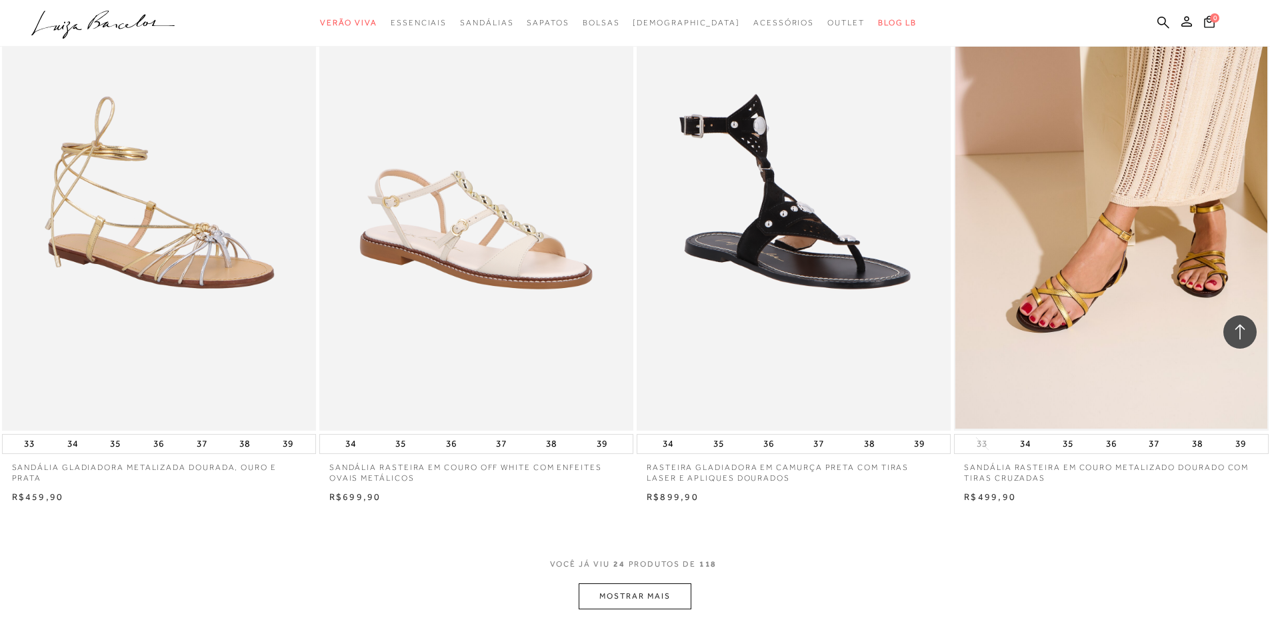
scroll to position [3084, 0]
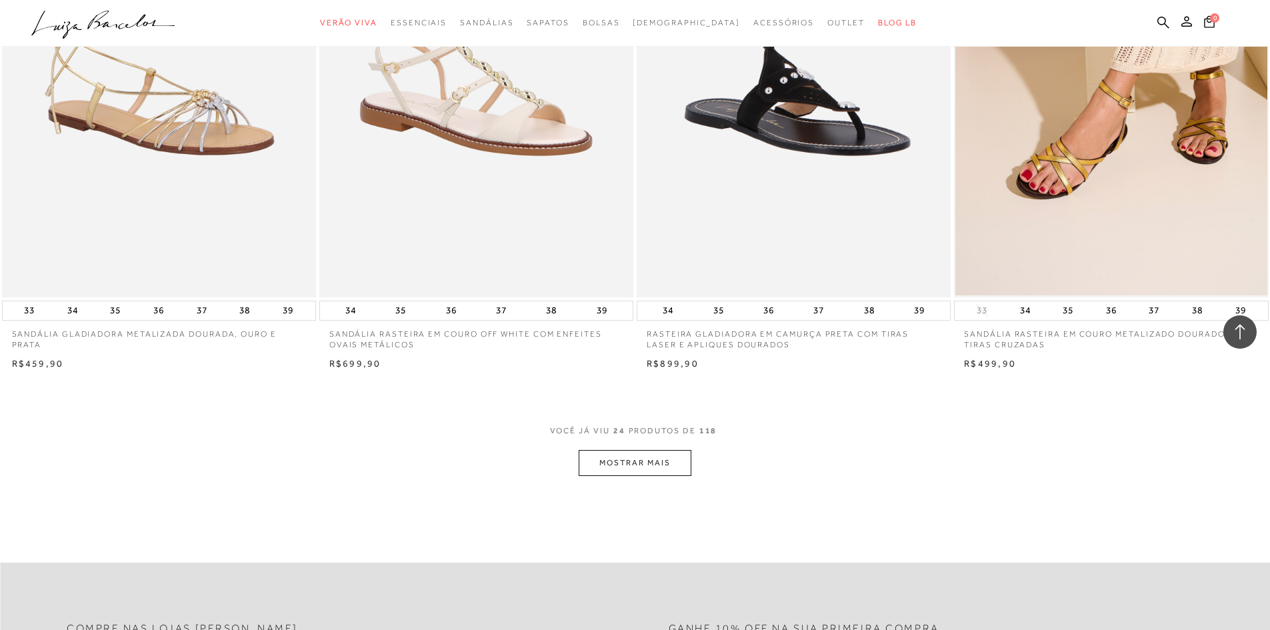
click at [630, 461] on button "MOSTRAR MAIS" at bounding box center [635, 463] width 112 height 26
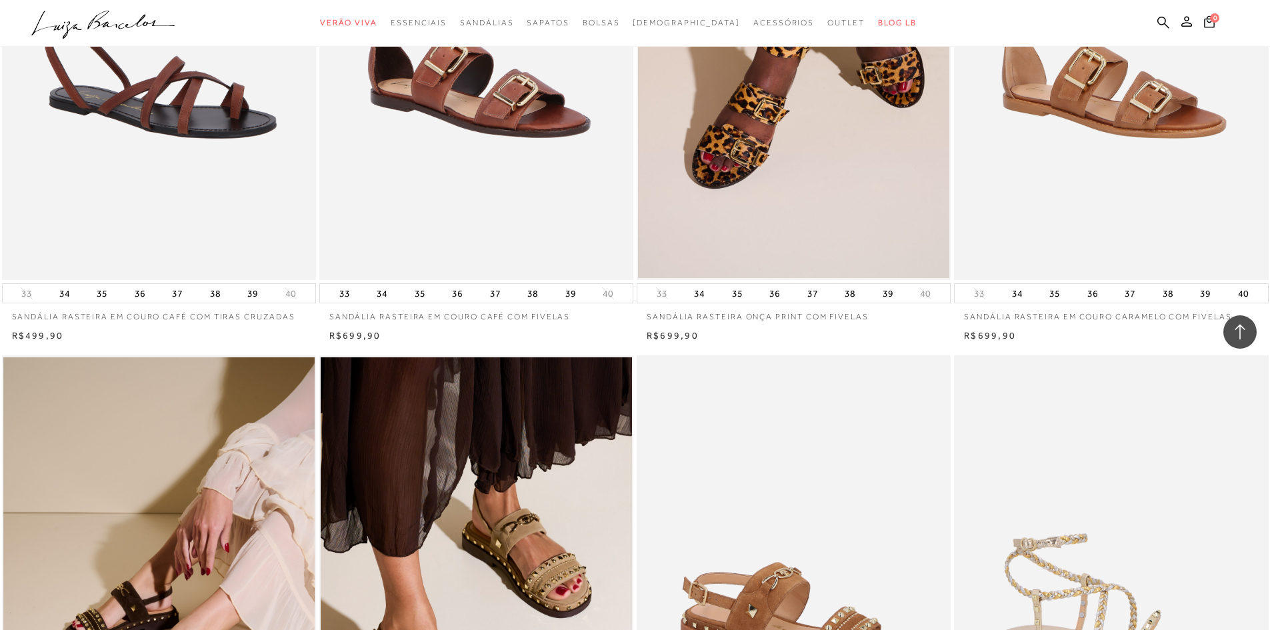
scroll to position [4684, 0]
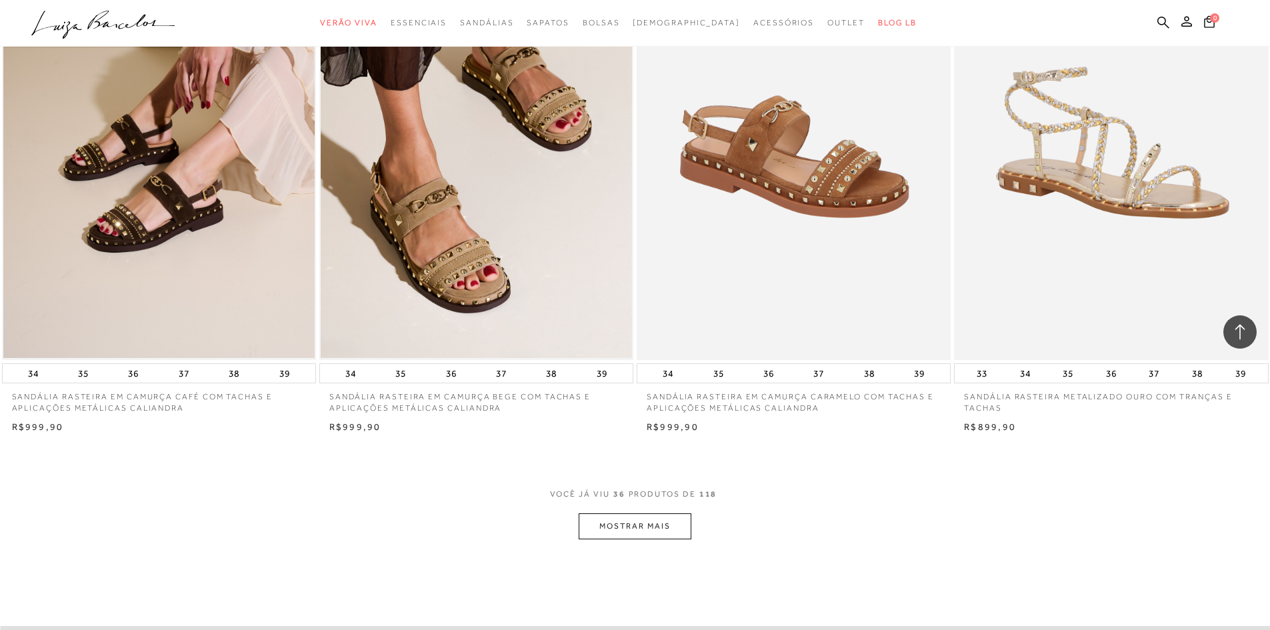
click at [609, 521] on button "MOSTRAR MAIS" at bounding box center [635, 526] width 112 height 26
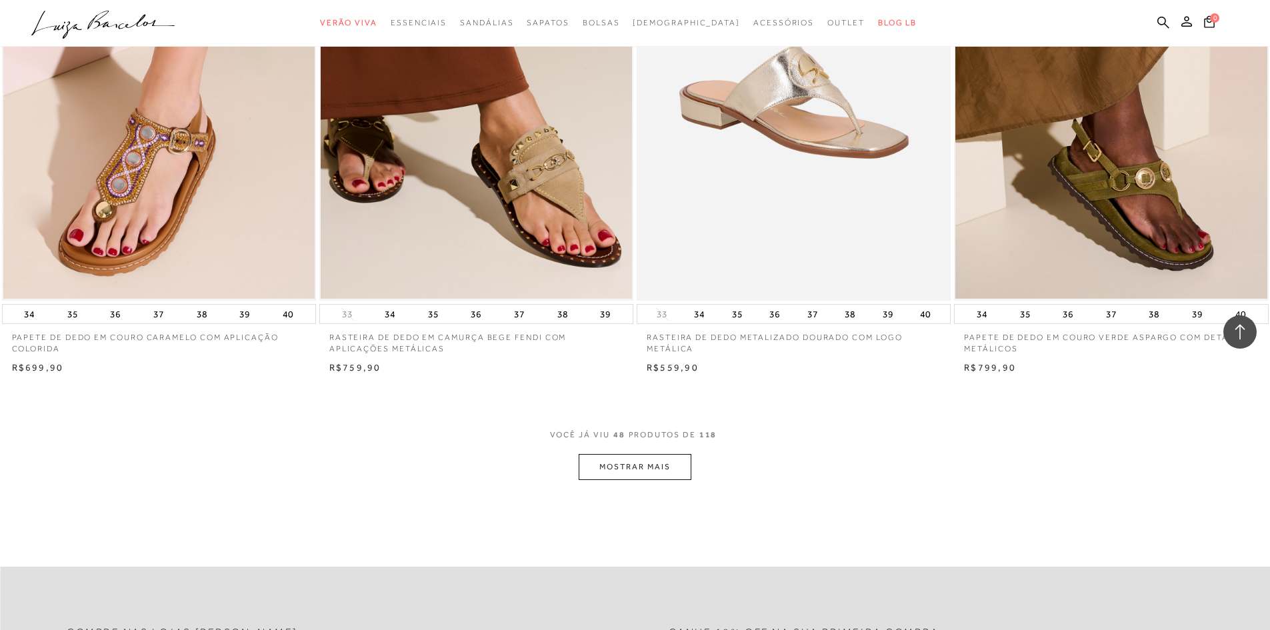
scroll to position [6484, 0]
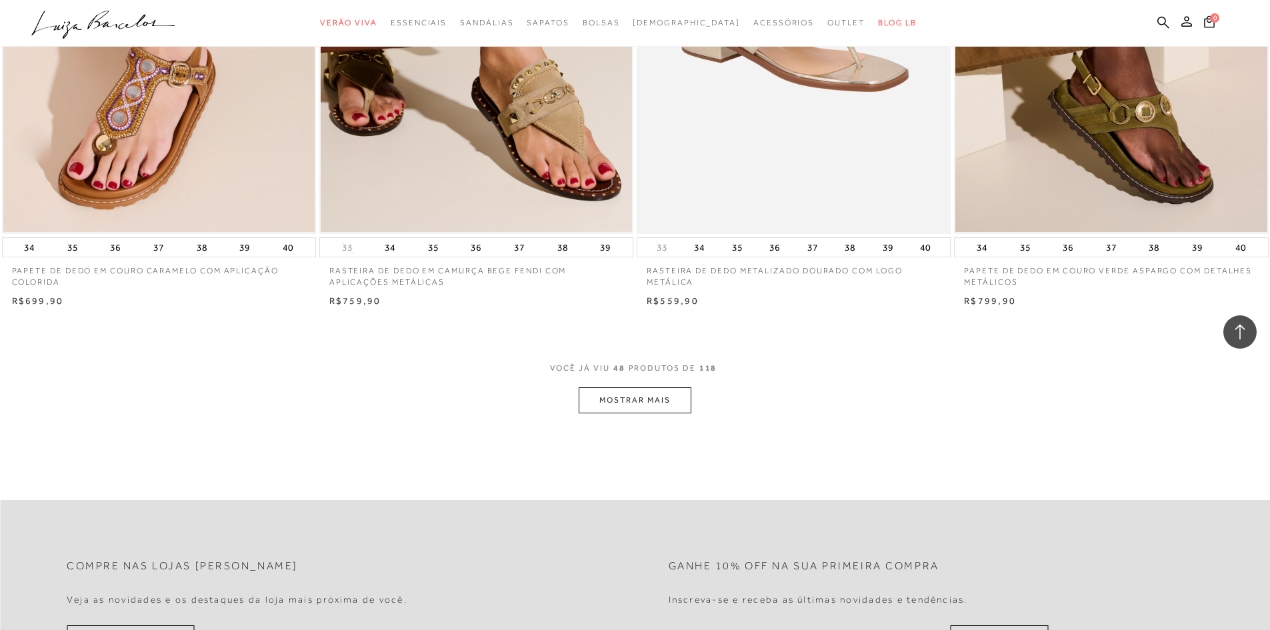
click at [621, 401] on button "MOSTRAR MAIS" at bounding box center [635, 400] width 112 height 26
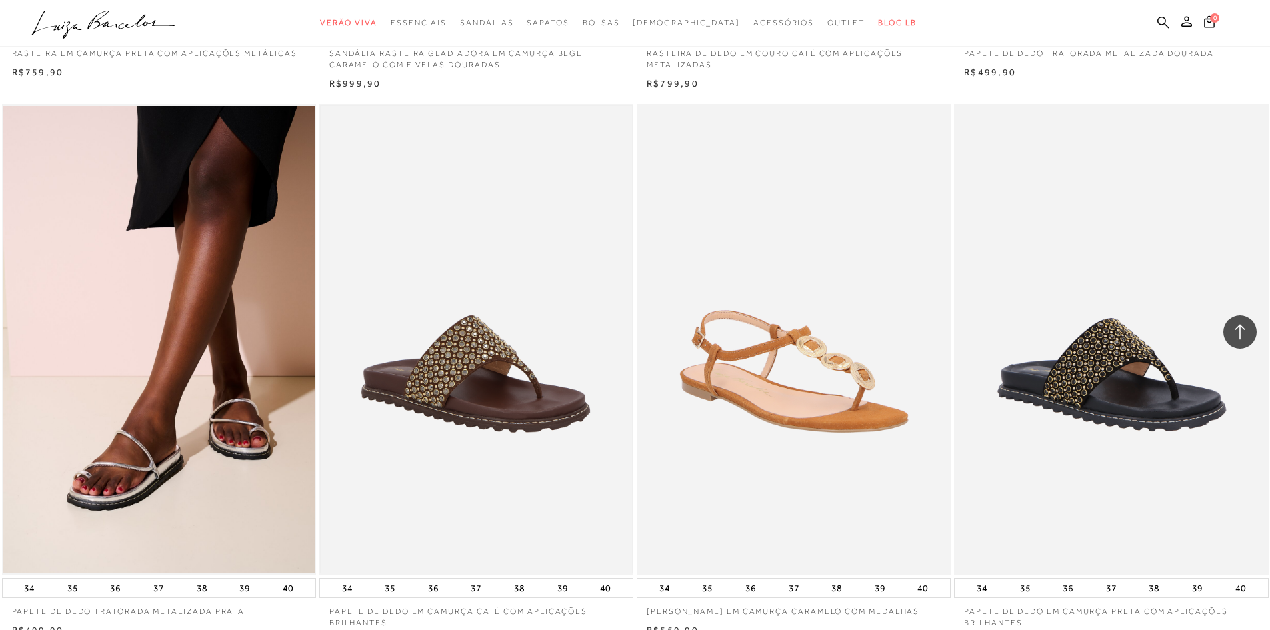
scroll to position [8017, 0]
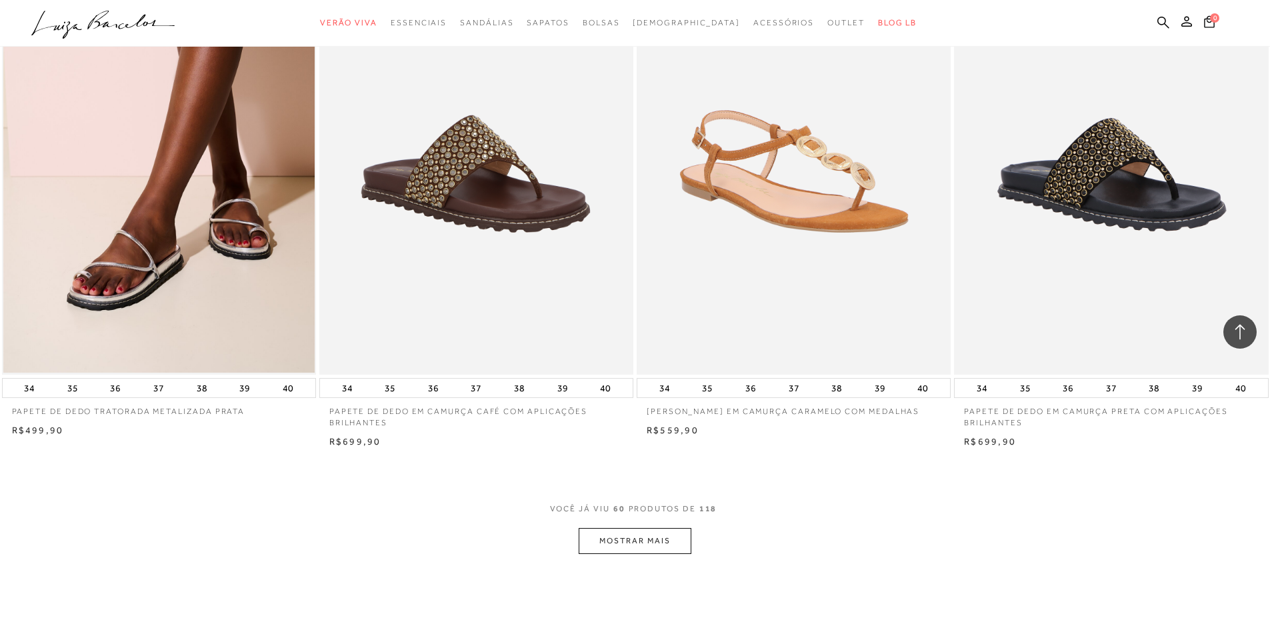
click at [655, 542] on button "MOSTRAR MAIS" at bounding box center [635, 541] width 112 height 26
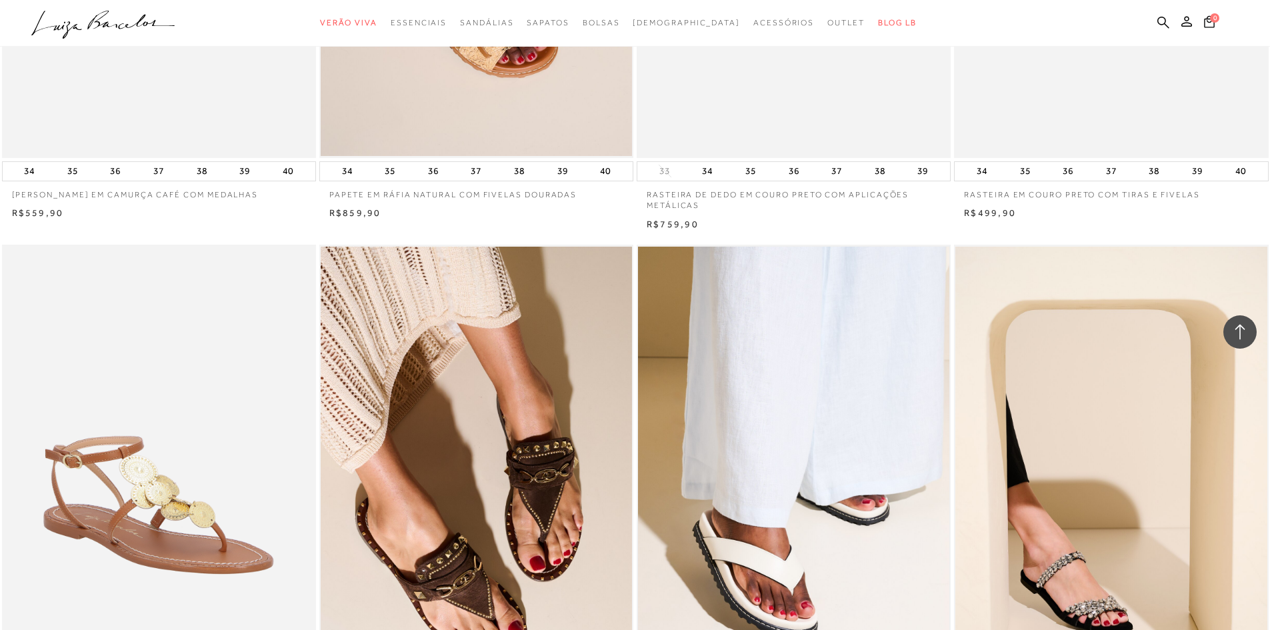
scroll to position [9750, 0]
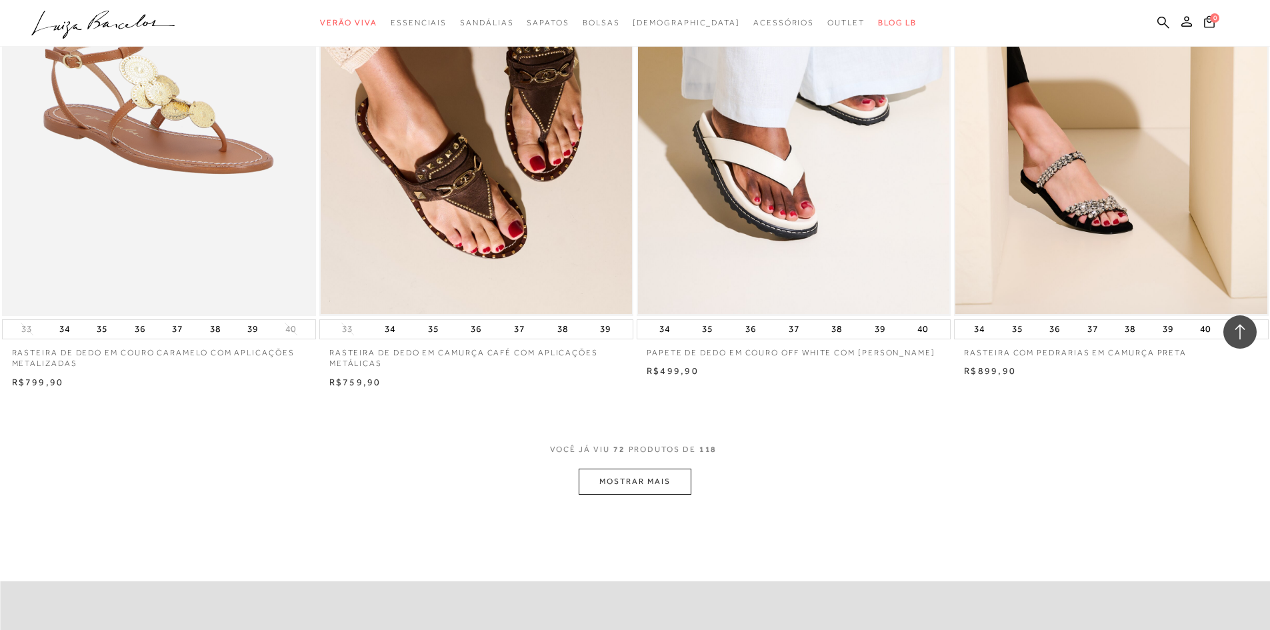
click at [641, 479] on button "MOSTRAR MAIS" at bounding box center [635, 482] width 112 height 26
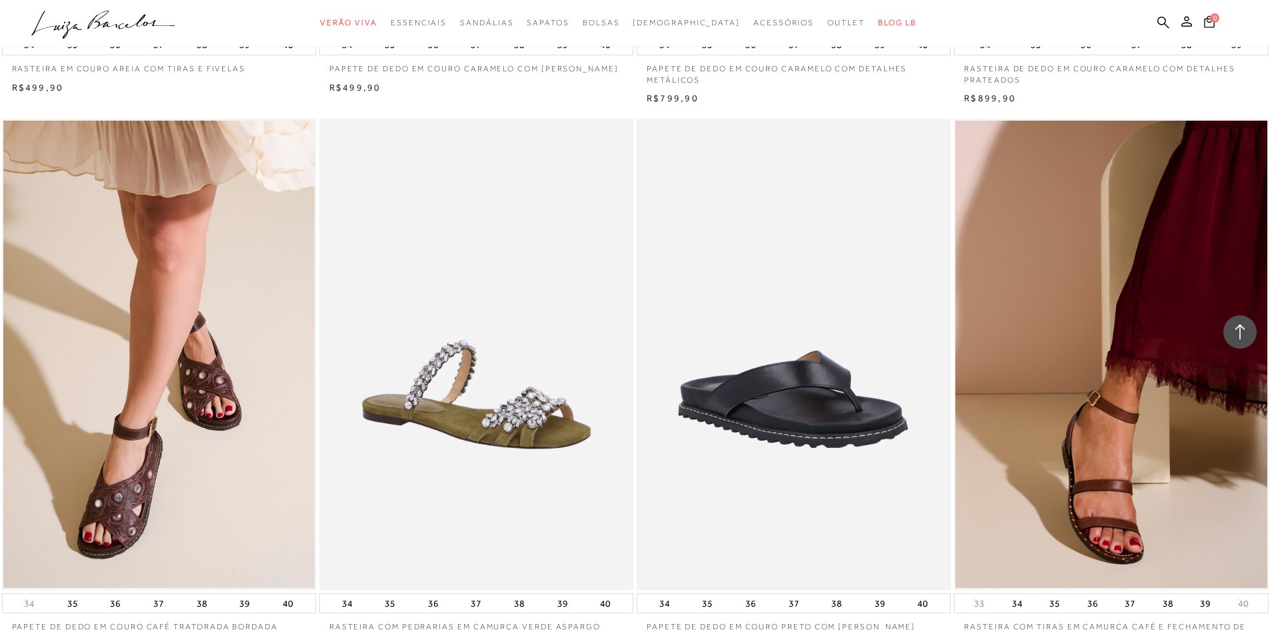
scroll to position [11350, 0]
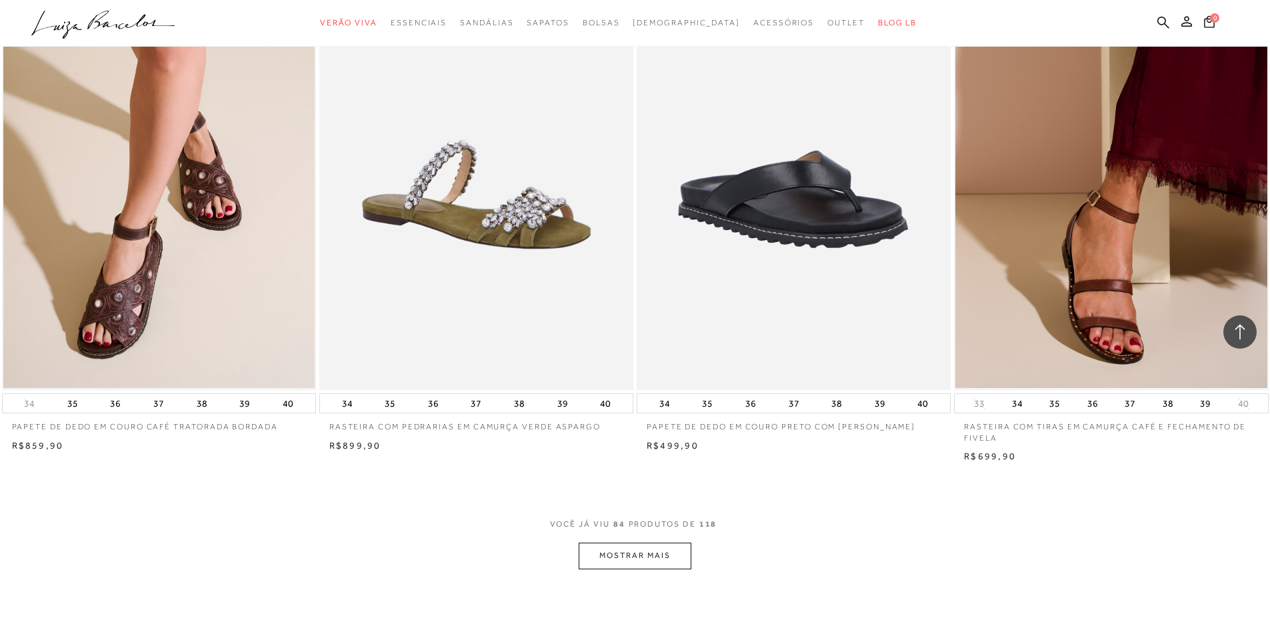
click at [645, 551] on button "MOSTRAR MAIS" at bounding box center [635, 556] width 112 height 26
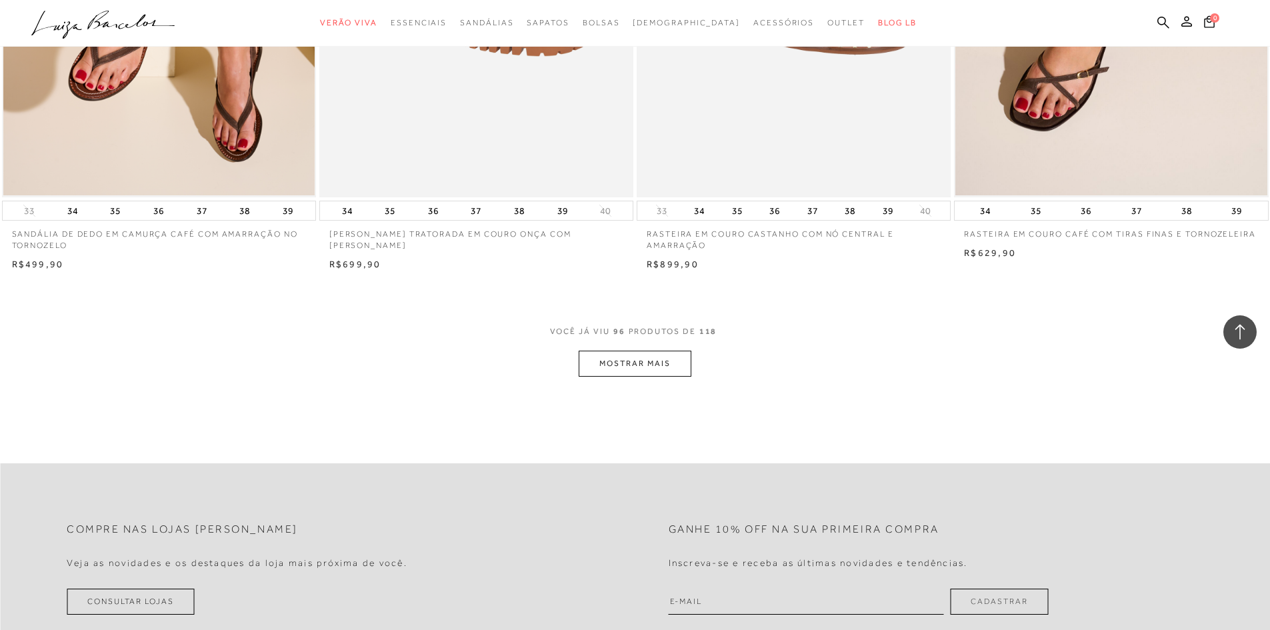
scroll to position [13417, 0]
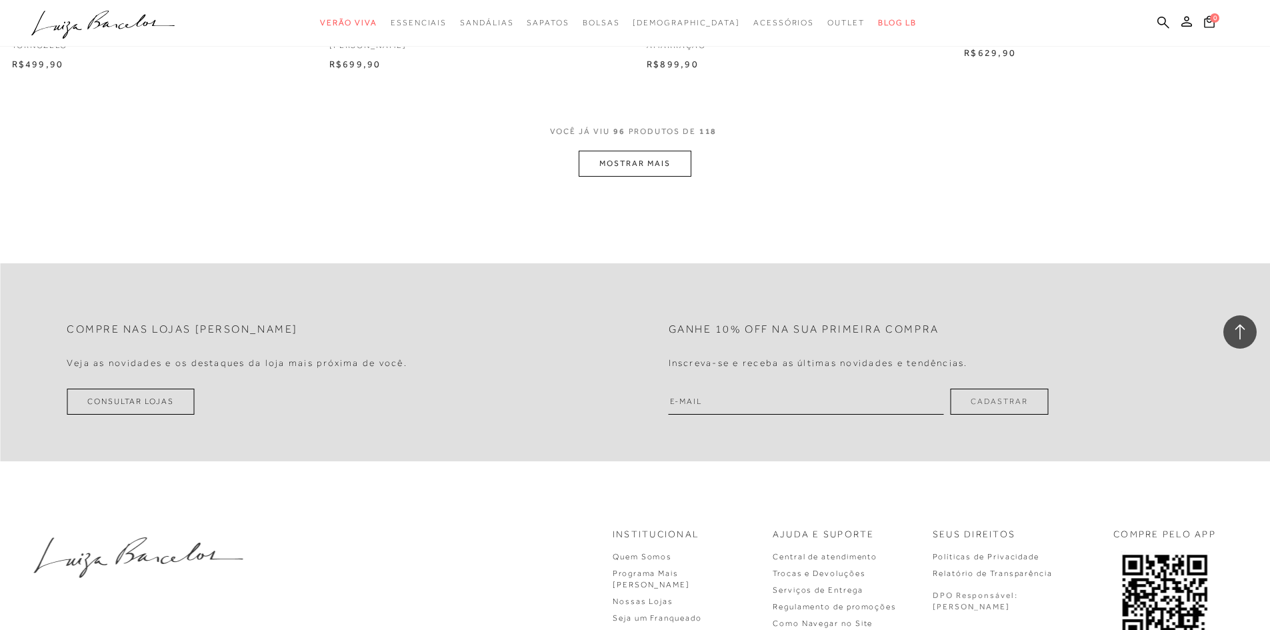
click at [625, 162] on button "MOSTRAR MAIS" at bounding box center [635, 164] width 112 height 26
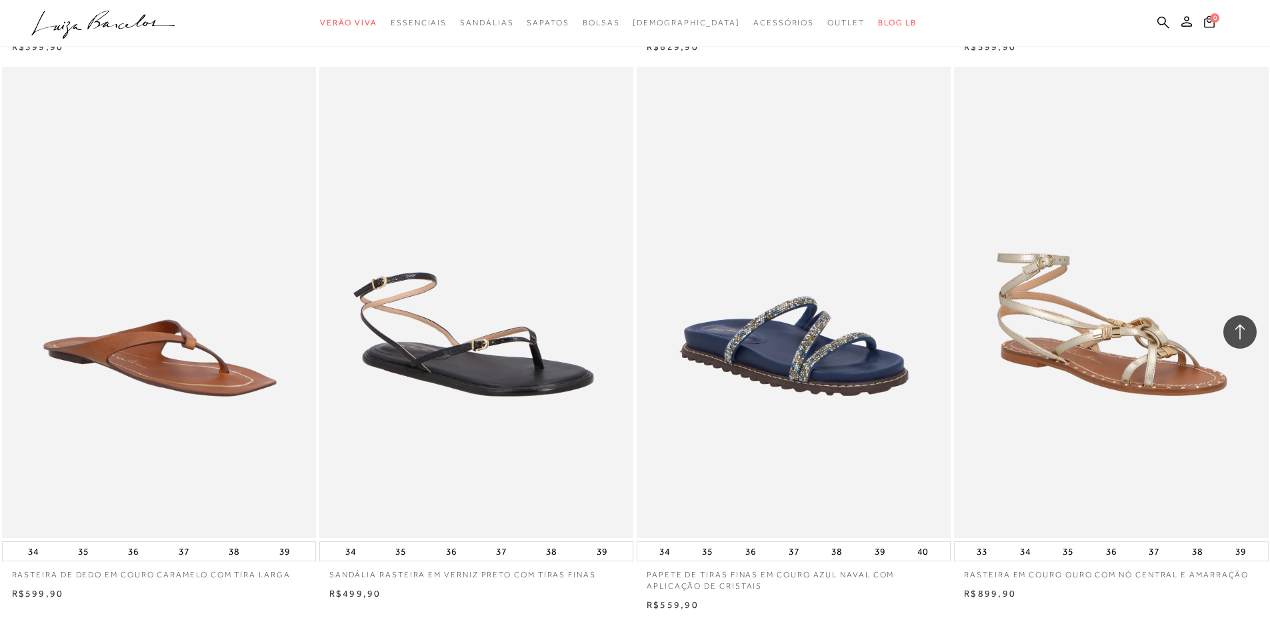
scroll to position [14684, 0]
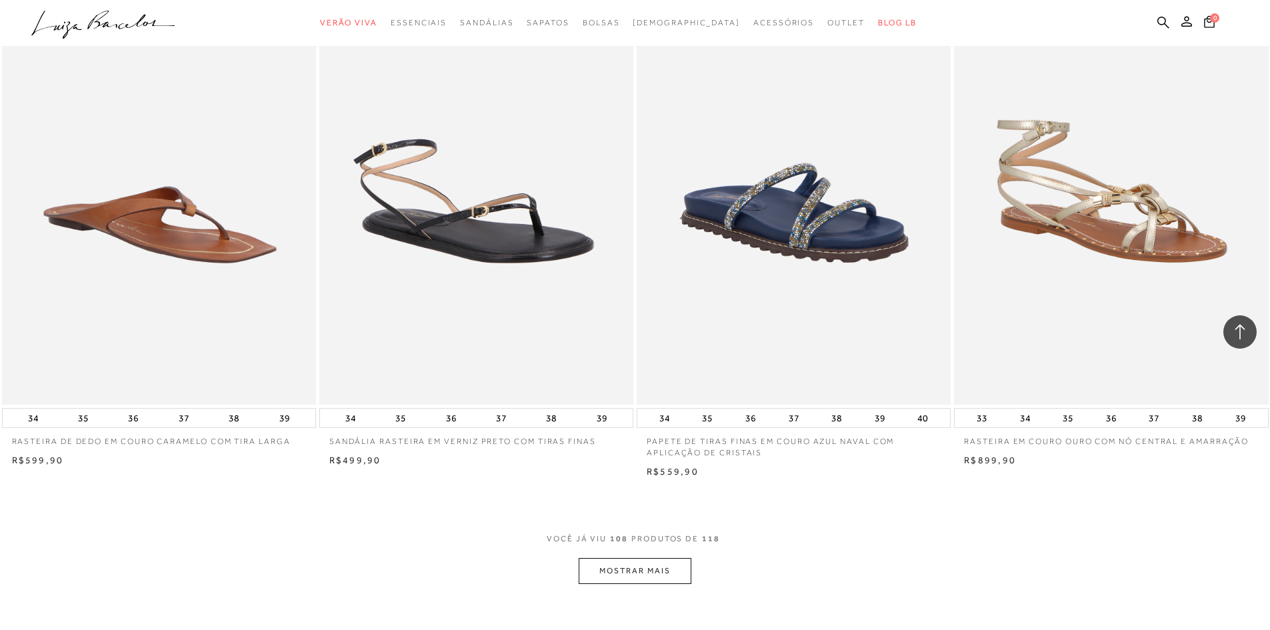
click at [625, 569] on button "MOSTRAR MAIS" at bounding box center [635, 571] width 112 height 26
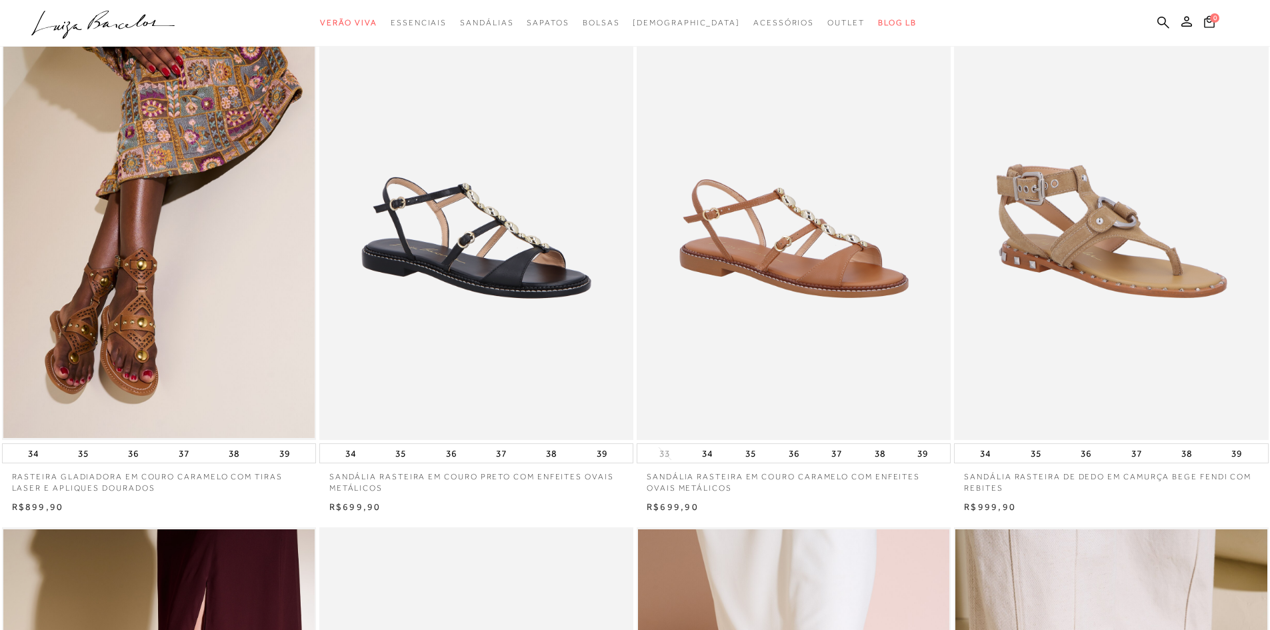
scroll to position [0, 0]
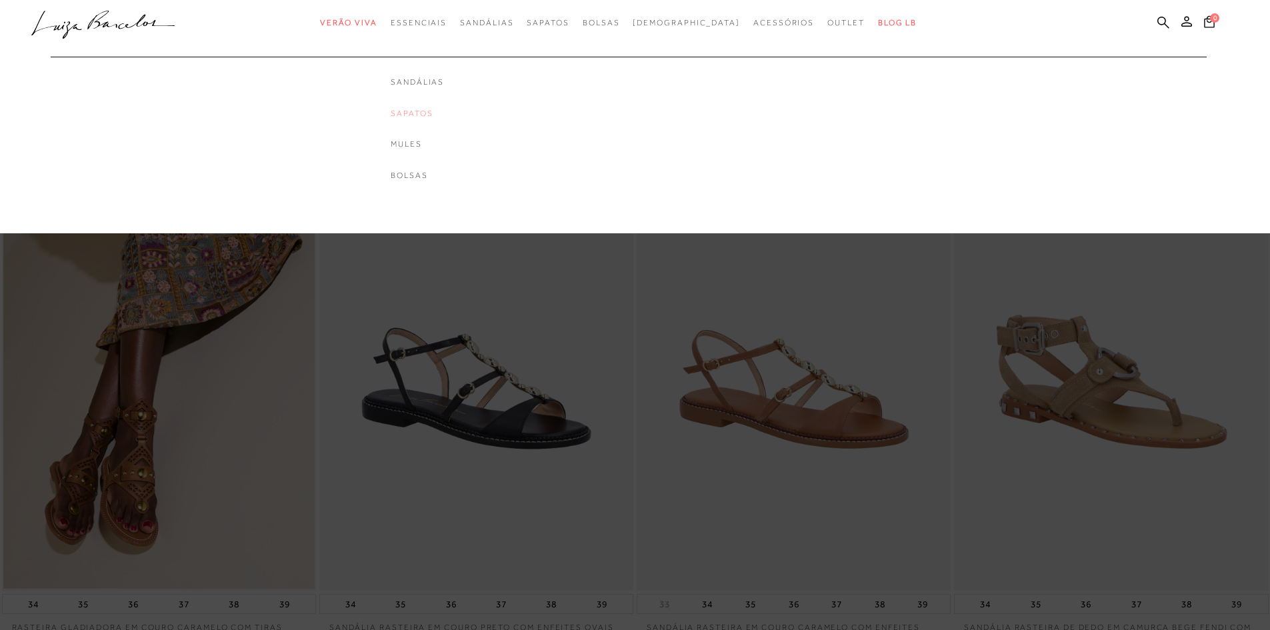
click at [439, 115] on link "Sapatos" at bounding box center [417, 113] width 53 height 11
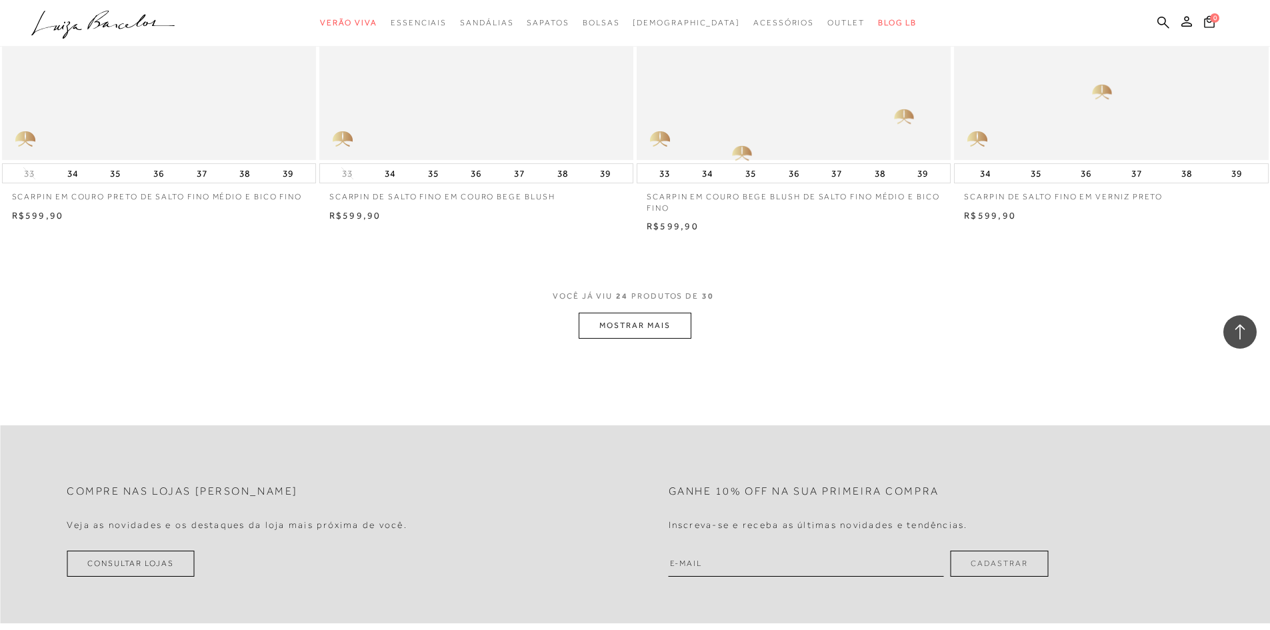
scroll to position [3267, 0]
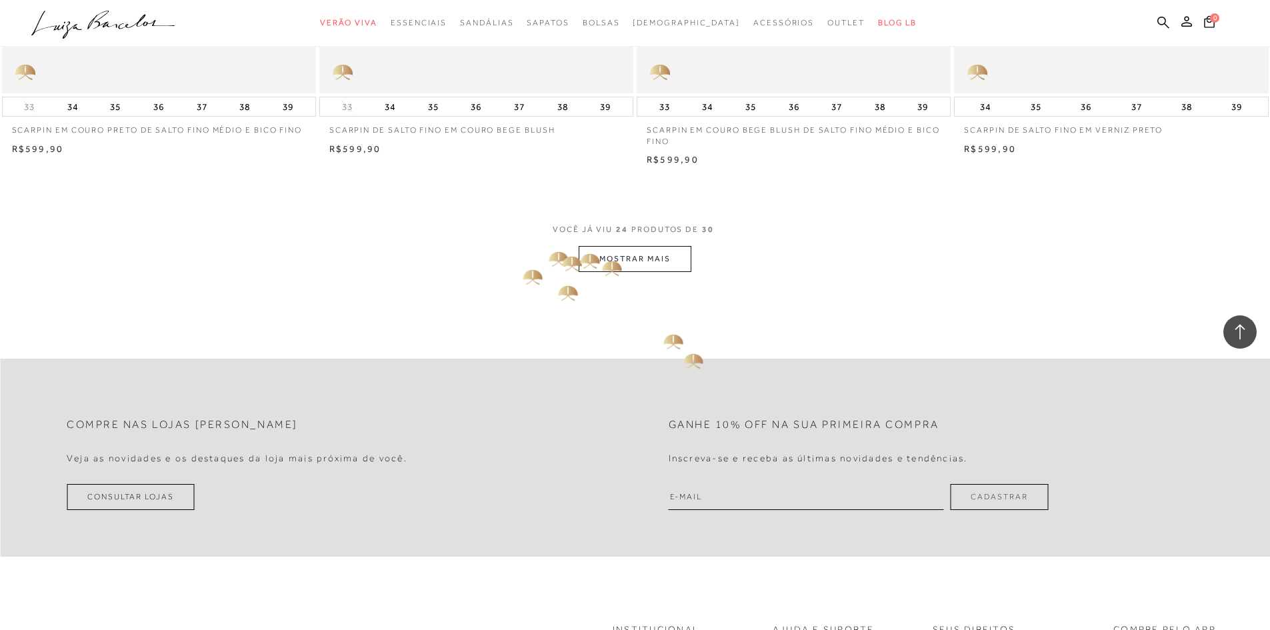
click at [600, 255] on button "MOSTRAR MAIS" at bounding box center [635, 259] width 112 height 26
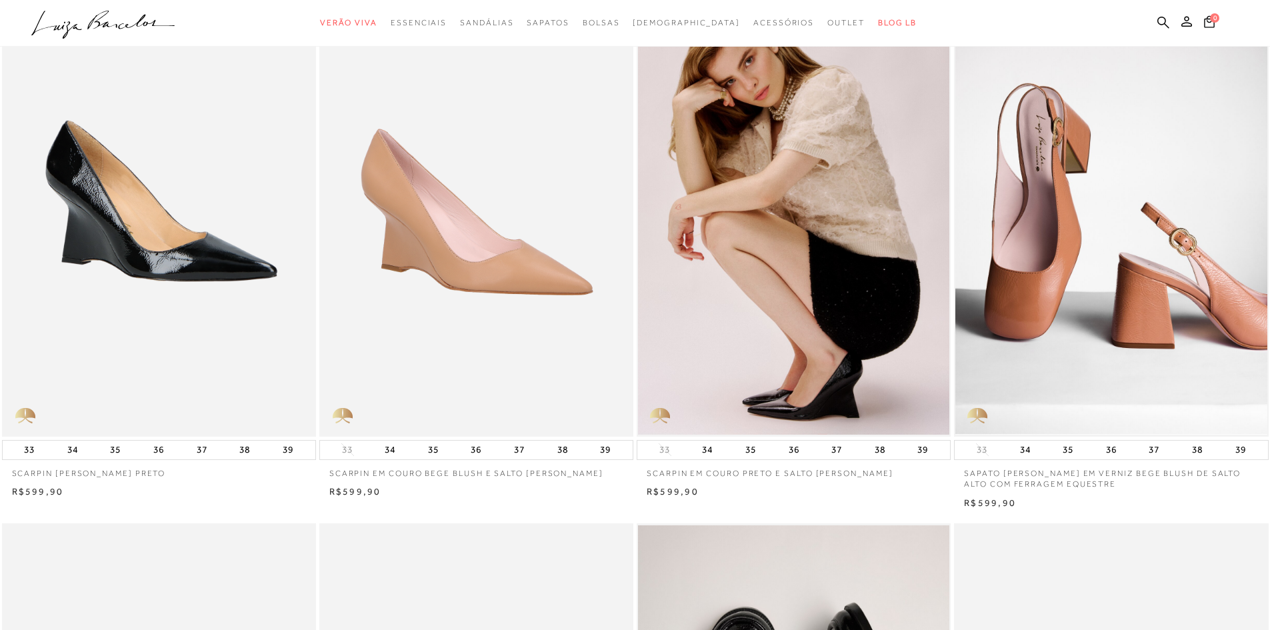
scroll to position [0, 0]
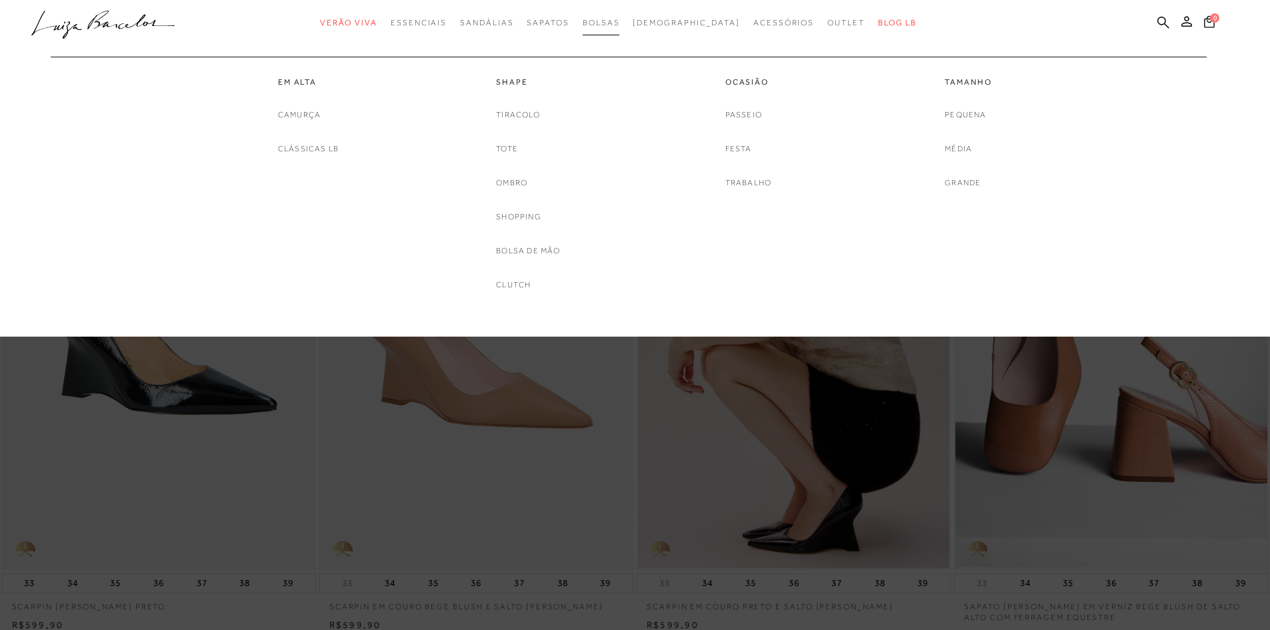
drag, startPoint x: 626, startPoint y: 28, endPoint x: 635, endPoint y: 19, distance: 12.3
click at [620, 28] on link "Bolsas" at bounding box center [601, 23] width 37 height 25
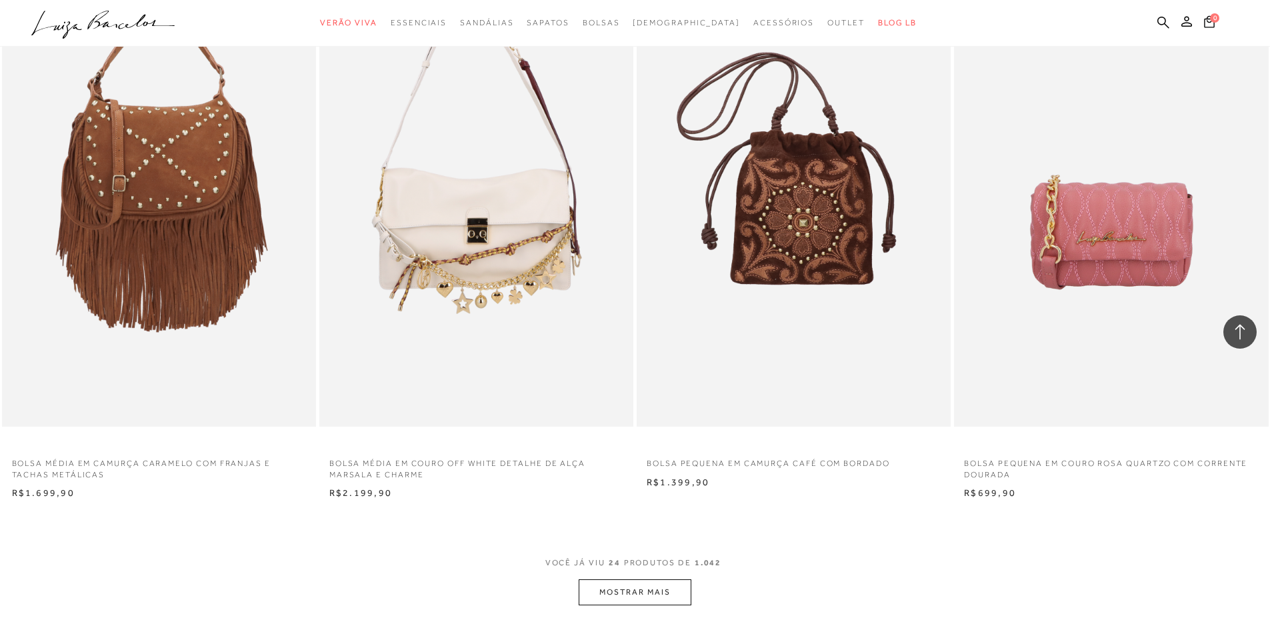
scroll to position [3000, 0]
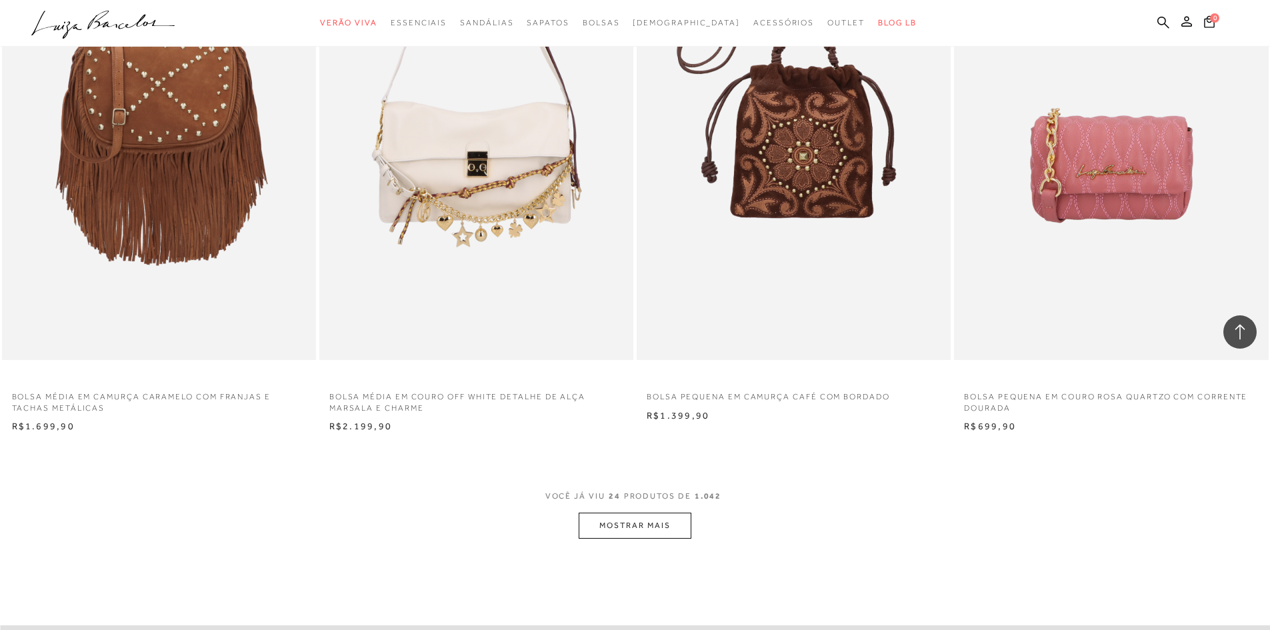
click at [658, 527] on button "MOSTRAR MAIS" at bounding box center [635, 526] width 112 height 26
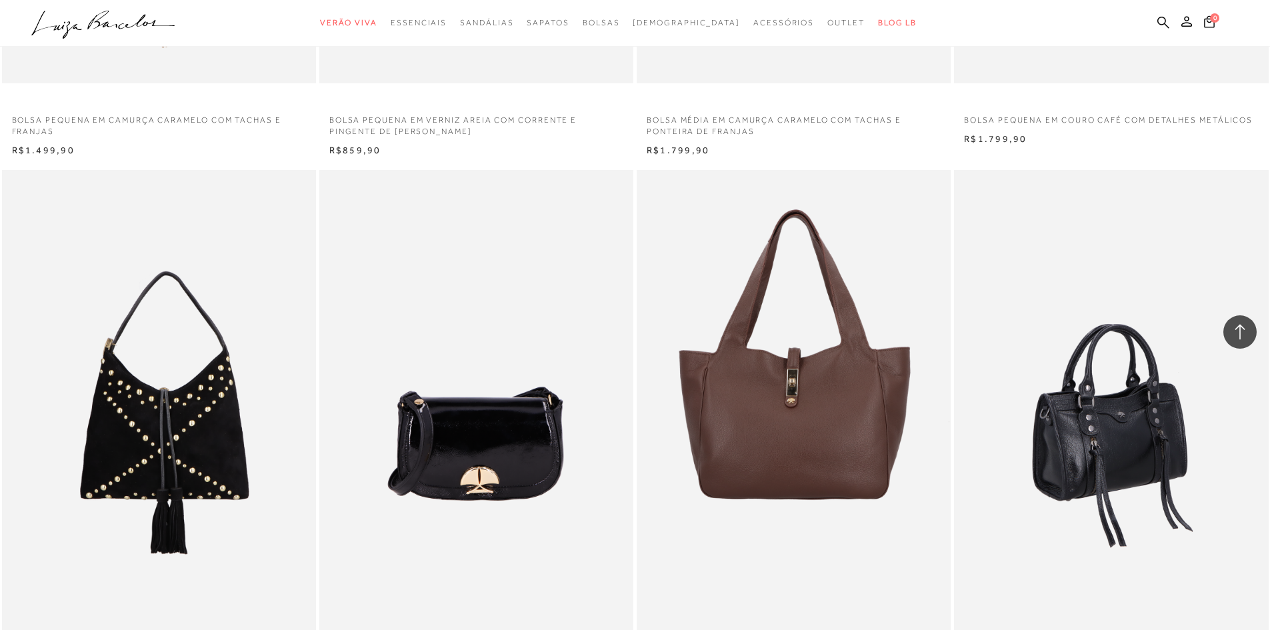
scroll to position [6266, 0]
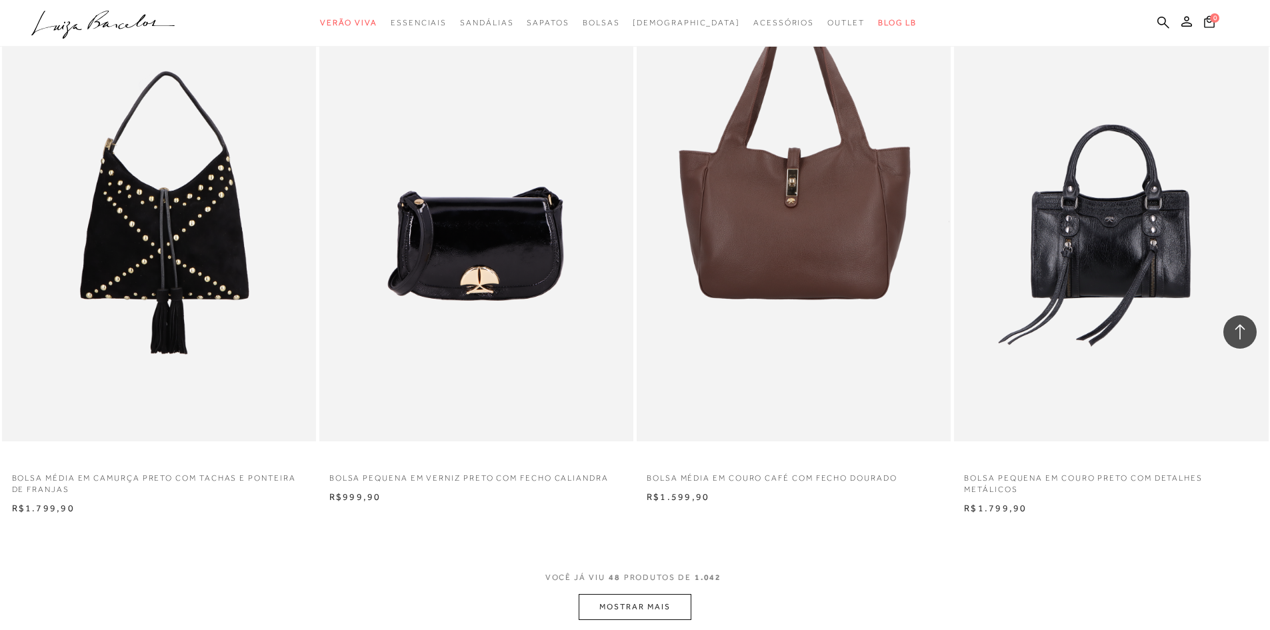
click at [668, 601] on button "MOSTRAR MAIS" at bounding box center [635, 607] width 112 height 26
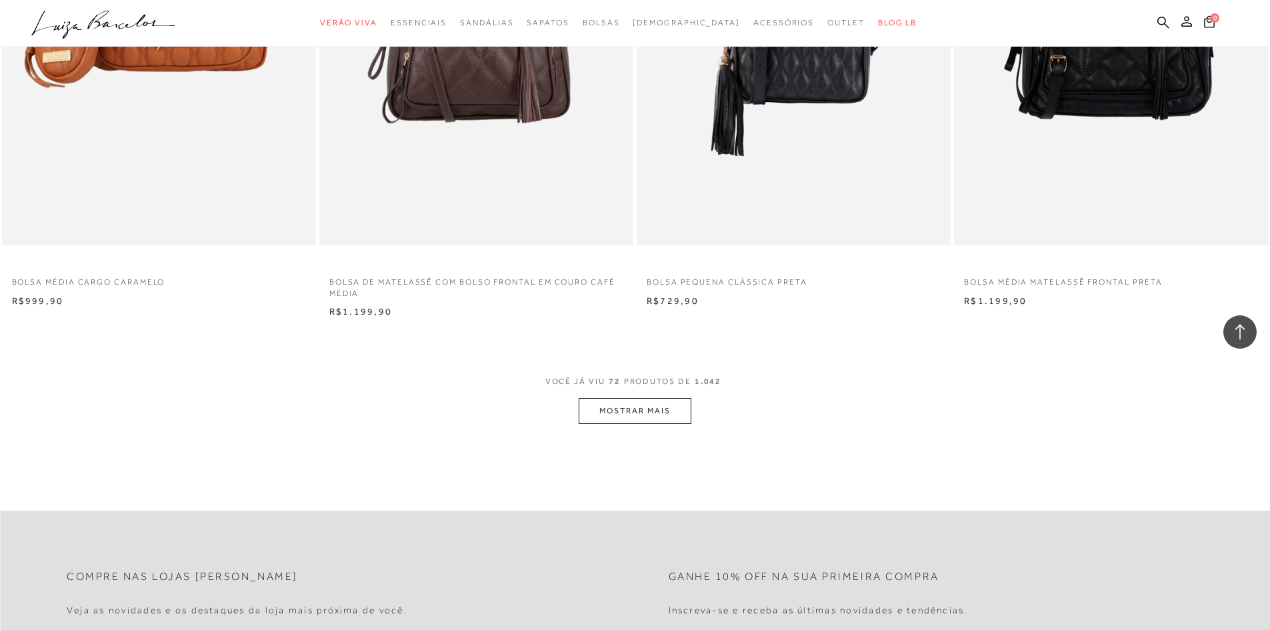
scroll to position [9866, 0]
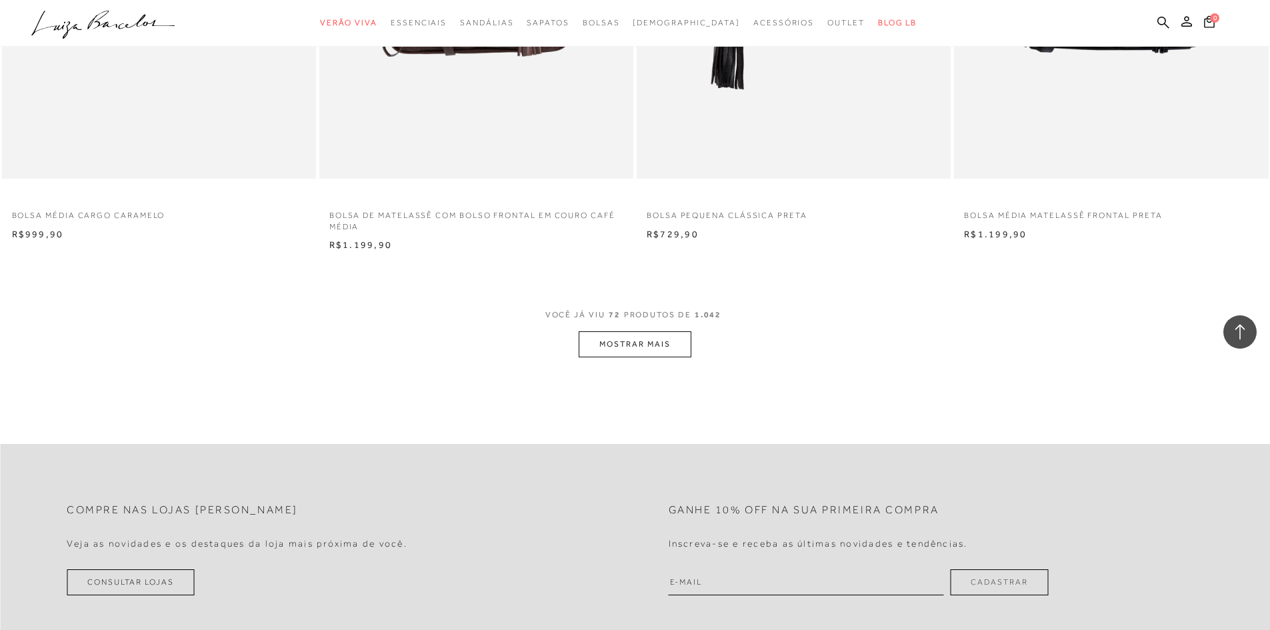
click at [662, 337] on button "MOSTRAR MAIS" at bounding box center [635, 344] width 112 height 26
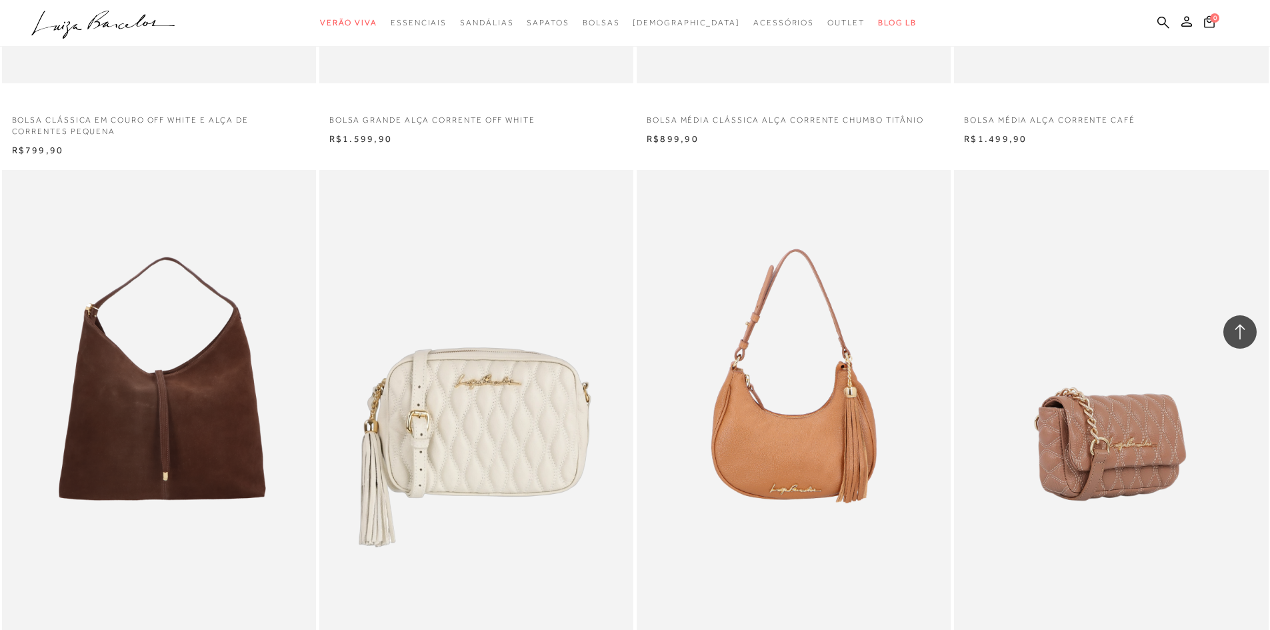
scroll to position [11333, 0]
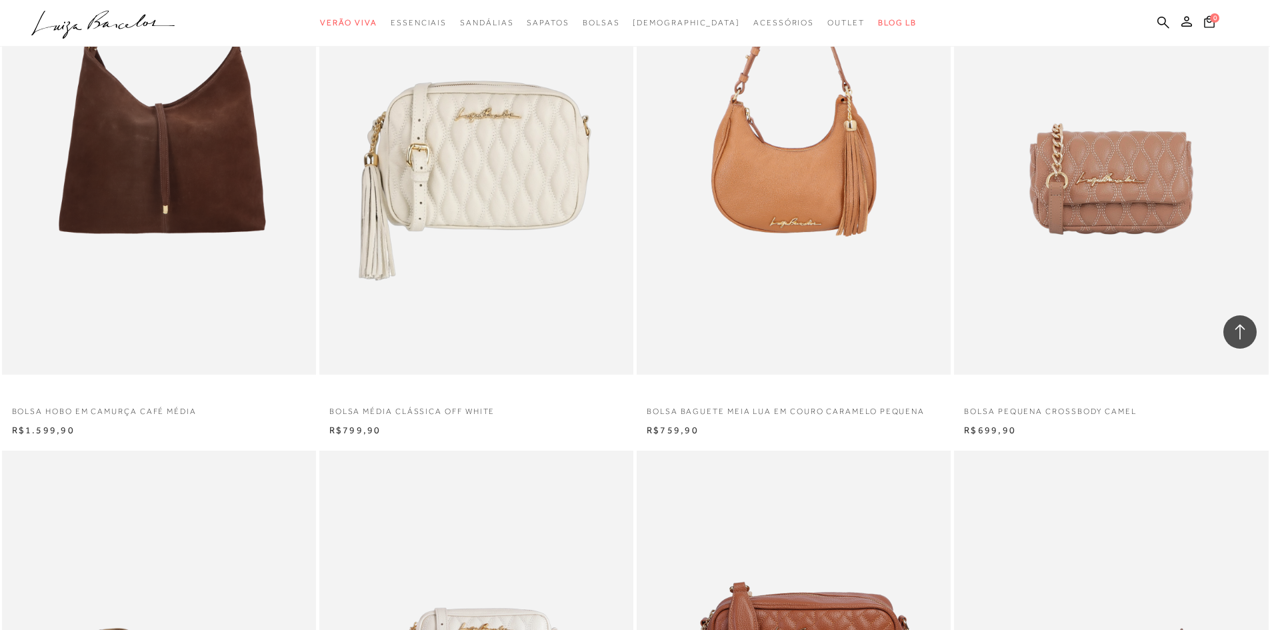
click at [1016, 411] on p "Bolsa pequena crossbody camel" at bounding box center [1111, 407] width 314 height 19
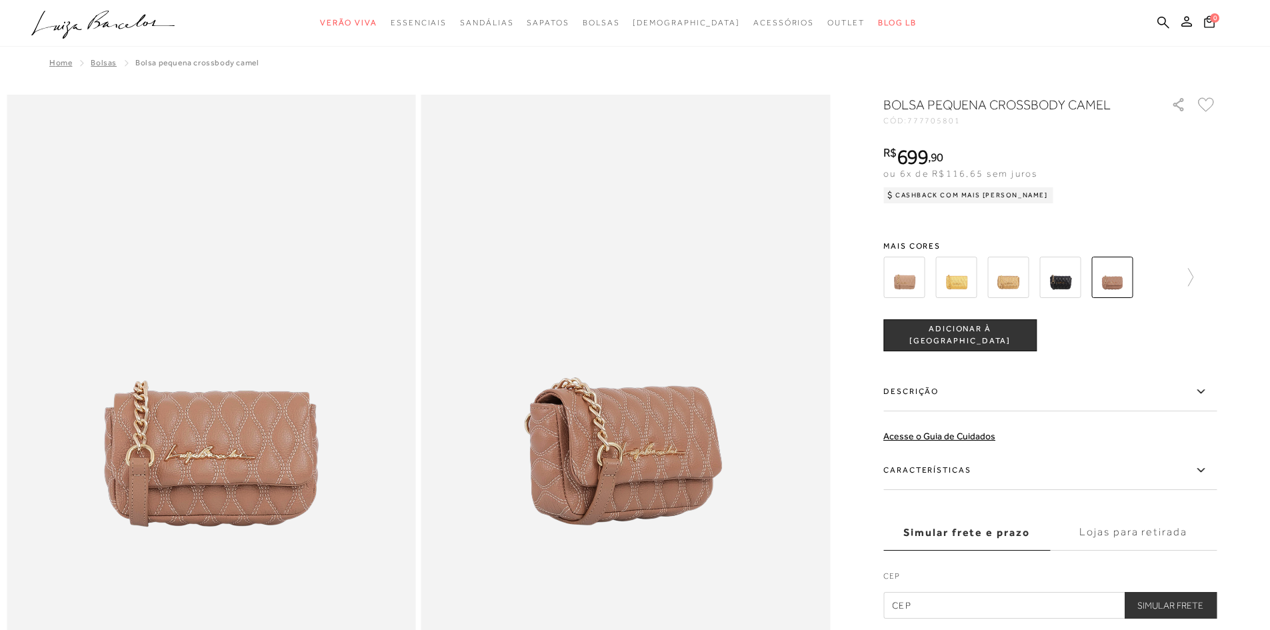
click at [966, 281] on img at bounding box center [955, 277] width 41 height 41
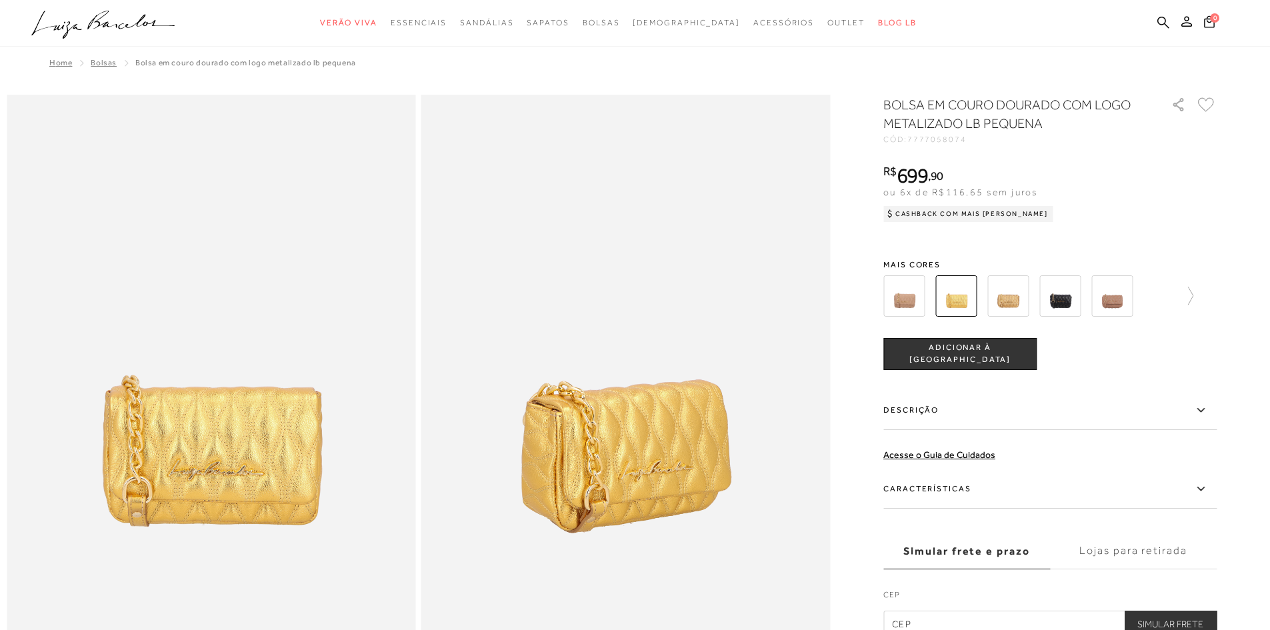
click at [1067, 297] on img at bounding box center [1059, 295] width 41 height 41
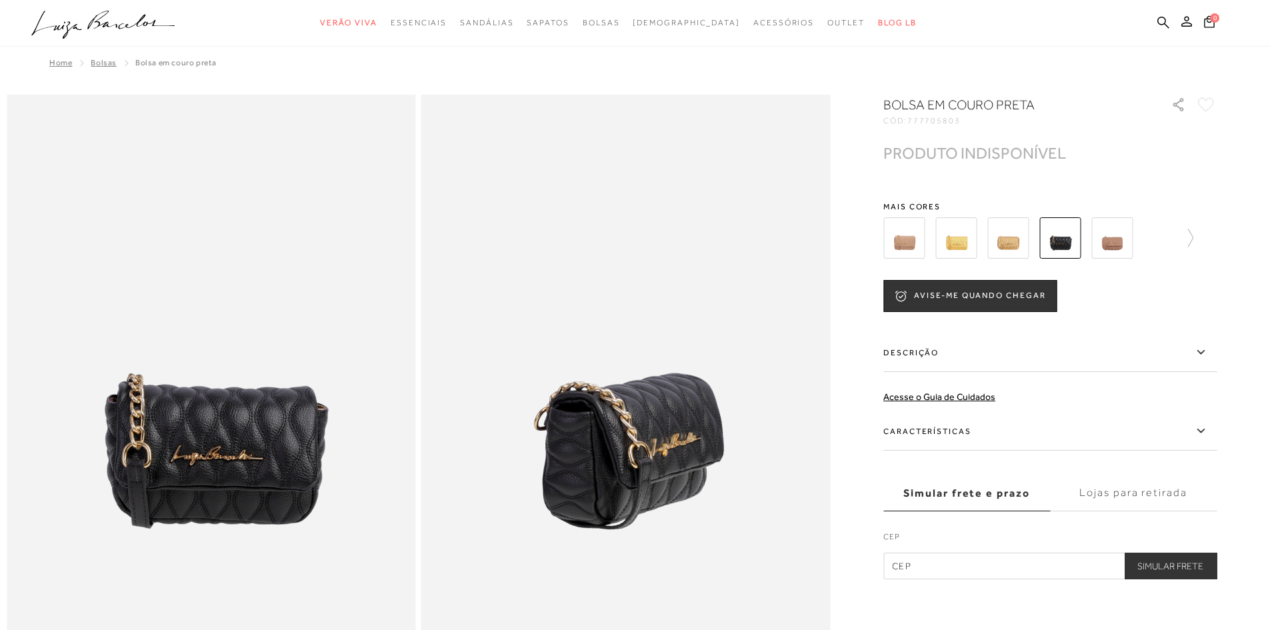
click at [1119, 241] on img at bounding box center [1111, 237] width 41 height 41
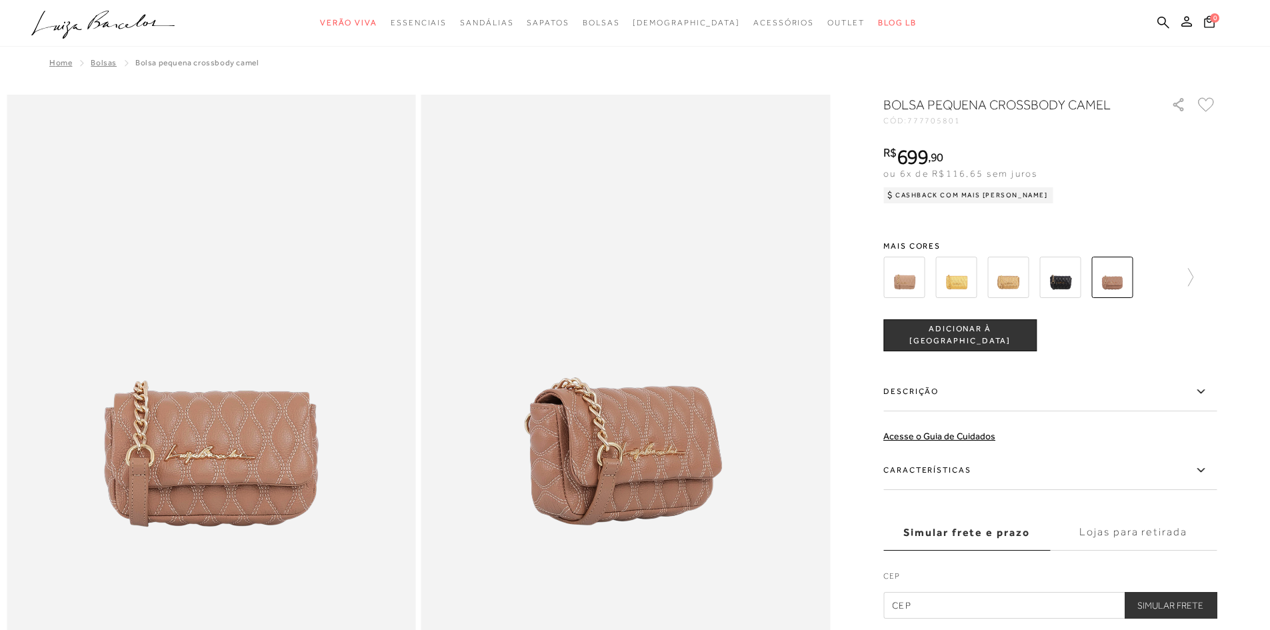
click at [912, 273] on img at bounding box center [903, 277] width 41 height 41
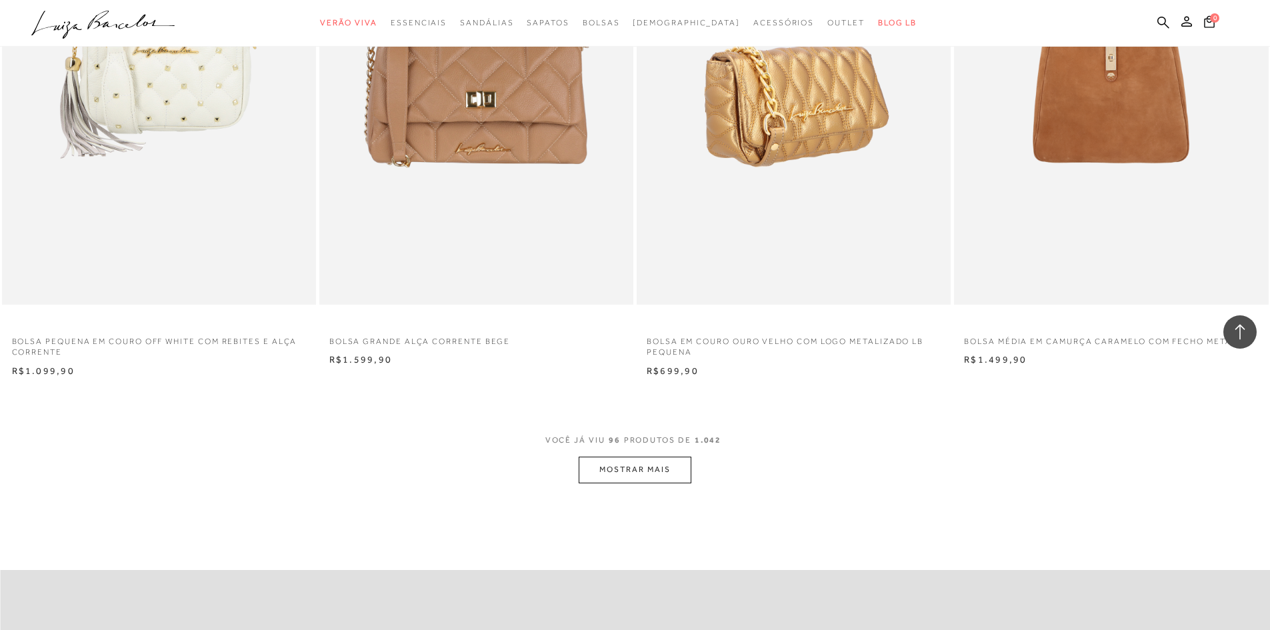
scroll to position [13133, 0]
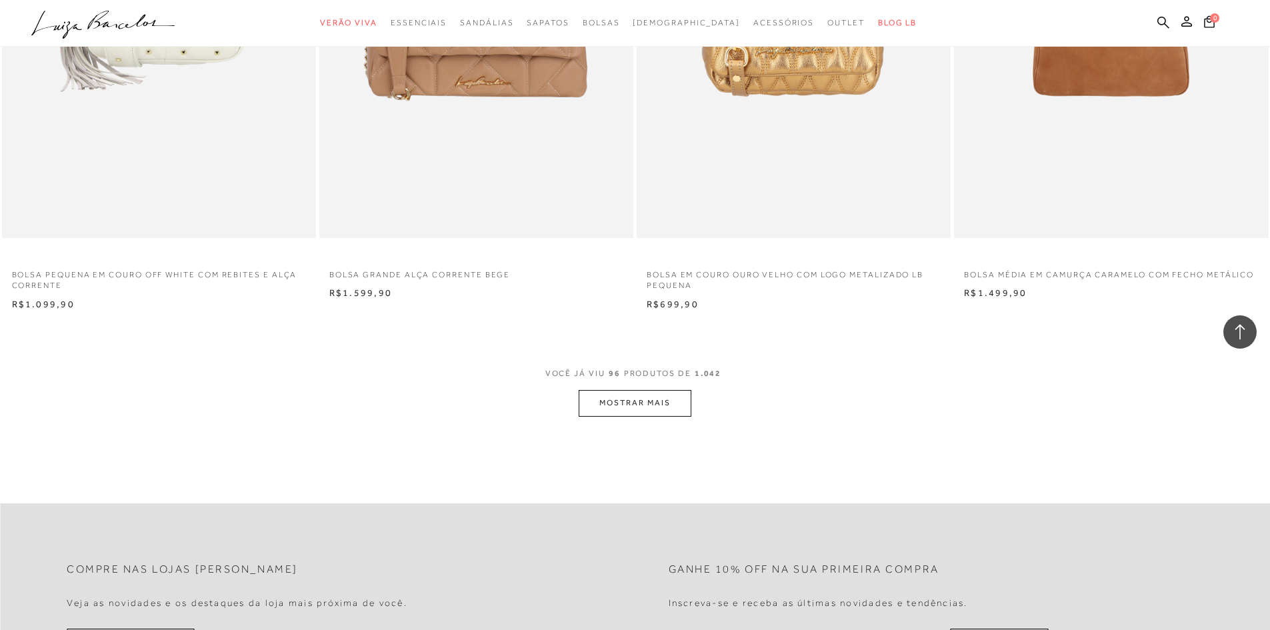
click at [605, 396] on button "MOSTRAR MAIS" at bounding box center [635, 403] width 112 height 26
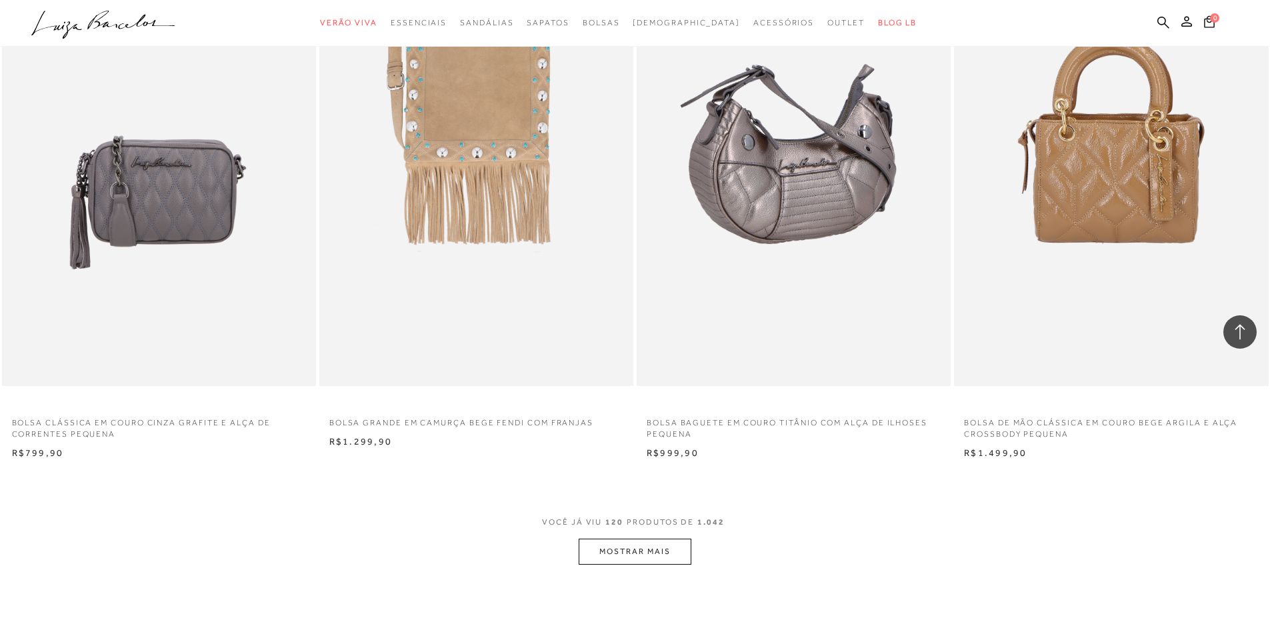
scroll to position [16400, 0]
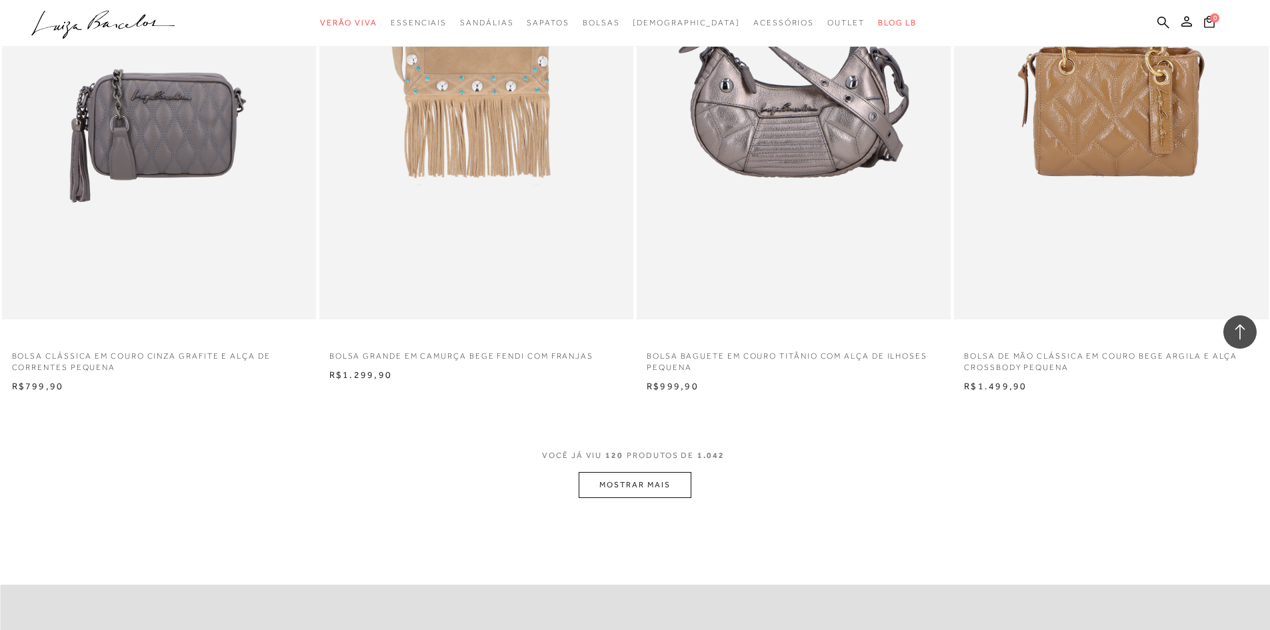
click at [652, 483] on button "MOSTRAR MAIS" at bounding box center [635, 485] width 112 height 26
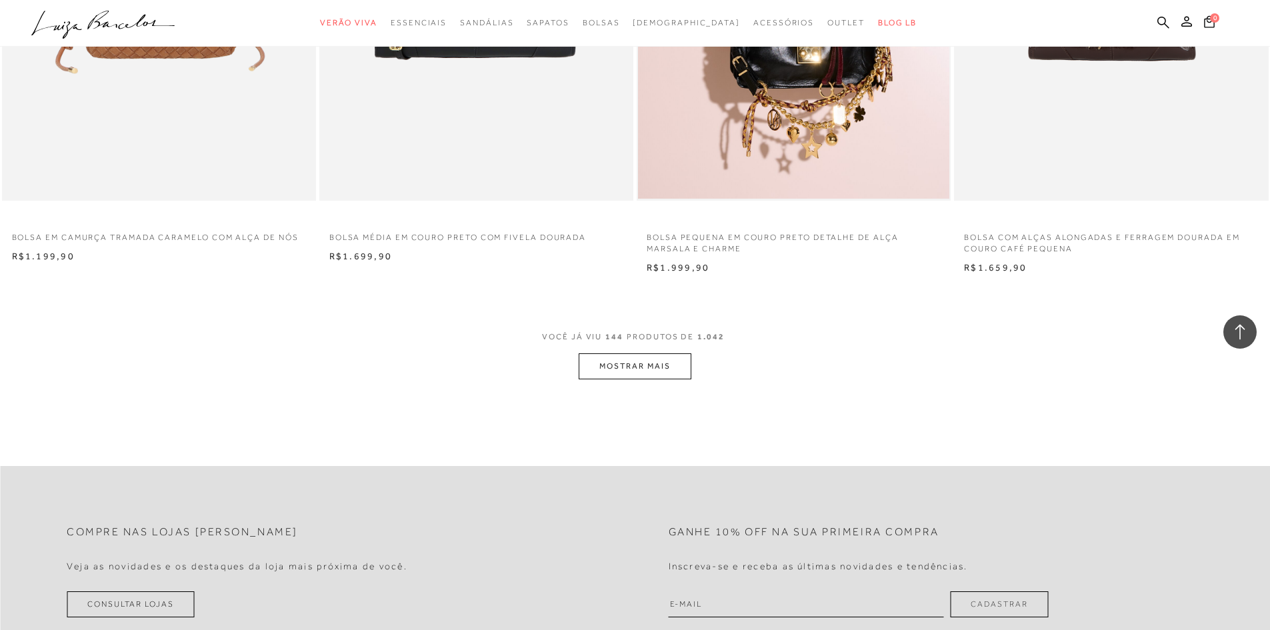
scroll to position [19999, 0]
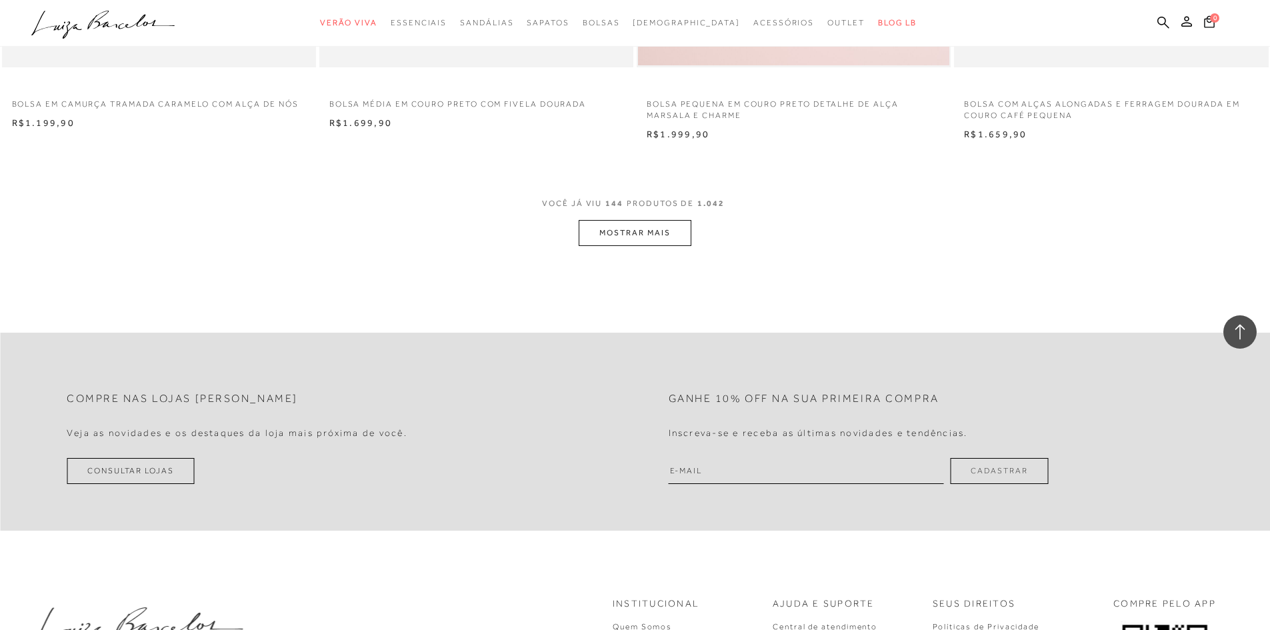
click at [662, 236] on button "MOSTRAR MAIS" at bounding box center [635, 233] width 112 height 26
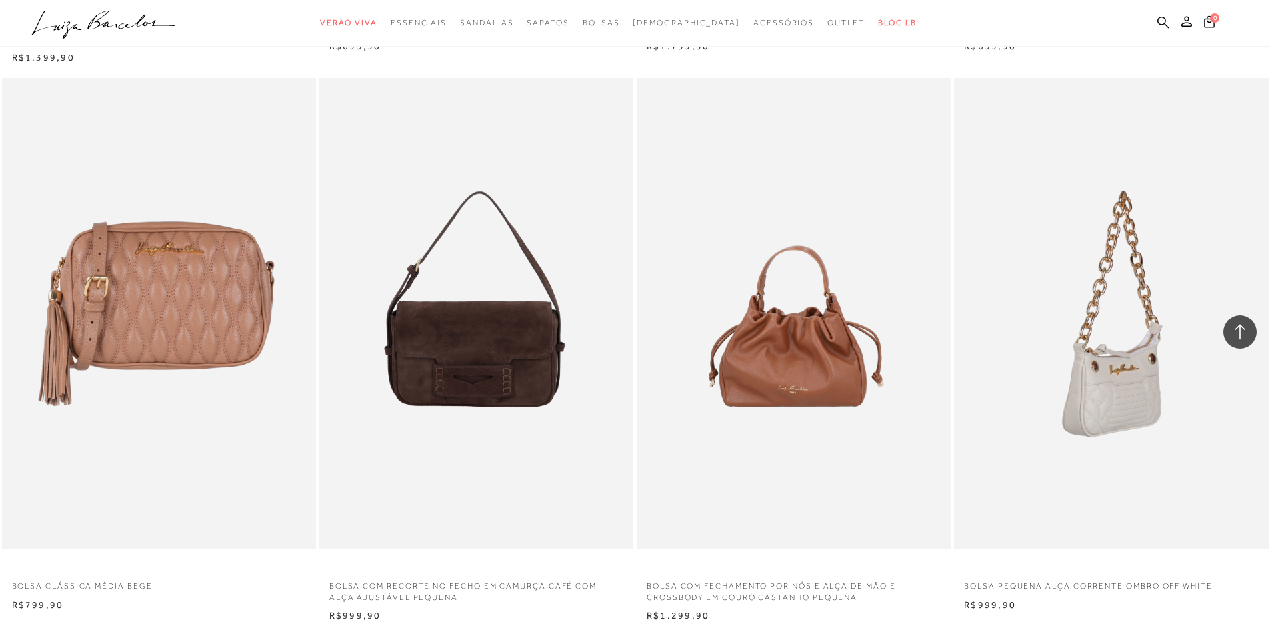
scroll to position [22999, 0]
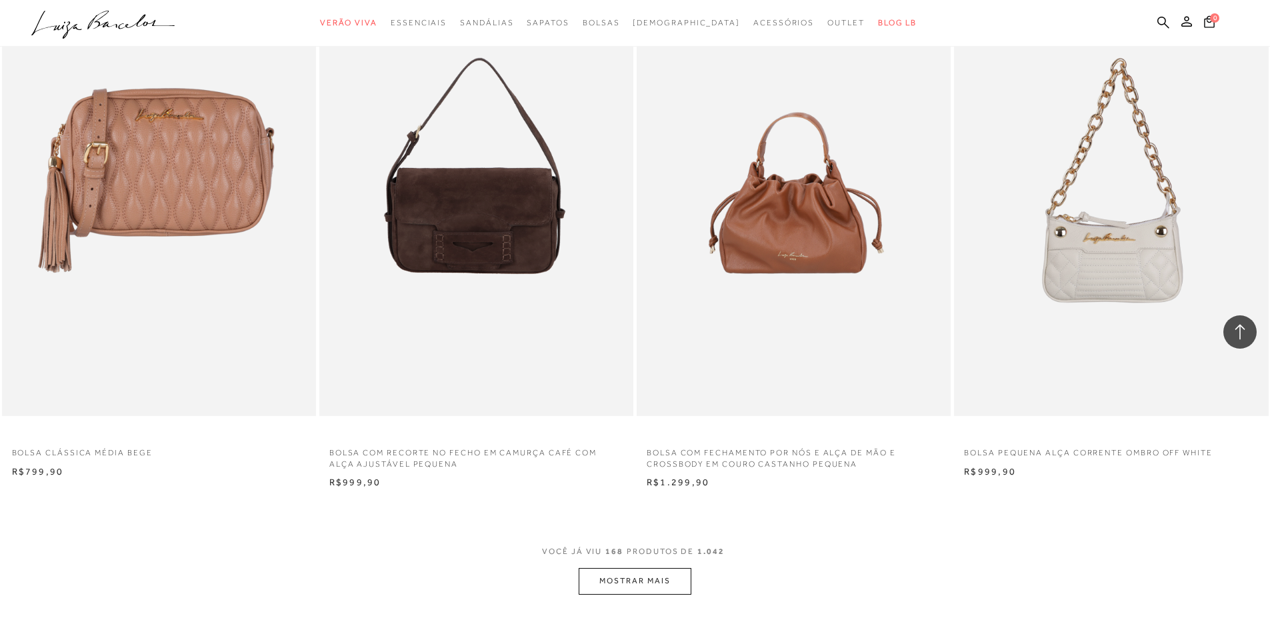
click at [623, 581] on button "MOSTRAR MAIS" at bounding box center [635, 581] width 112 height 26
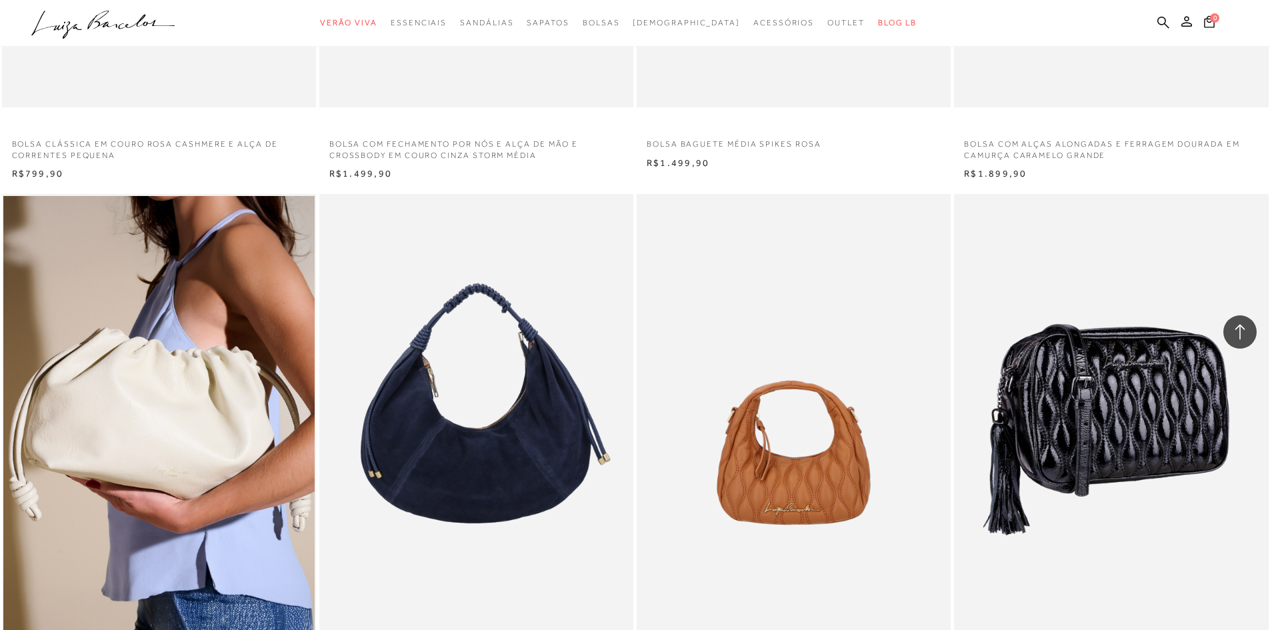
scroll to position [24066, 0]
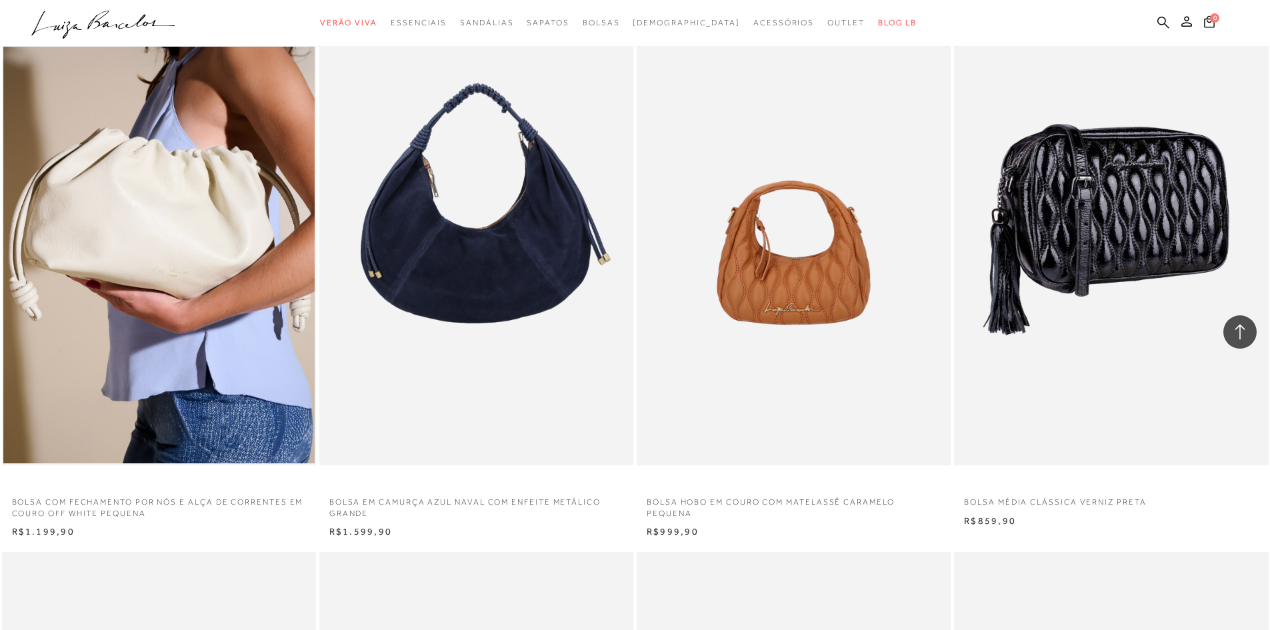
click at [1133, 236] on img at bounding box center [1111, 229] width 313 height 471
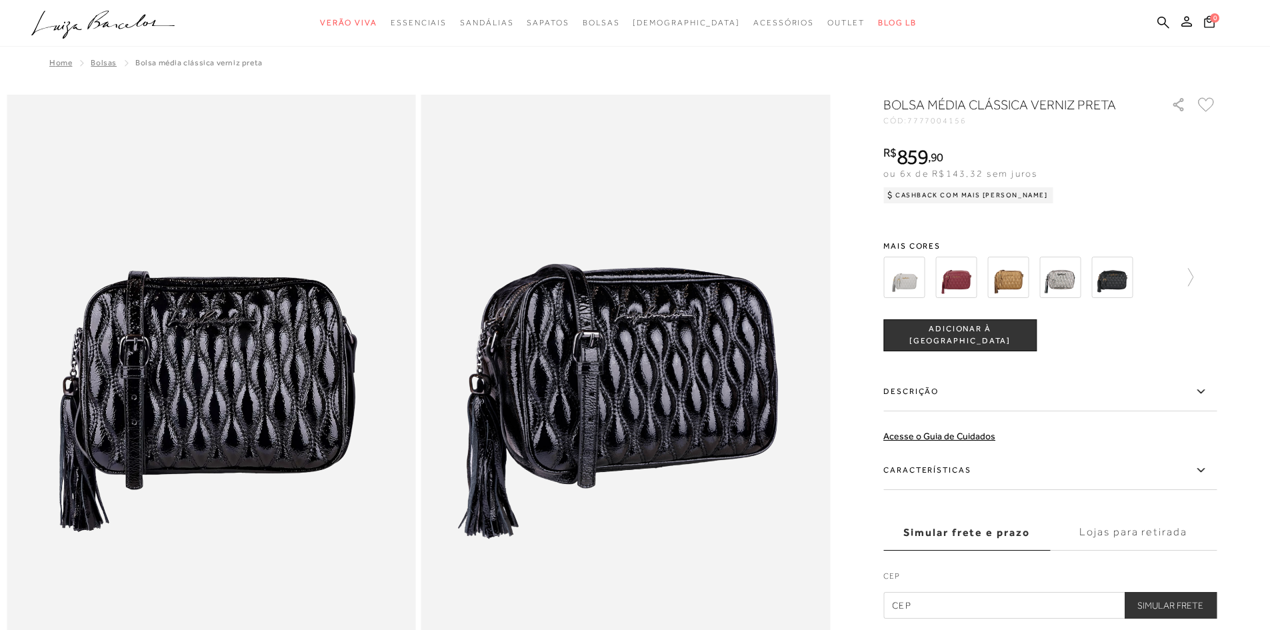
click at [909, 281] on img at bounding box center [903, 277] width 41 height 41
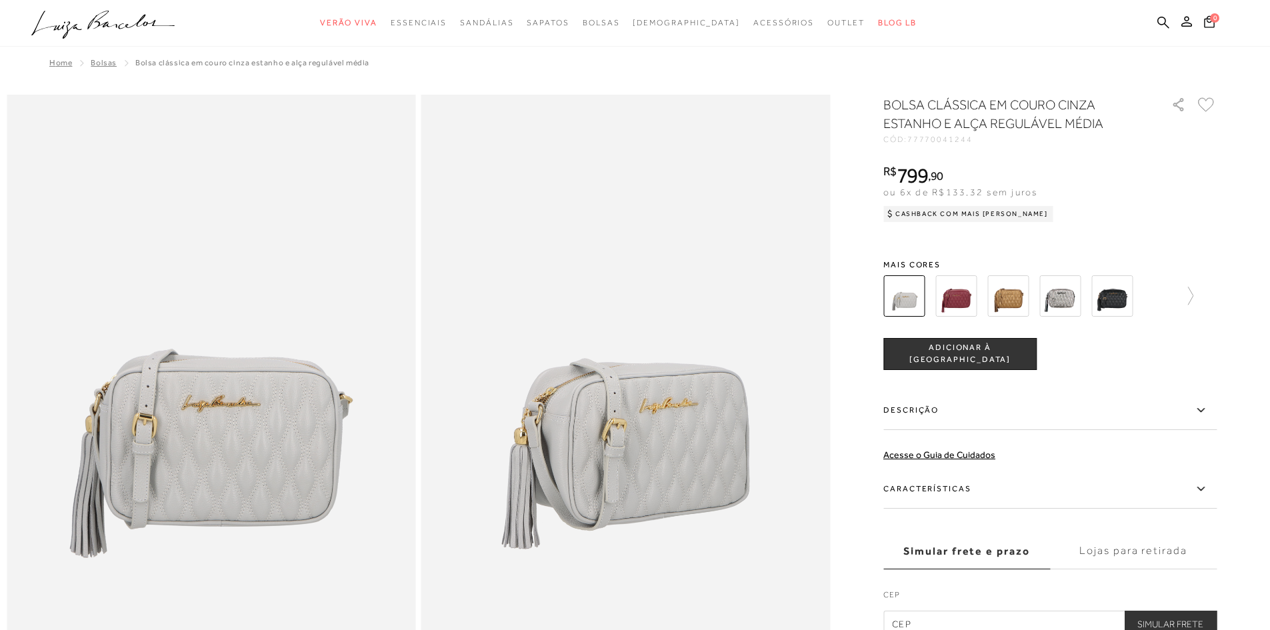
click at [966, 295] on img at bounding box center [955, 295] width 41 height 41
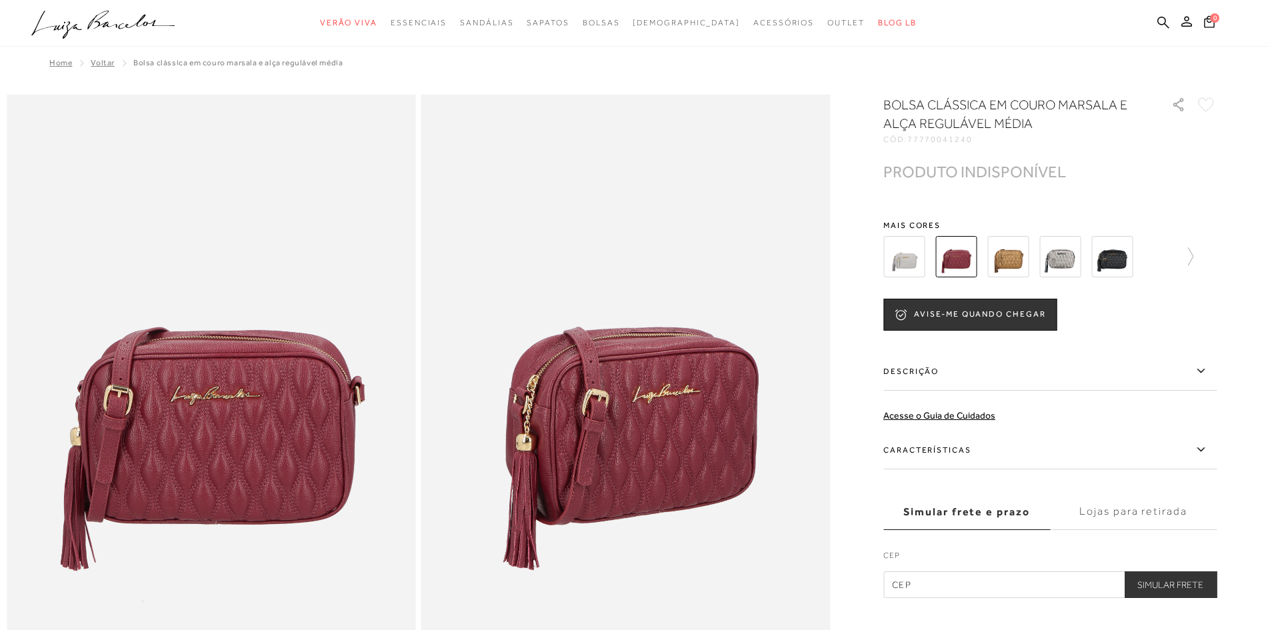
click at [1016, 266] on img at bounding box center [1007, 256] width 41 height 41
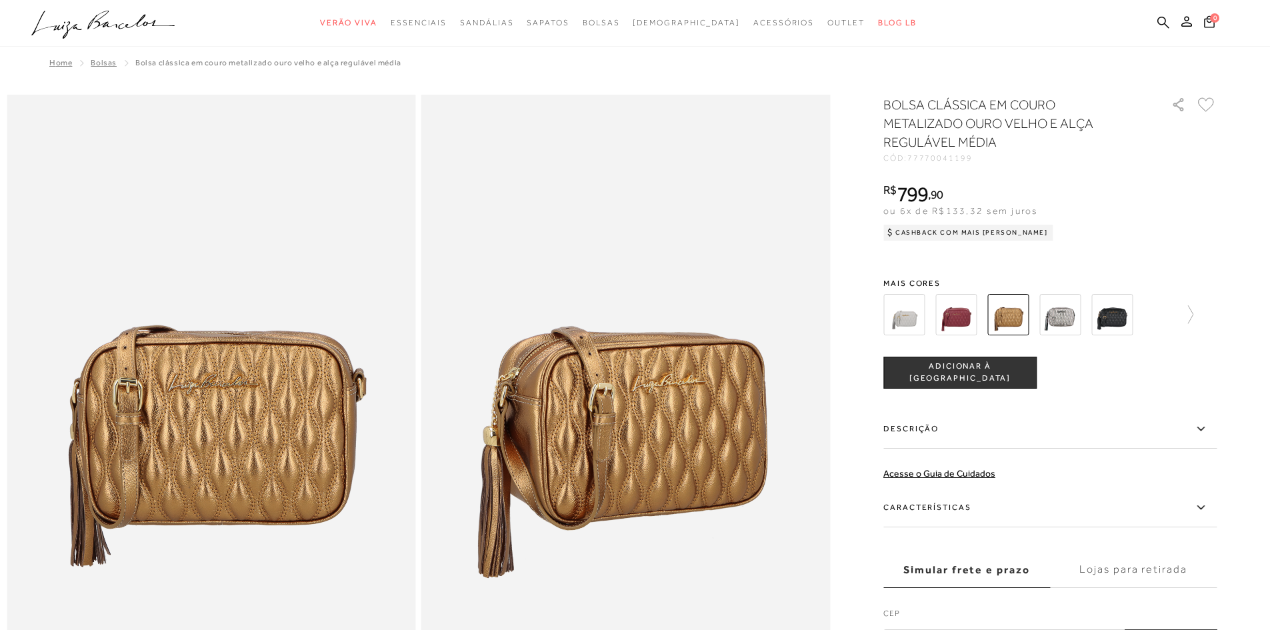
click at [1071, 313] on img at bounding box center [1059, 314] width 41 height 41
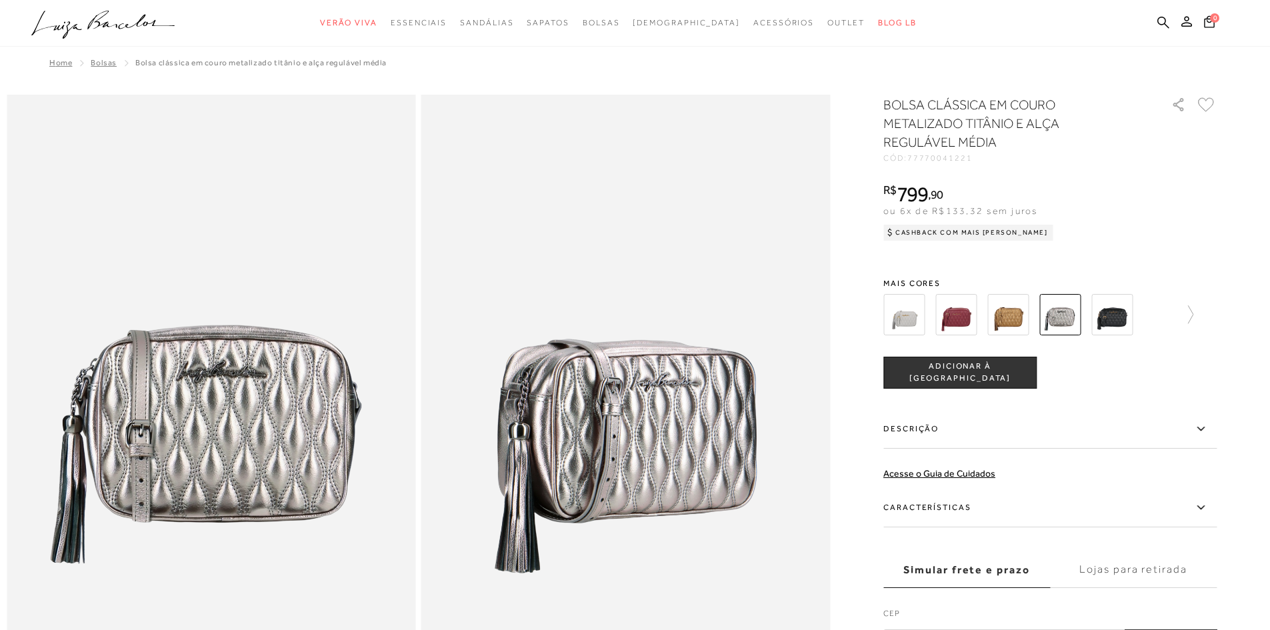
click at [1121, 309] on img at bounding box center [1111, 314] width 41 height 41
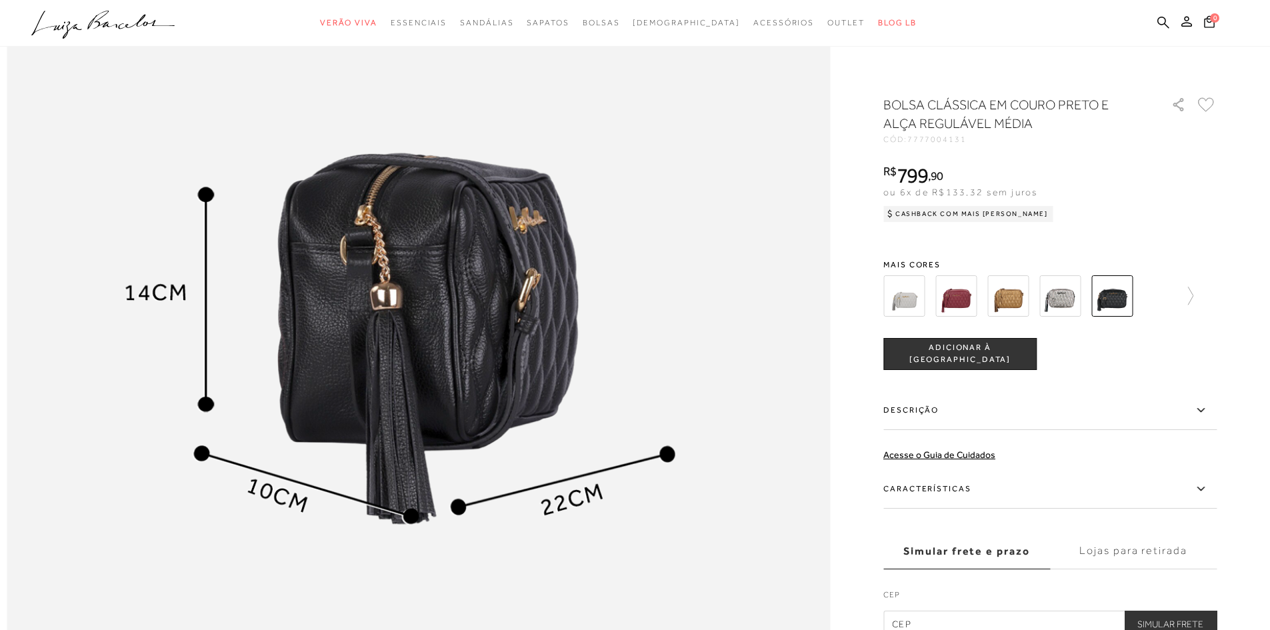
scroll to position [1533, 0]
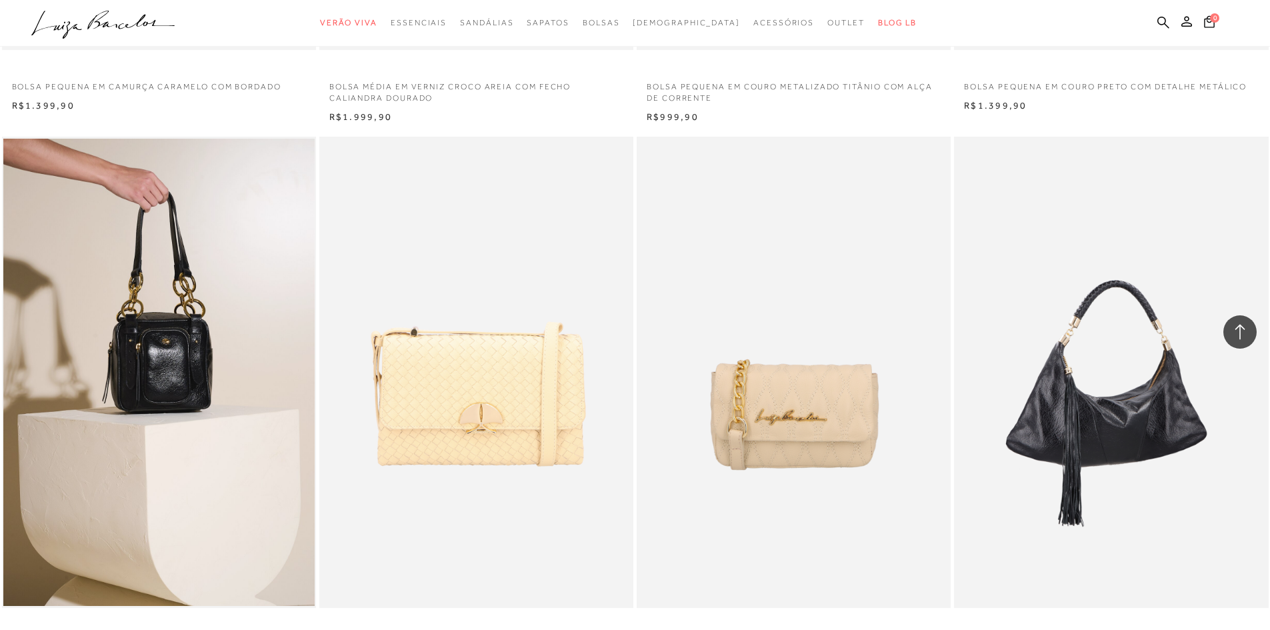
scroll to position [26489, 0]
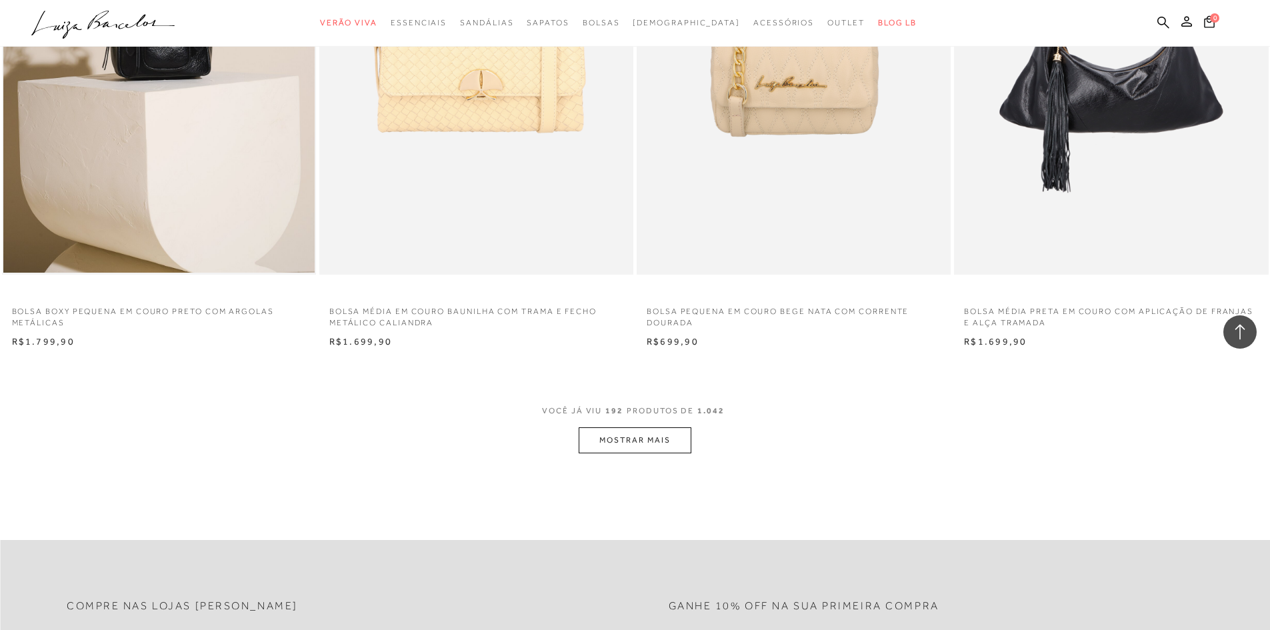
click at [609, 438] on button "MOSTRAR MAIS" at bounding box center [635, 440] width 112 height 26
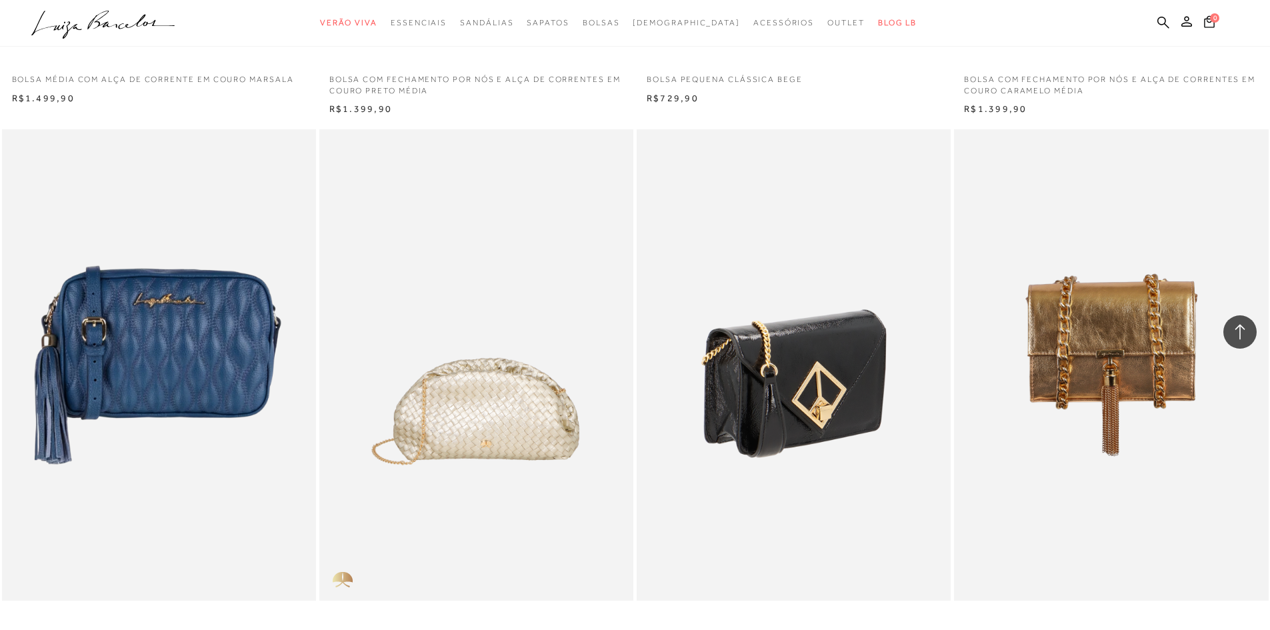
scroll to position [29688, 0]
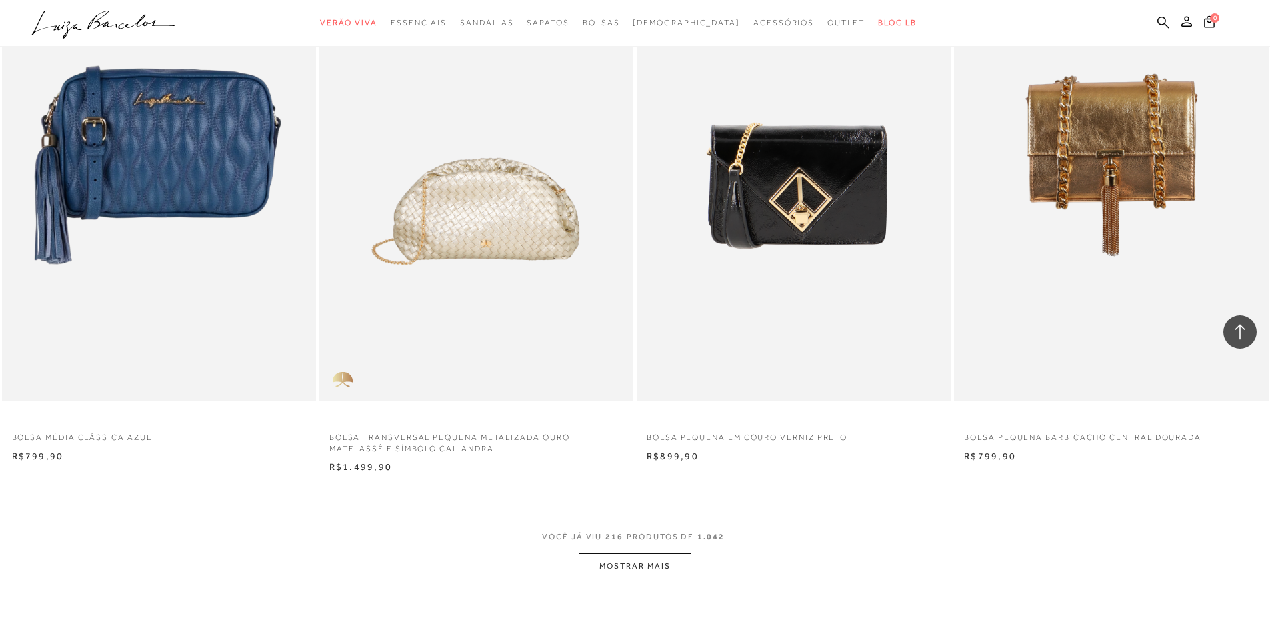
click at [648, 573] on button "MOSTRAR MAIS" at bounding box center [635, 566] width 112 height 26
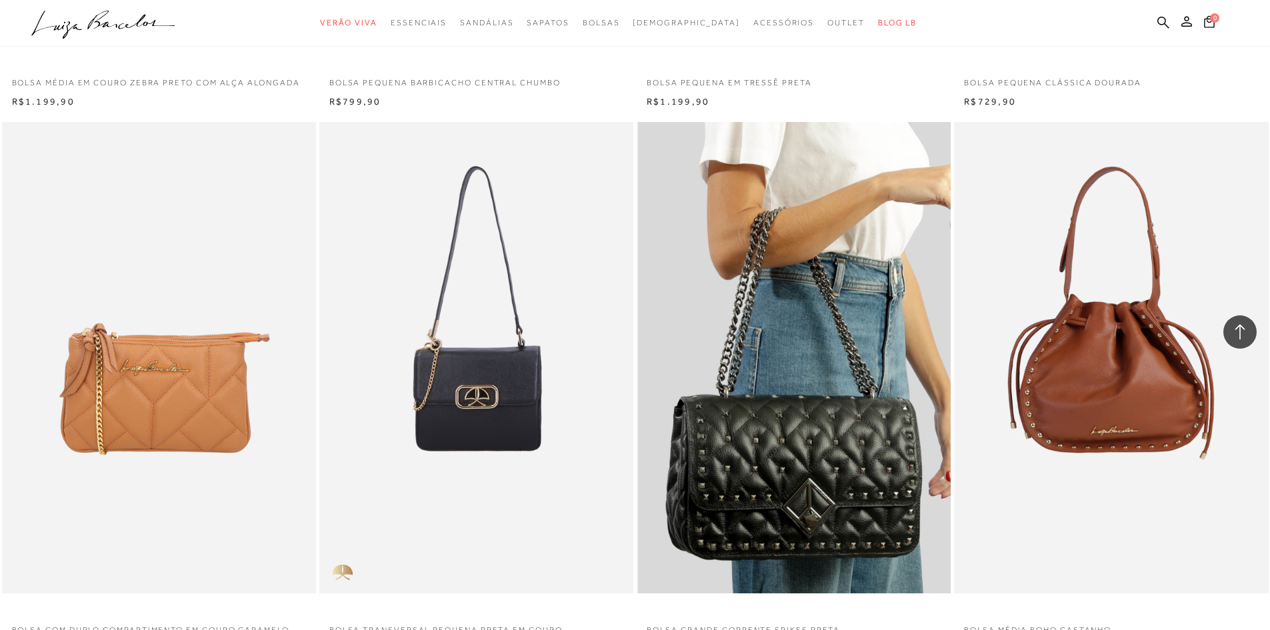
scroll to position [33022, 0]
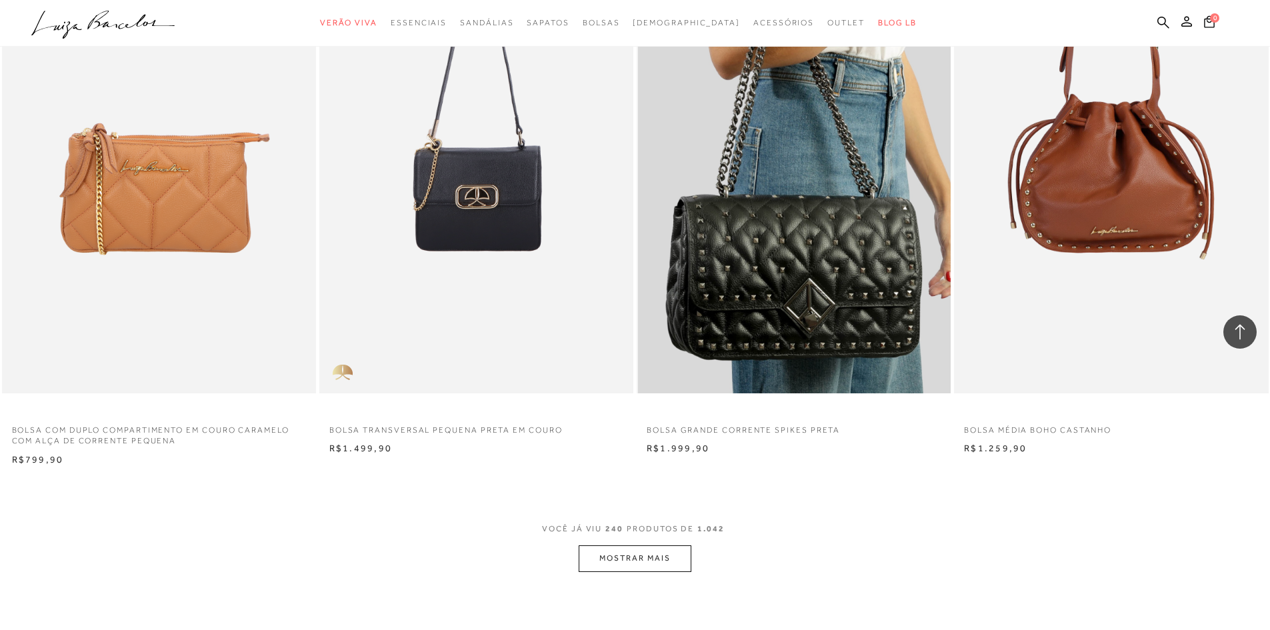
click at [763, 263] on img at bounding box center [794, 157] width 313 height 471
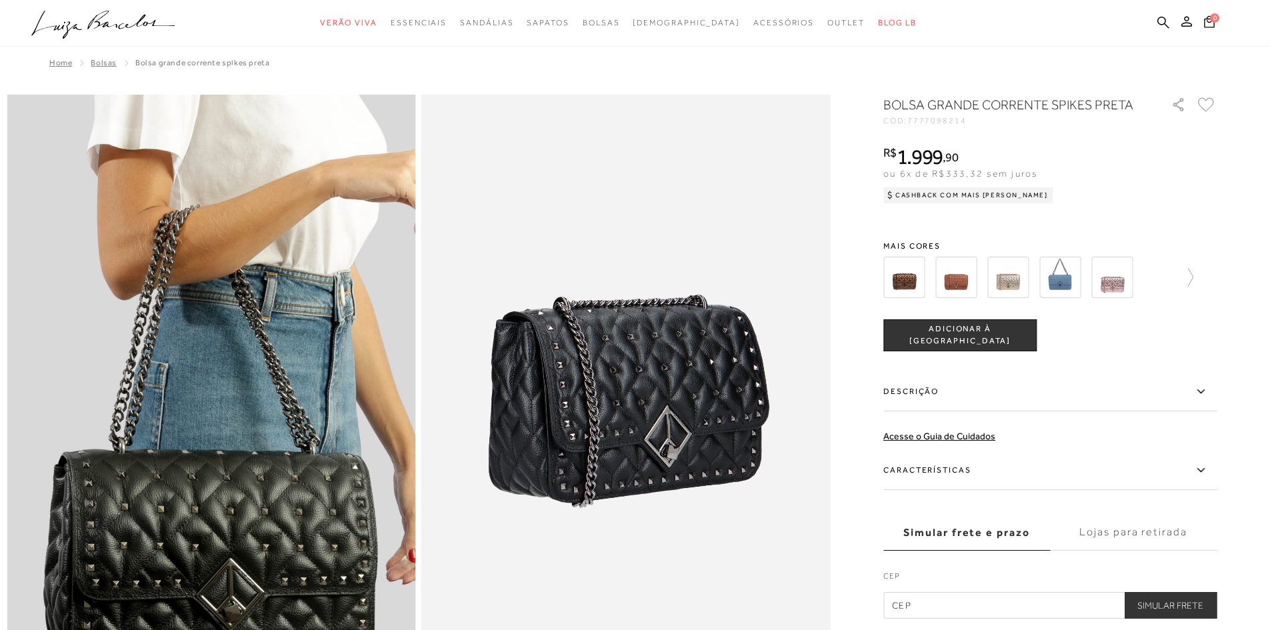
click at [895, 285] on img at bounding box center [903, 277] width 41 height 41
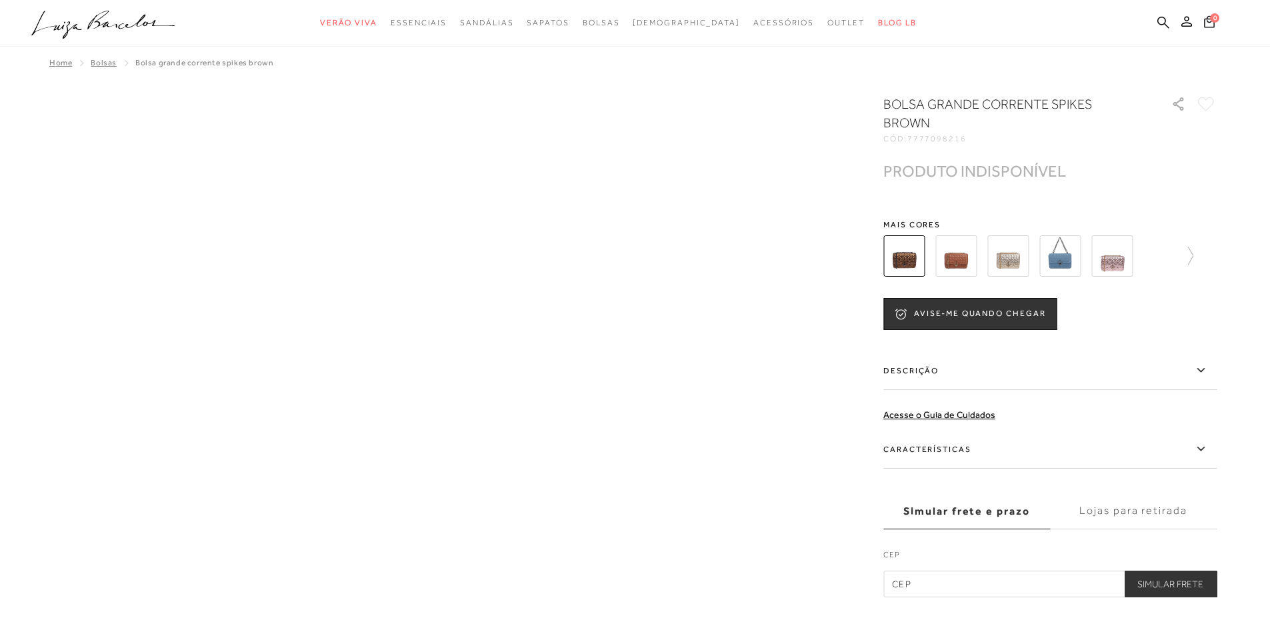
click at [478, 364] on div "Bolsa grande corrente spikes brown CÓD: 7777098216" at bounding box center [635, 346] width 1257 height 503
click at [907, 255] on img at bounding box center [903, 255] width 41 height 41
click at [969, 260] on img at bounding box center [955, 255] width 41 height 41
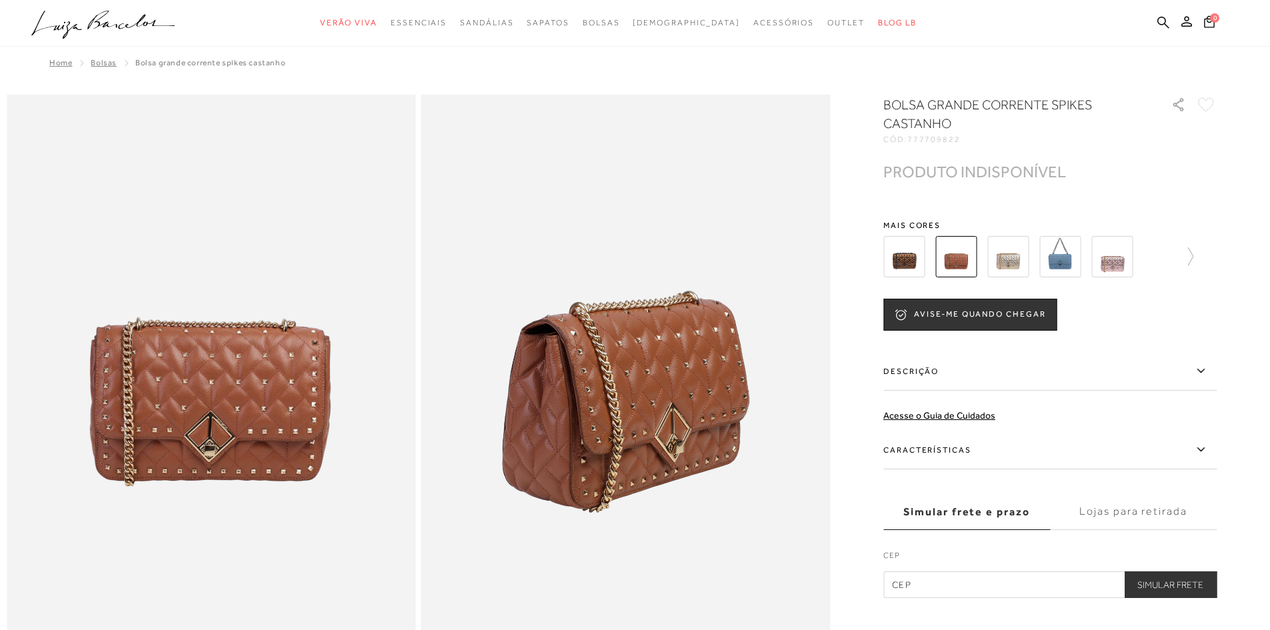
click at [1012, 257] on img at bounding box center [1007, 256] width 41 height 41
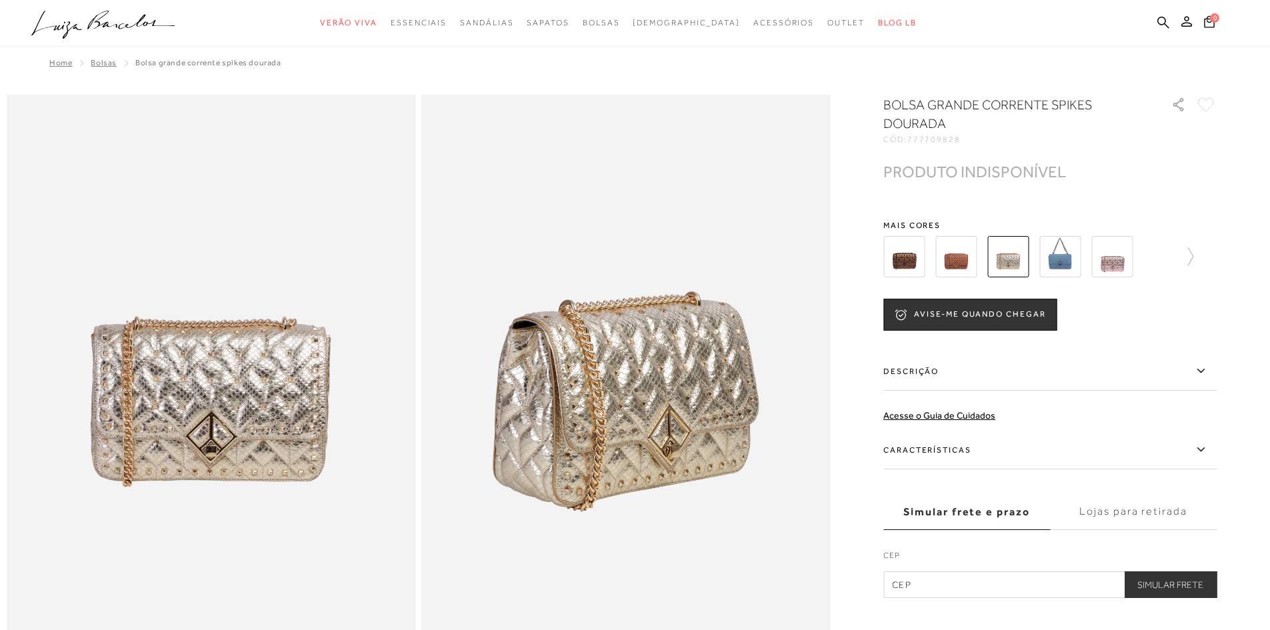
click at [1063, 258] on img at bounding box center [1059, 256] width 41 height 41
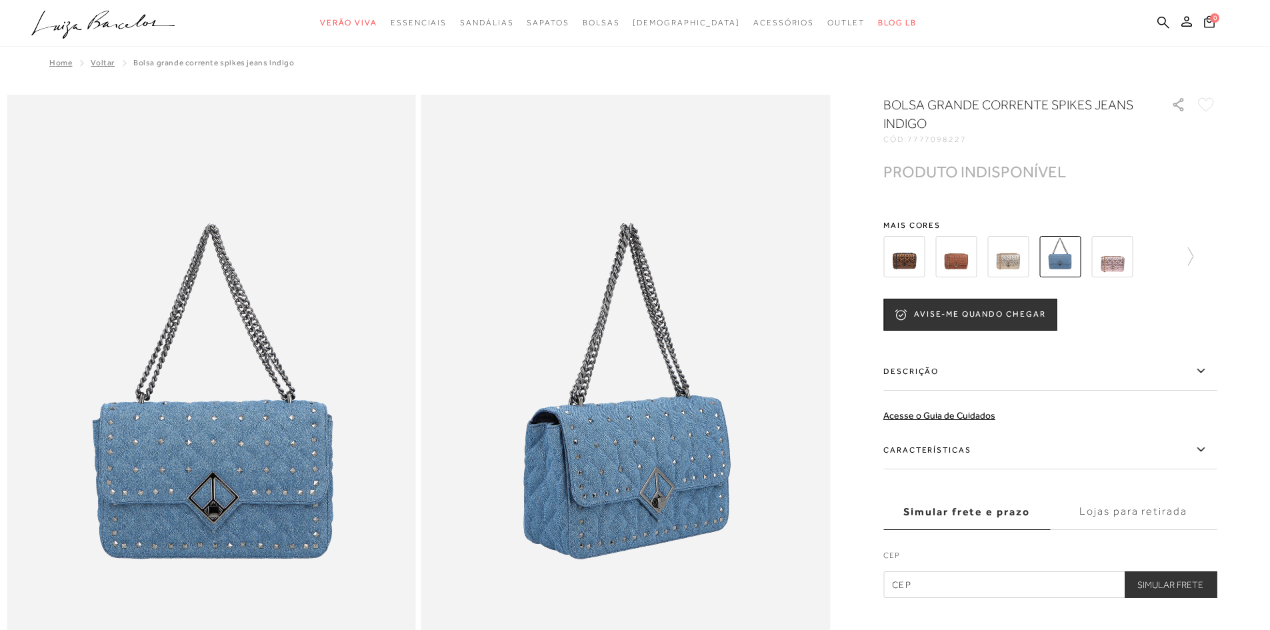
click at [1115, 264] on img at bounding box center [1111, 256] width 41 height 41
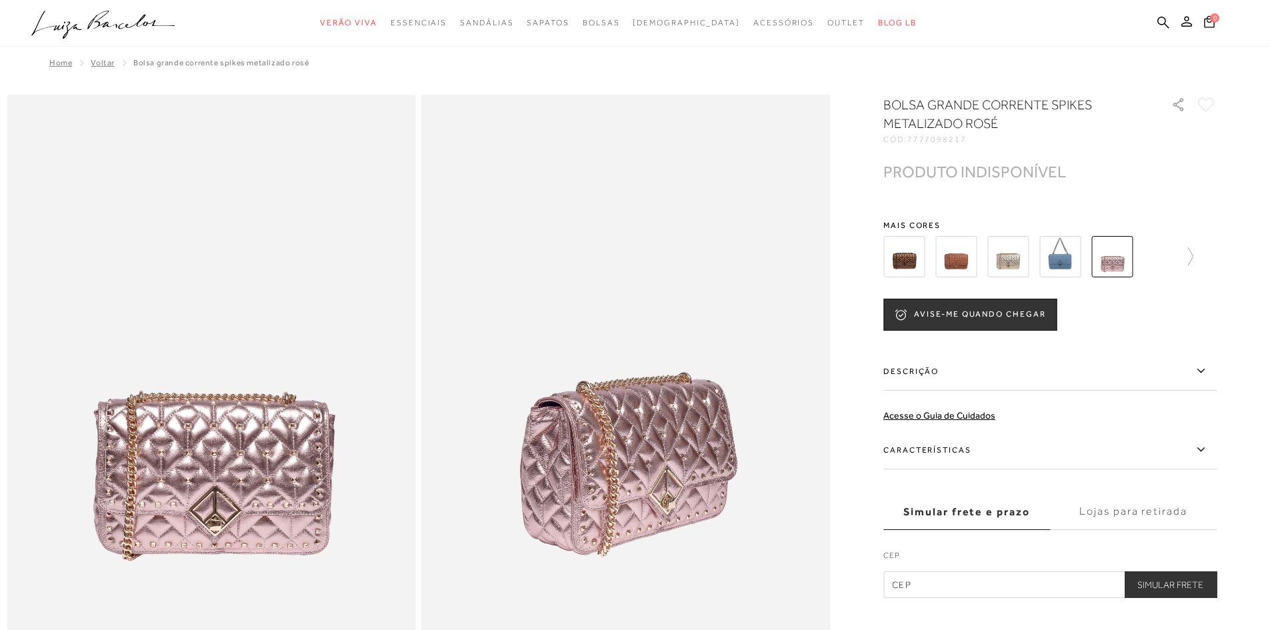
click at [902, 257] on img at bounding box center [903, 256] width 41 height 41
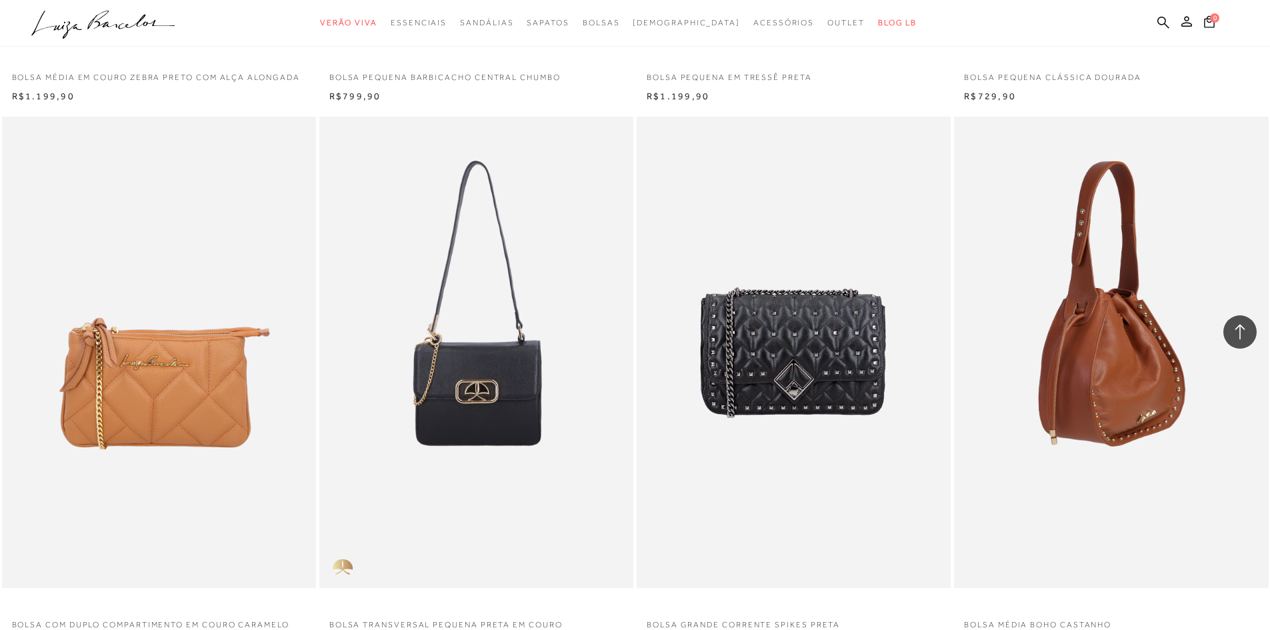
scroll to position [33160, 0]
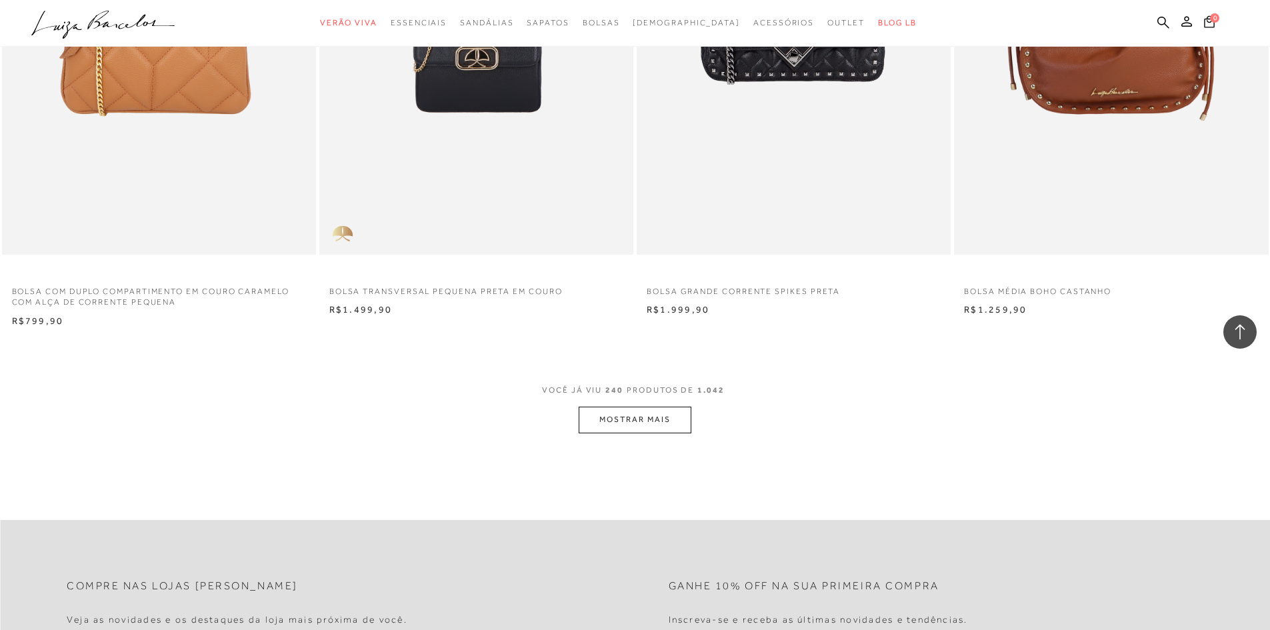
click at [631, 423] on button "MOSTRAR MAIS" at bounding box center [635, 420] width 112 height 26
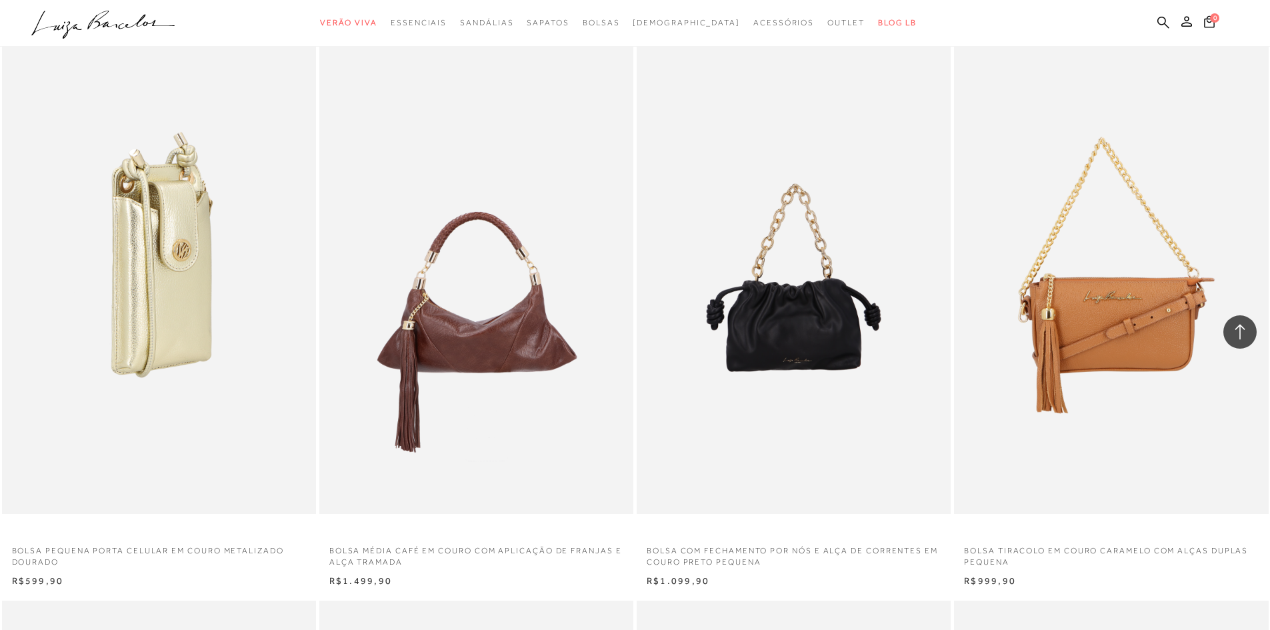
scroll to position [35760, 0]
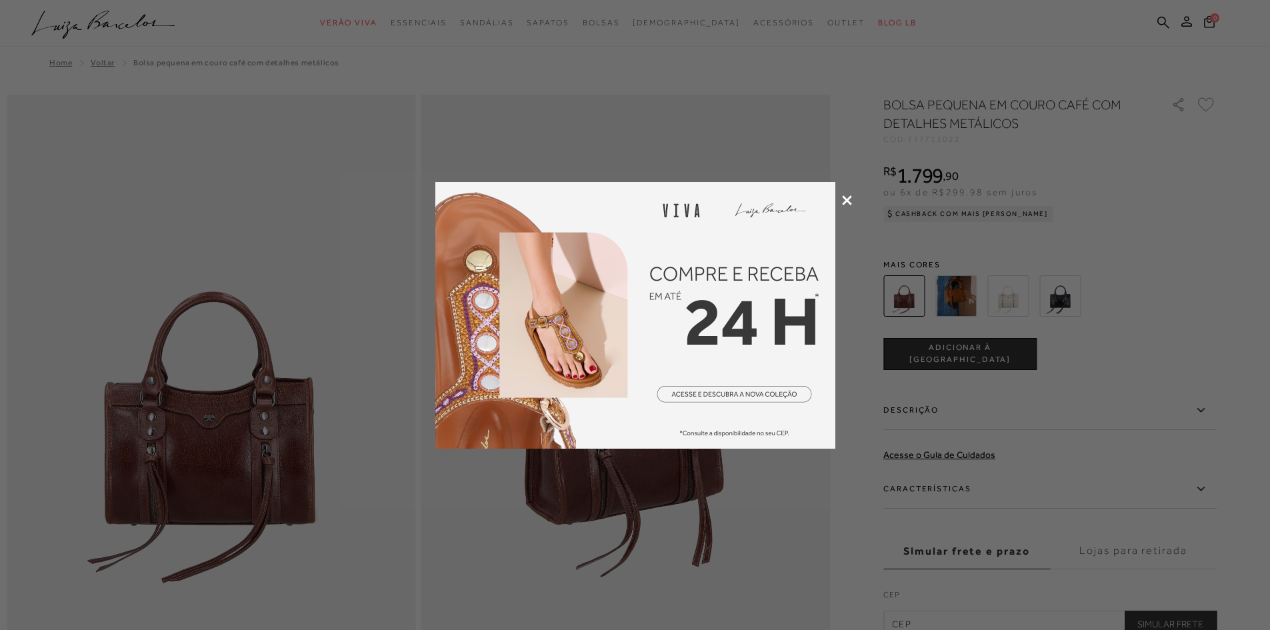
click at [849, 201] on icon at bounding box center [847, 200] width 10 height 10
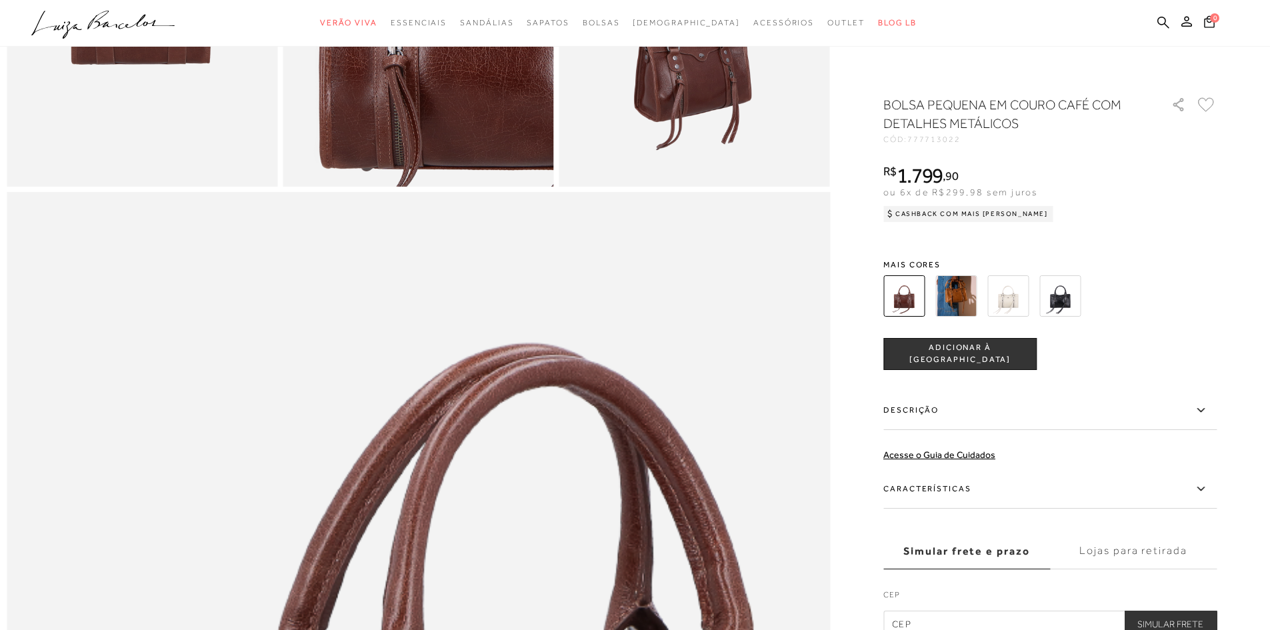
scroll to position [667, 0]
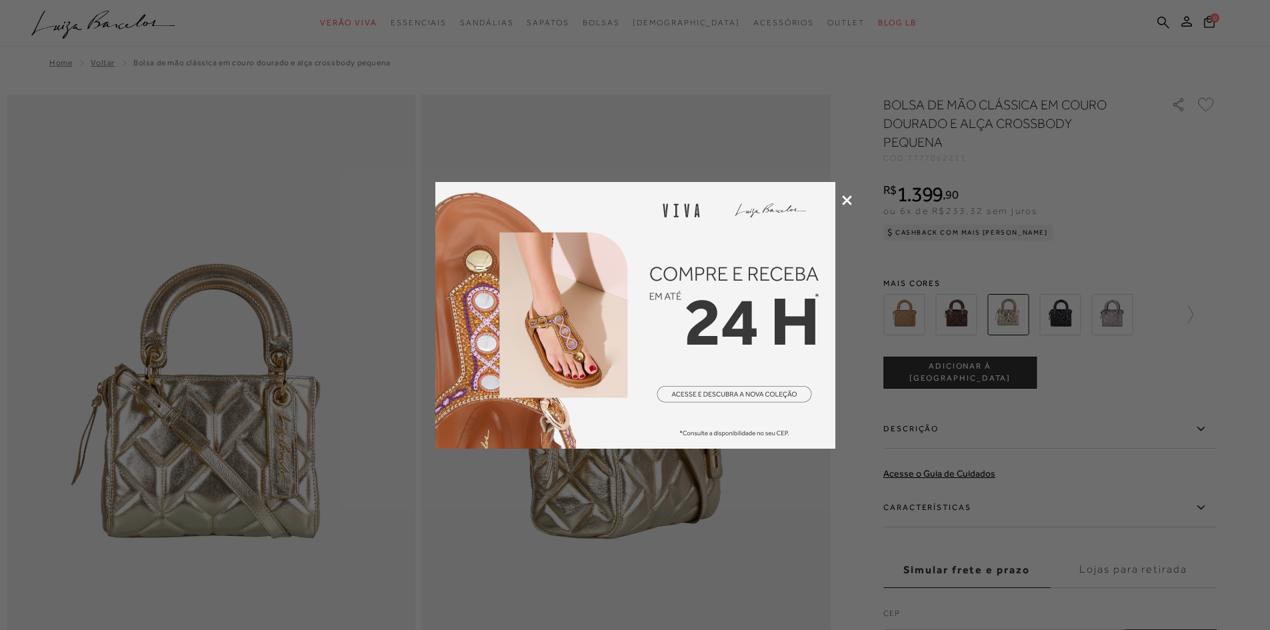
click at [847, 203] on icon at bounding box center [847, 200] width 10 height 10
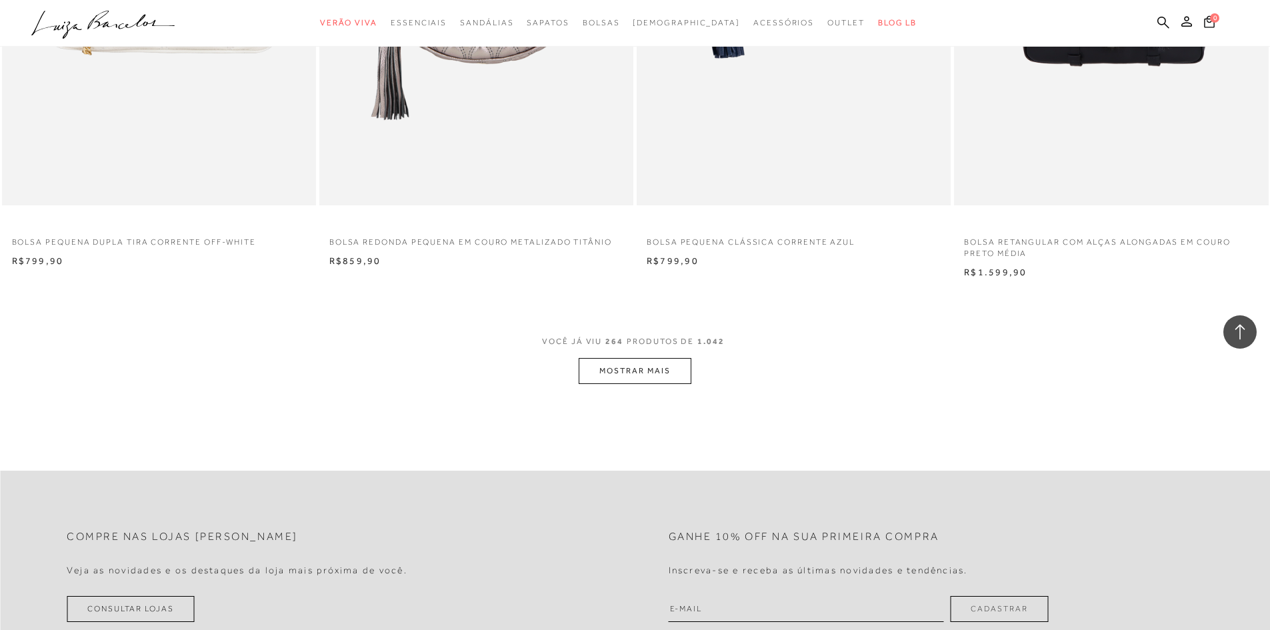
scroll to position [36627, 0]
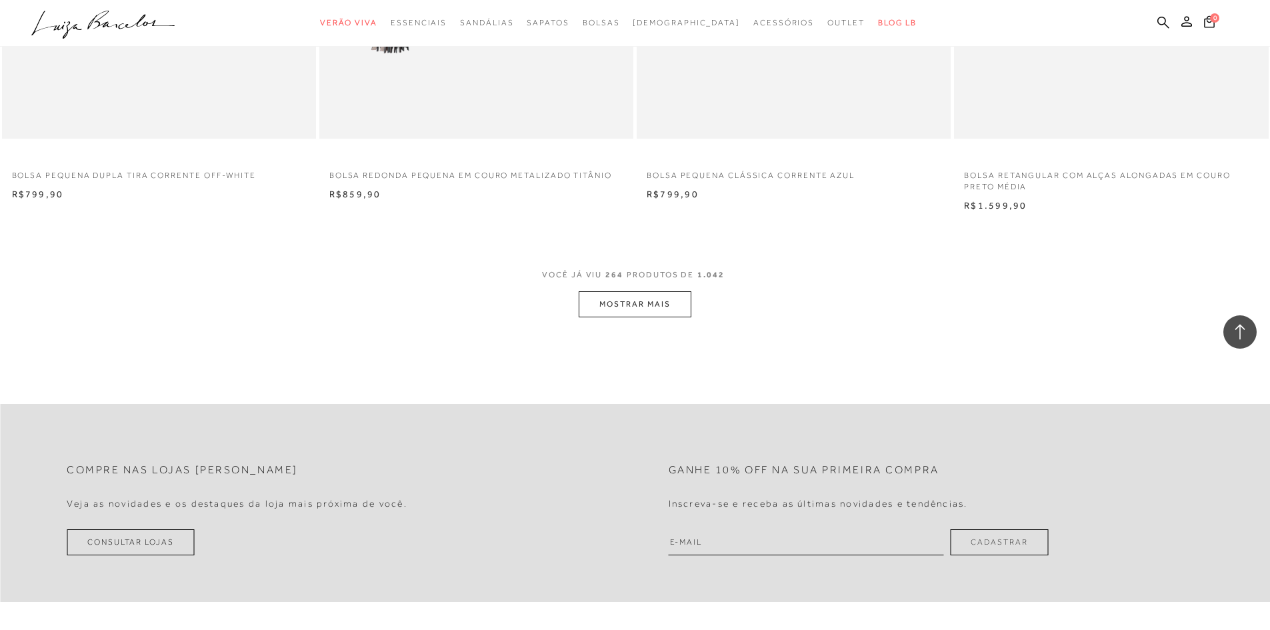
click at [629, 304] on button "MOSTRAR MAIS" at bounding box center [635, 304] width 112 height 26
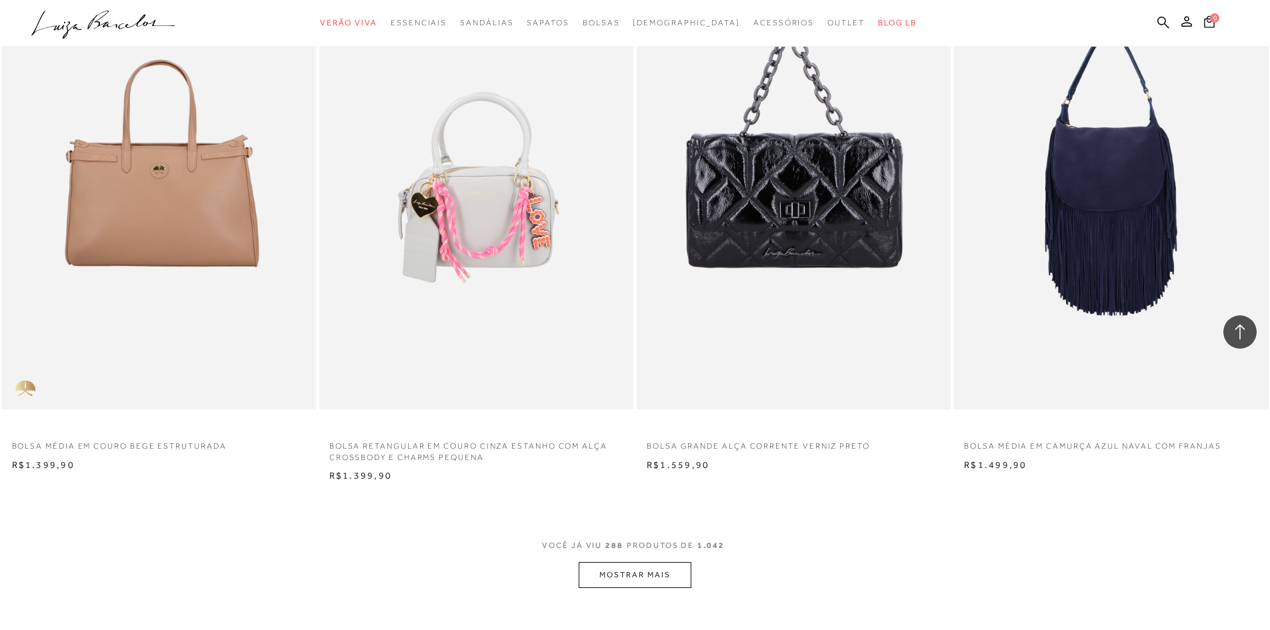
scroll to position [40027, 0]
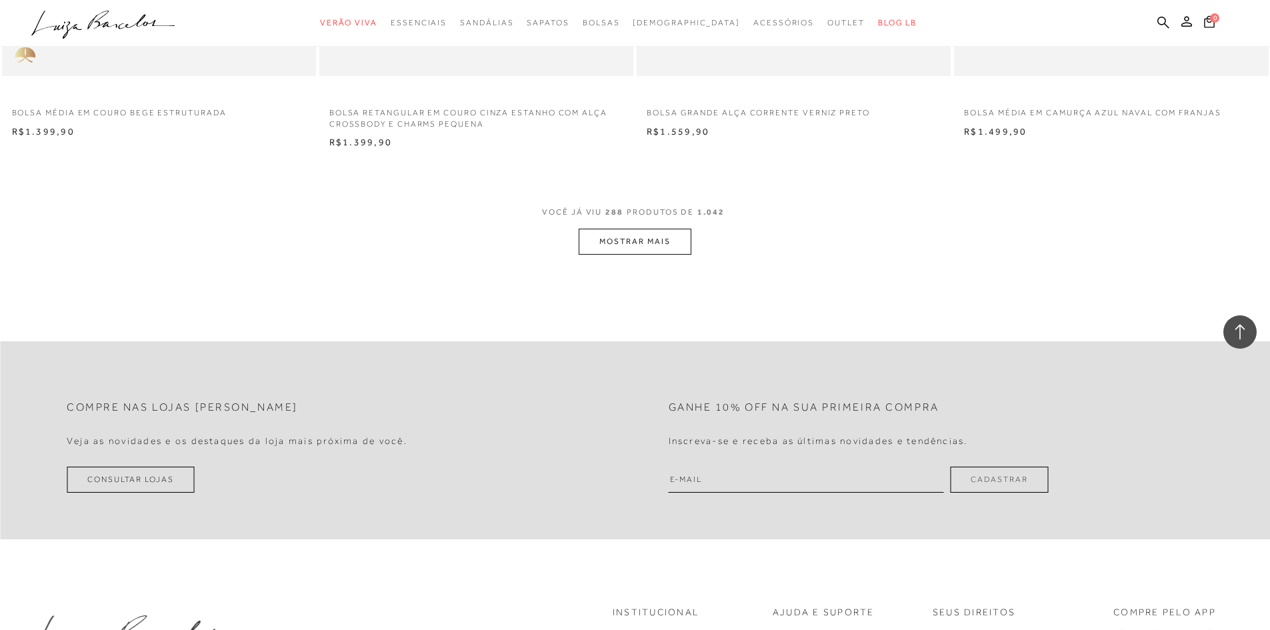
click at [619, 235] on button "MOSTRAR MAIS" at bounding box center [635, 242] width 112 height 26
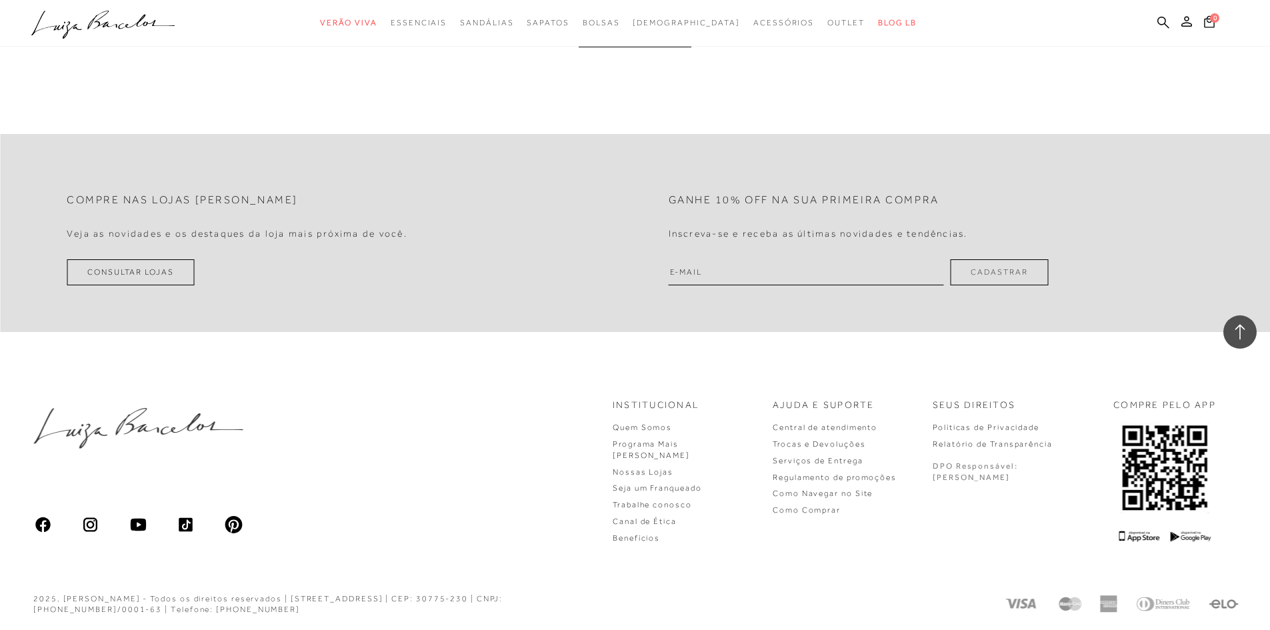
scroll to position [43293, 0]
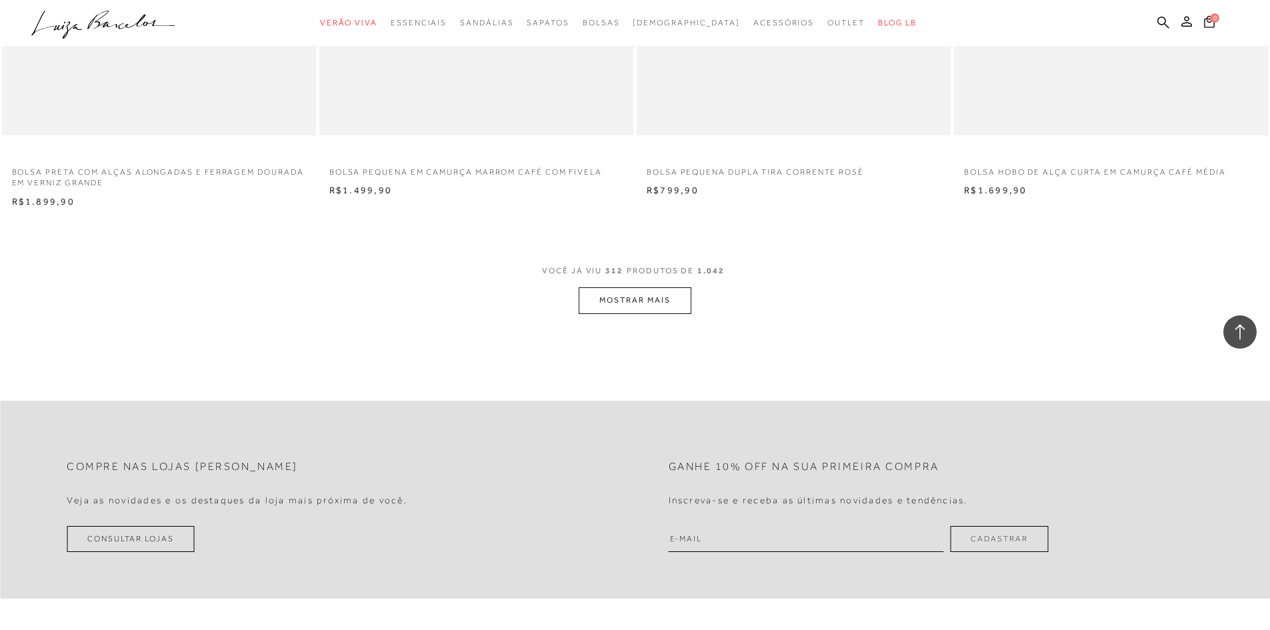
click at [635, 302] on button "MOSTRAR MAIS" at bounding box center [635, 300] width 112 height 26
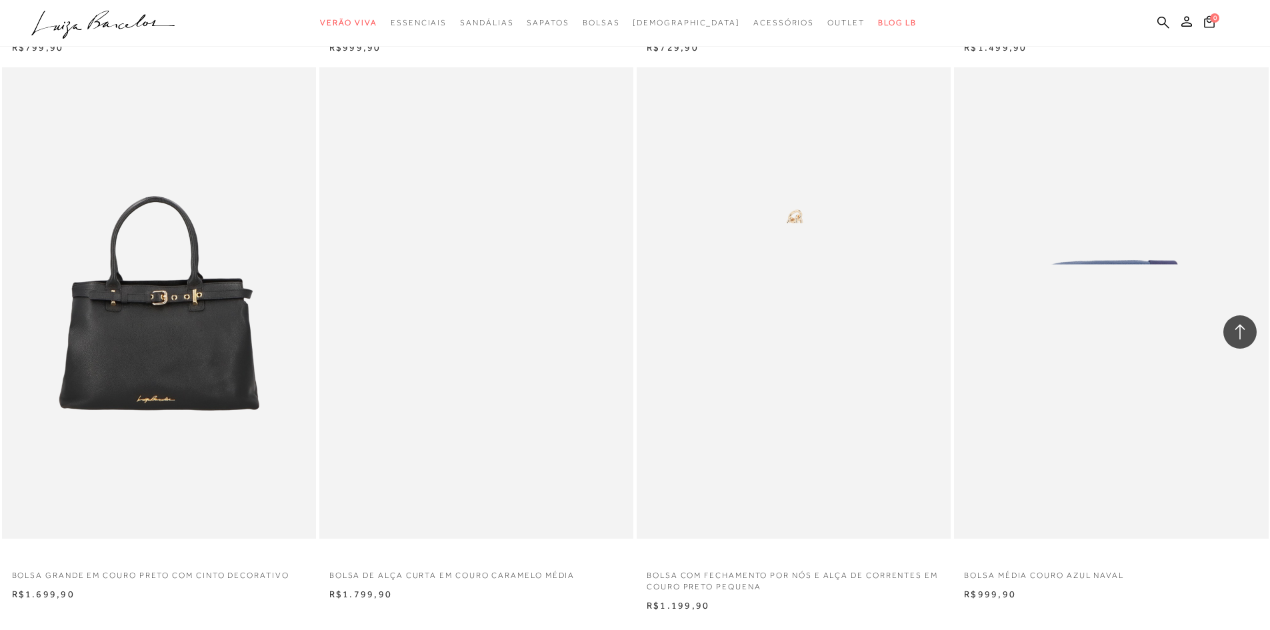
scroll to position [46693, 0]
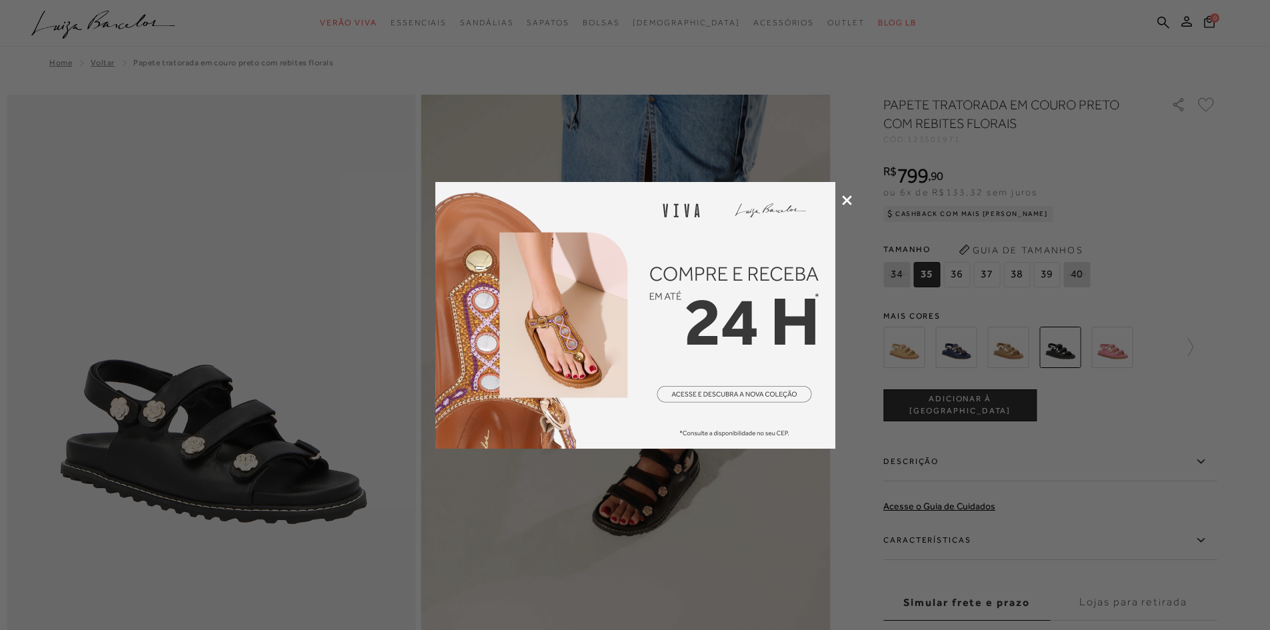
click at [848, 198] on icon at bounding box center [847, 200] width 10 height 10
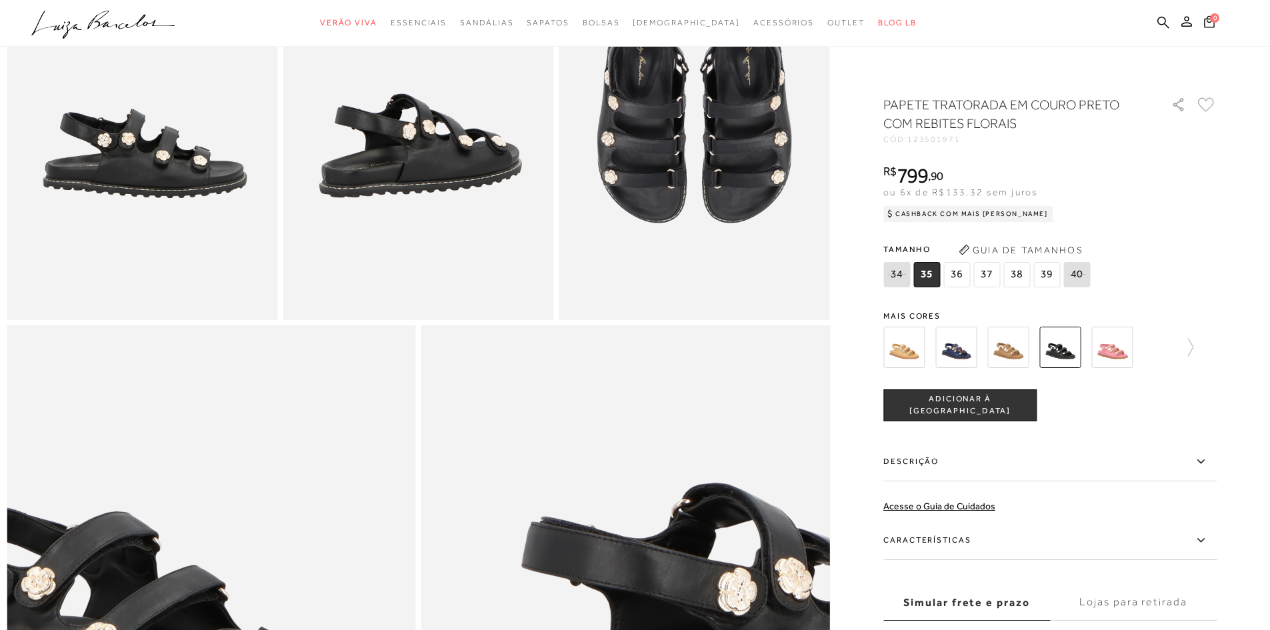
scroll to position [1067, 0]
